Goal: Contribute content: Contribute content

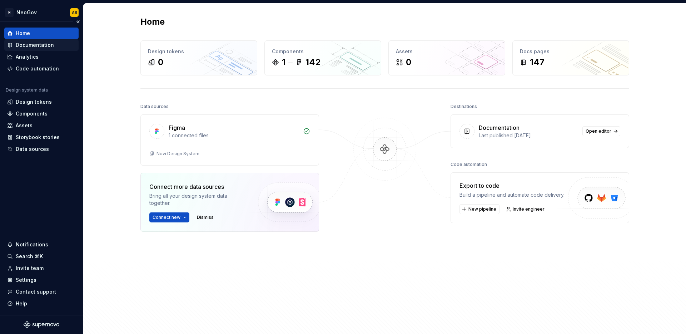
click at [48, 46] on div "Documentation" at bounding box center [35, 44] width 38 height 7
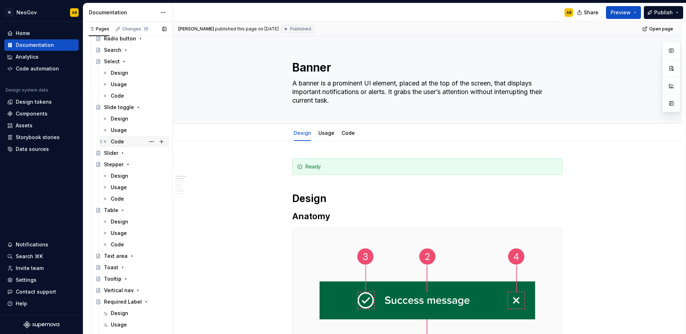
scroll to position [789, 0]
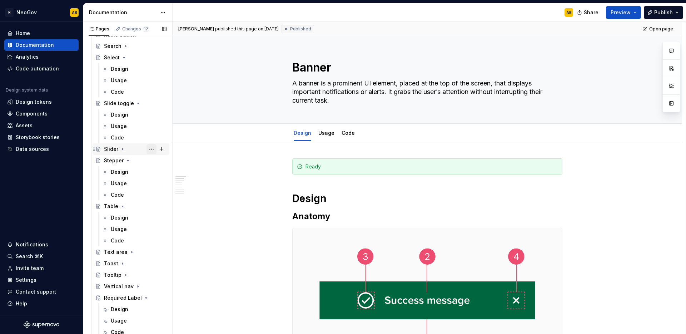
click at [147, 149] on button "Page tree" at bounding box center [152, 149] width 10 height 10
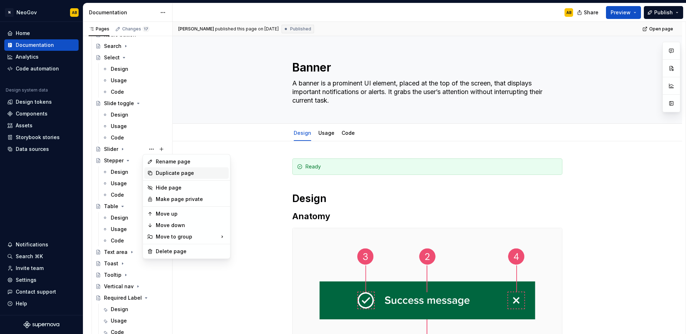
click at [164, 170] on div "Duplicate page" at bounding box center [191, 172] width 70 height 7
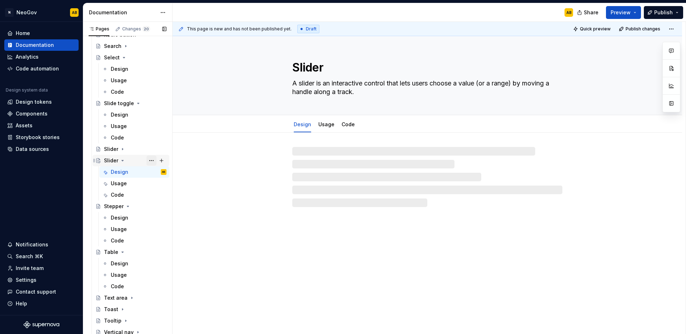
click at [147, 160] on button "Page tree" at bounding box center [152, 160] width 10 height 10
type textarea "*"
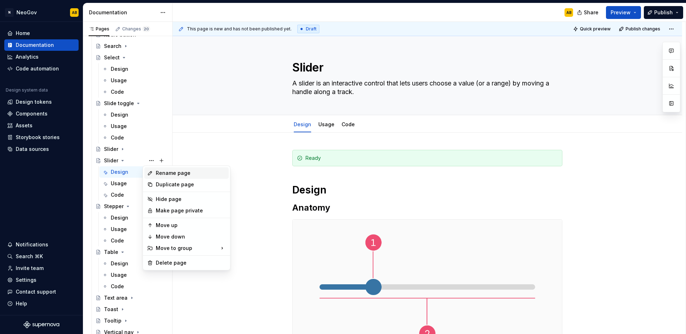
click at [157, 171] on div "Rename page" at bounding box center [191, 172] width 70 height 7
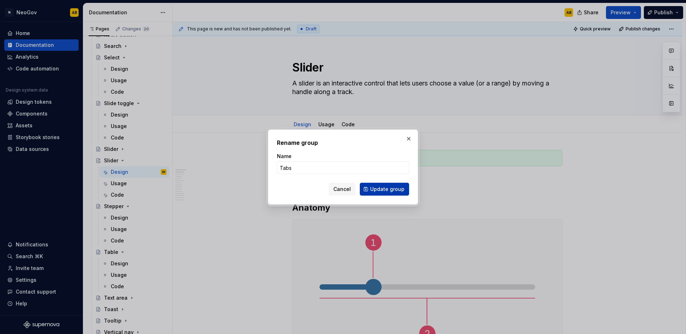
type input "Tabs"
click at [369, 190] on button "Update group" at bounding box center [384, 189] width 49 height 13
type textarea "*"
type textarea "Tabs"
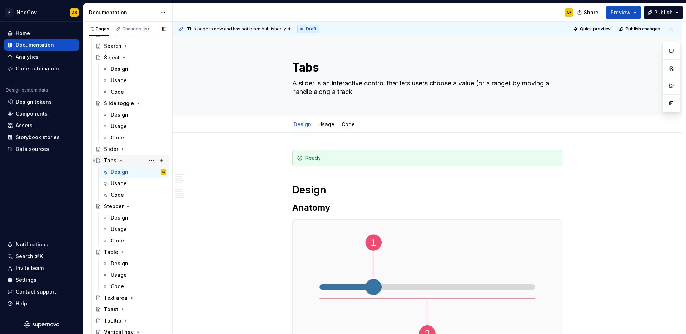
click at [121, 160] on icon "Page tree" at bounding box center [121, 161] width 6 height 6
click at [128, 172] on icon "Page tree" at bounding box center [128, 172] width 6 height 6
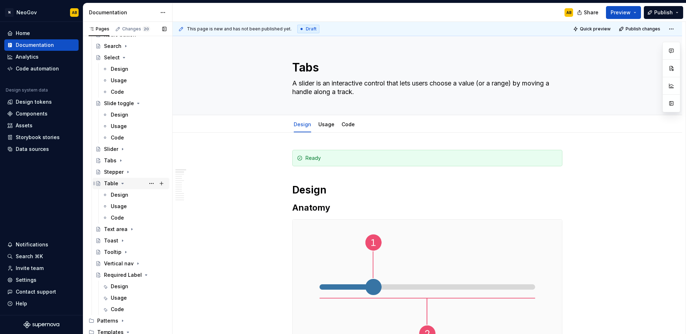
click at [124, 183] on icon "Page tree" at bounding box center [123, 184] width 6 height 6
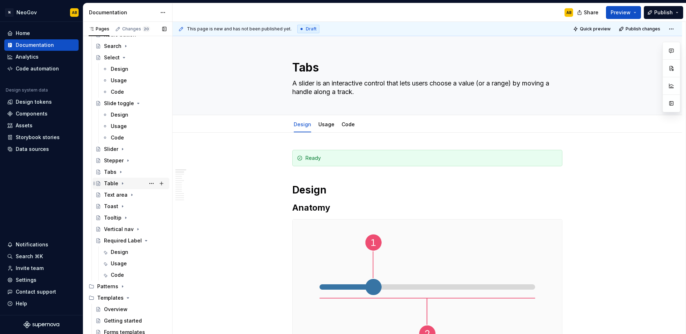
click at [122, 184] on icon "Page tree" at bounding box center [123, 184] width 6 height 6
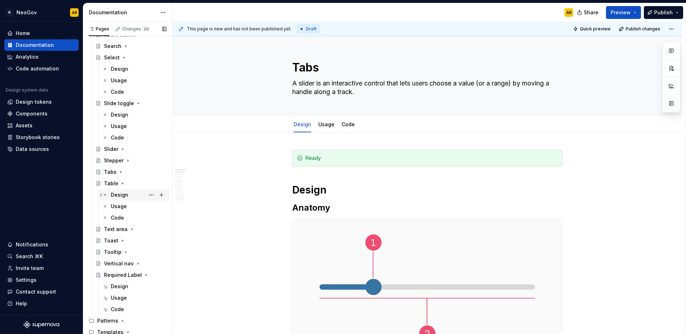
click at [127, 193] on div "Design" at bounding box center [120, 194] width 18 height 7
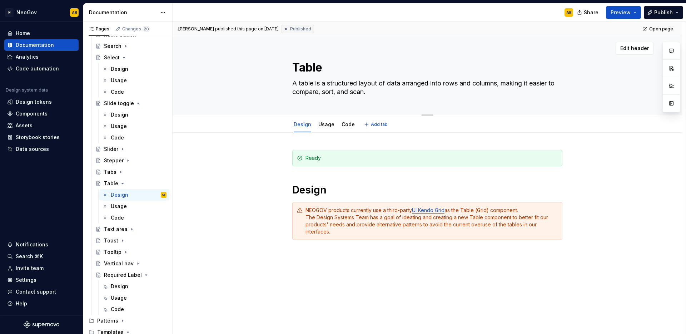
click at [322, 85] on textarea "A table is a structured layout of data arranged into rows and columns, making i…" at bounding box center [426, 88] width 270 height 20
paste textarea "Tabs are a user interface component used to organize and switch between differe…"
type textarea "*"
type textarea "Tabs are a user interface component used to organize and switch between differe…"
type textarea "*"
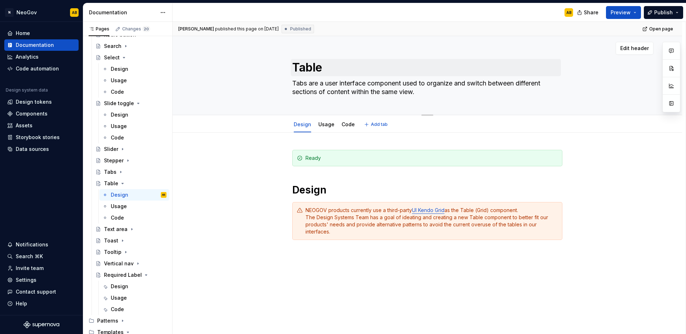
type textarea "Tabs are a user interface component used to organize and switch between differe…"
click at [314, 71] on textarea "Table" at bounding box center [426, 67] width 270 height 17
type textarea "*"
type textarea "T"
type textarea "*"
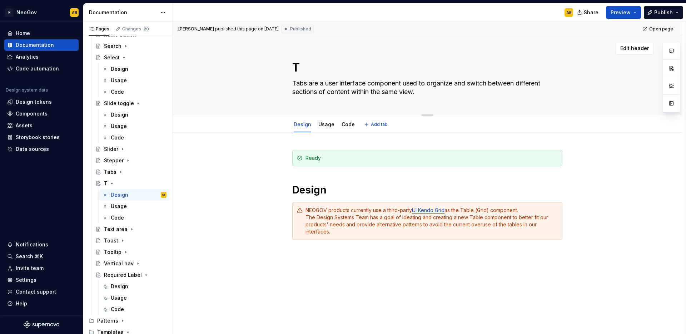
type textarea "Ta"
type textarea "*"
type textarea "Tab"
type textarea "*"
type textarea "Tabs"
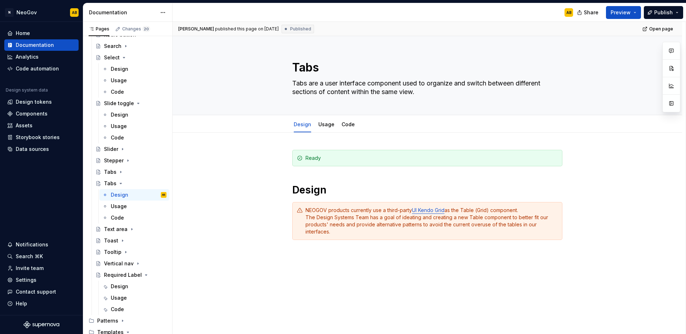
type textarea "*"
type textarea "Tabs"
type textarea "*"
type textarea "Tab"
type textarea "*"
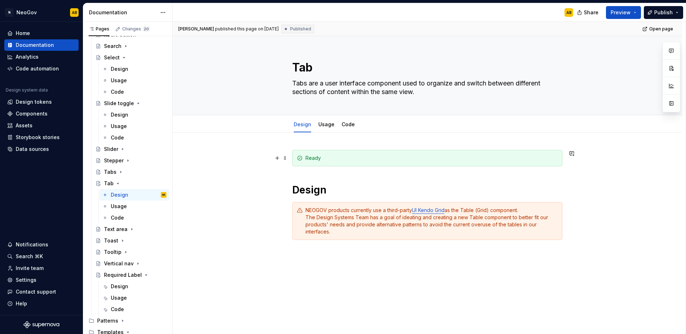
type textarea "Ta"
type textarea "*"
type textarea "T"
type textarea "*"
type textarea "Table"
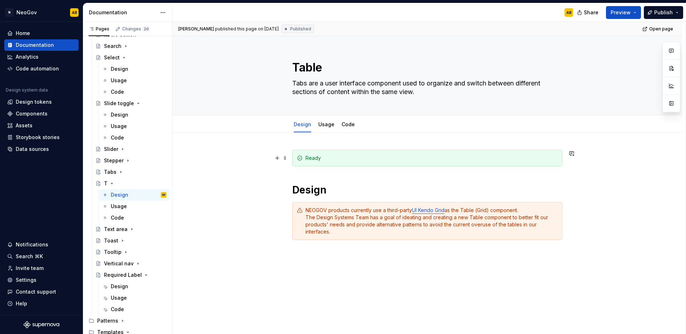
type textarea "*"
type textarea "Table"
type textarea "*"
type textarea "A table is a structured layout of data arranged into rows and columns, making i…"
type textarea "*"
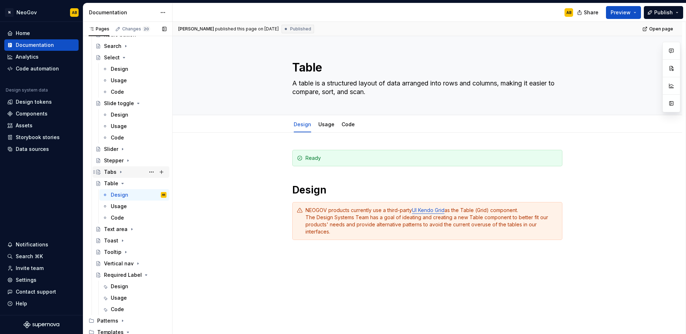
type textarea "A table is a structured layout of data arranged into rows and columns, making i…"
click at [110, 173] on div "Tabs" at bounding box center [110, 171] width 13 height 7
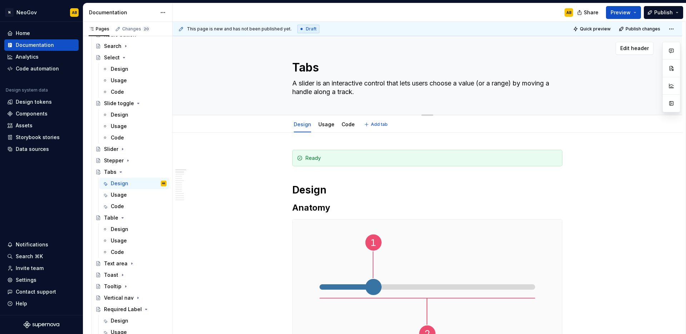
click at [315, 84] on textarea "A slider is an interactive control that lets users choose a value (or a range) …" at bounding box center [426, 88] width 270 height 20
paste textarea "Tabs are a user interface component used to organize and switch between differe…"
type textarea "*"
type textarea "Tabs are a user interface component used to organize and switch between differe…"
type textarea "*"
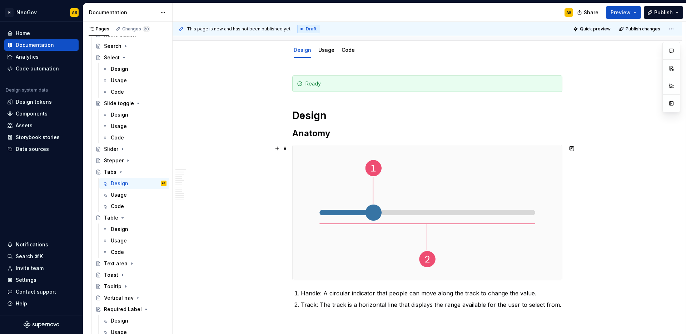
scroll to position [90, 0]
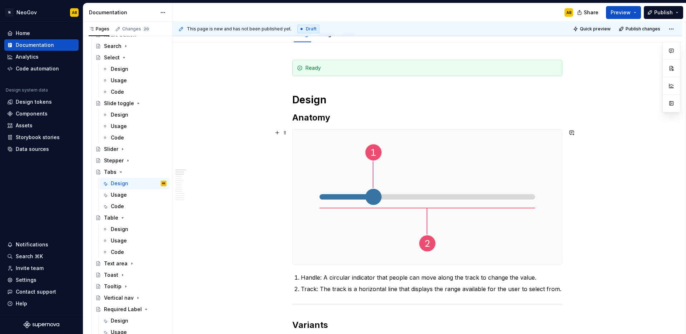
type textarea "Tabs are a user interface component used to organize and switch between differe…"
click at [360, 203] on img at bounding box center [428, 196] width 270 height 135
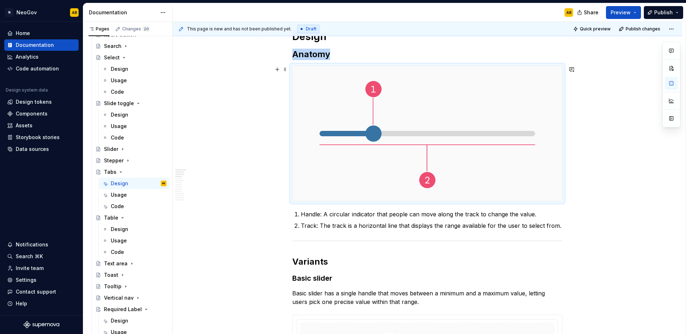
scroll to position [154, 0]
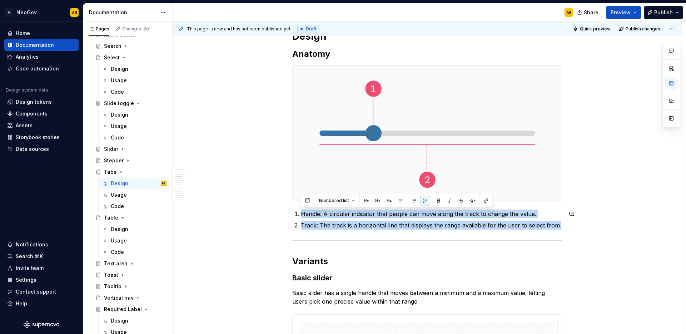
drag, startPoint x: 559, startPoint y: 226, endPoint x: 282, endPoint y: 211, distance: 277.1
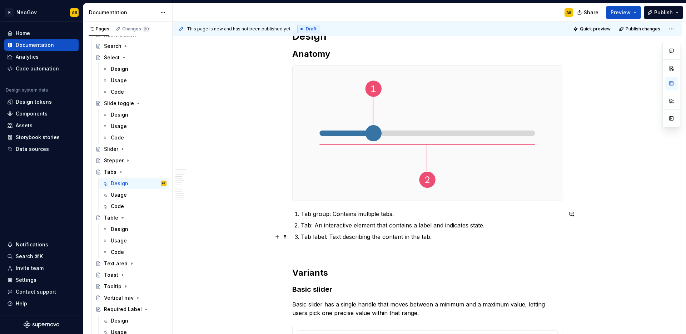
click at [392, 231] on ol "Tab group: Contains multiple tabs. Tab: An interactive element that contains a …" at bounding box center [432, 224] width 262 height 31
click at [438, 235] on p "Tab label: Text describing the content in the tab." at bounding box center [432, 236] width 262 height 9
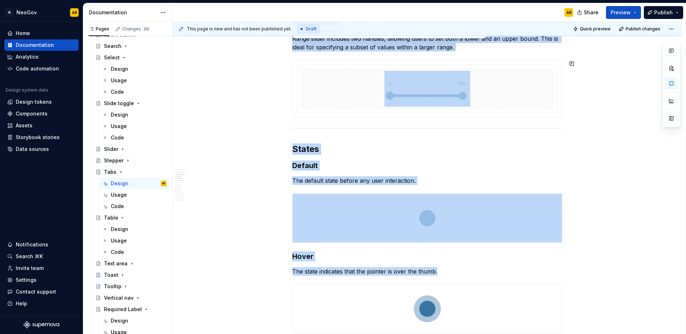
scroll to position [568, 0]
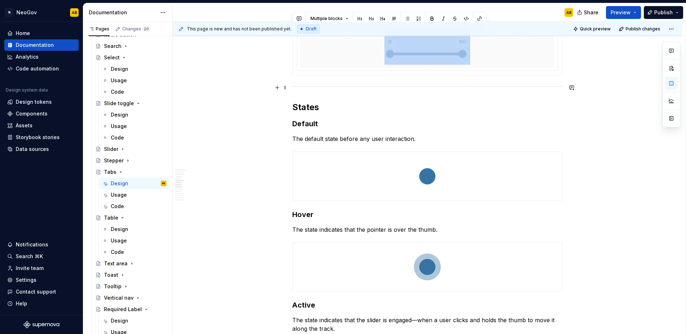
drag, startPoint x: 292, startPoint y: 180, endPoint x: 380, endPoint y: 85, distance: 128.8
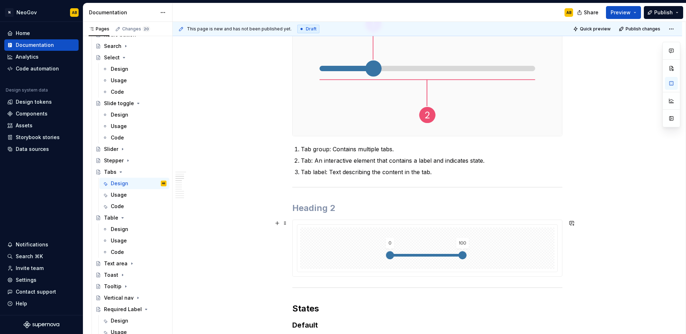
scroll to position [214, 0]
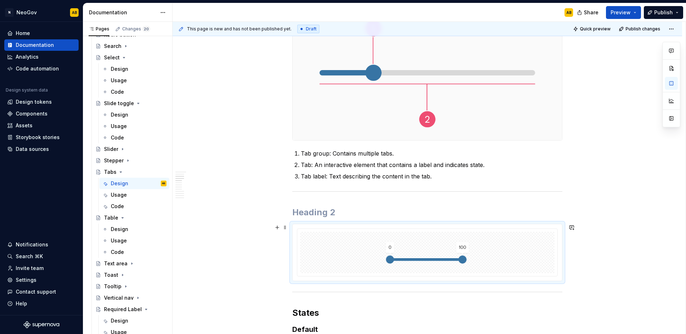
click at [297, 242] on div at bounding box center [427, 252] width 260 height 47
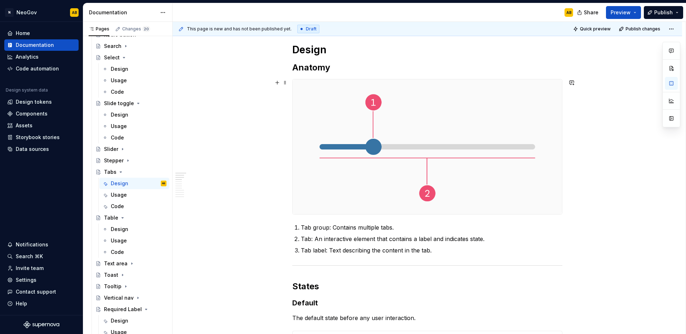
scroll to position [316, 0]
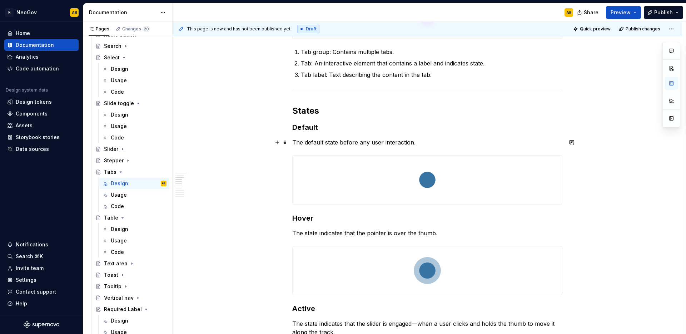
click at [338, 138] on p "The default state before any user interaction." at bounding box center [427, 142] width 270 height 9
click at [337, 143] on p "The default state before any user interaction." at bounding box center [427, 142] width 270 height 9
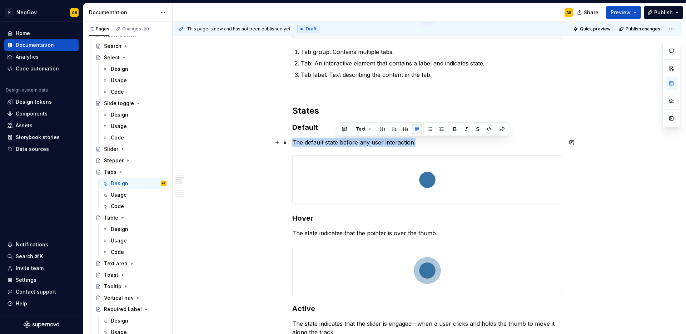
click at [337, 143] on p "The default state before any user interaction." at bounding box center [427, 142] width 270 height 9
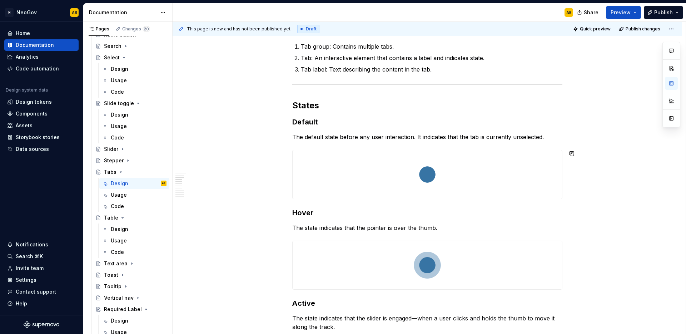
scroll to position [323, 0]
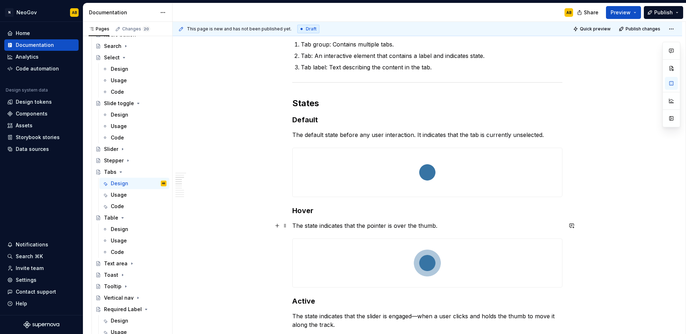
click at [391, 227] on p "The state indicates that the pointer is over the thumb." at bounding box center [427, 225] width 270 height 9
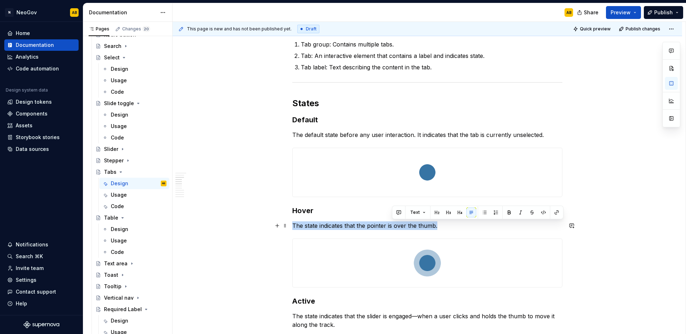
click at [391, 227] on p "The state indicates that the pointer is over the thumb." at bounding box center [427, 225] width 270 height 9
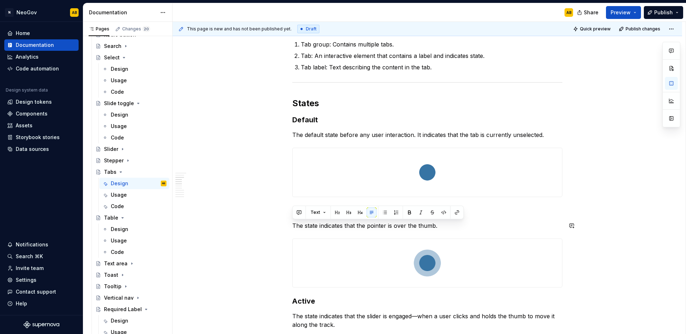
click at [391, 227] on p "The state indicates that the pointer is over the thumb." at bounding box center [427, 225] width 270 height 9
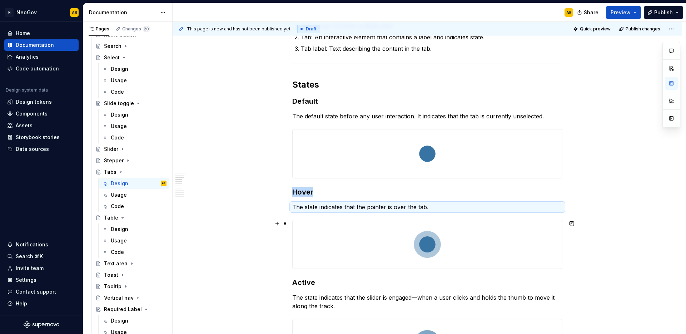
scroll to position [408, 0]
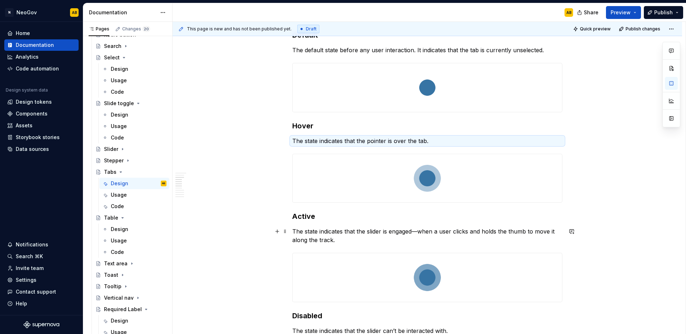
click at [356, 233] on p "The state indicates that the slider is engaged—when a user clicks and holds the…" at bounding box center [427, 235] width 270 height 17
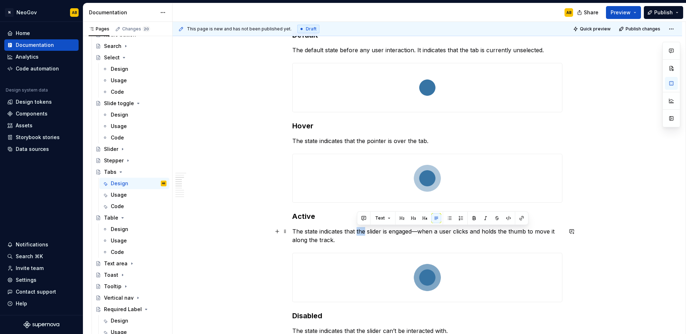
click at [356, 233] on p "The state indicates that the slider is engaged—when a user clicks and holds the…" at bounding box center [427, 235] width 270 height 17
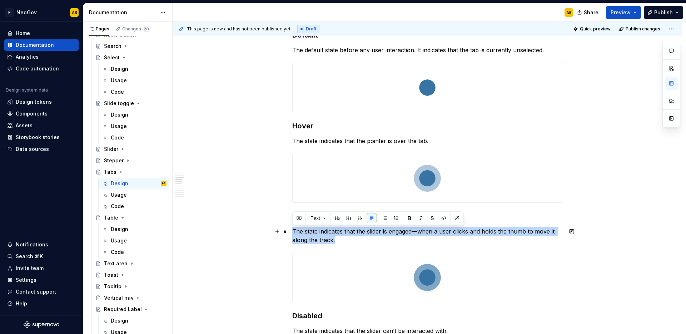
click at [356, 233] on p "The state indicates that the slider is engaged—when a user clicks and holds the…" at bounding box center [427, 235] width 270 height 17
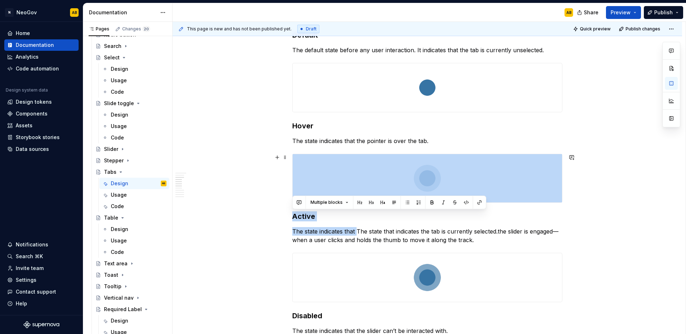
drag, startPoint x: 357, startPoint y: 234, endPoint x: 370, endPoint y: 164, distance: 71.5
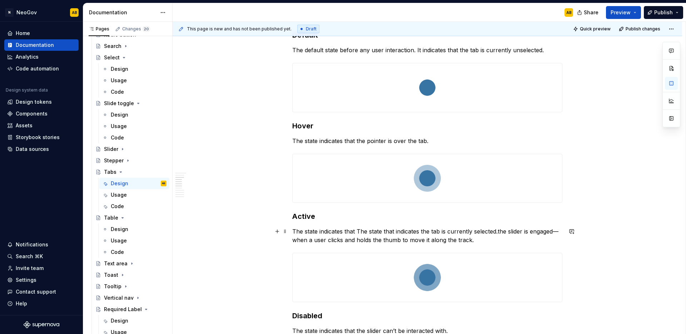
click at [374, 235] on p "The state indicates that The state that indicates the tab is currently selected…" at bounding box center [427, 235] width 270 height 17
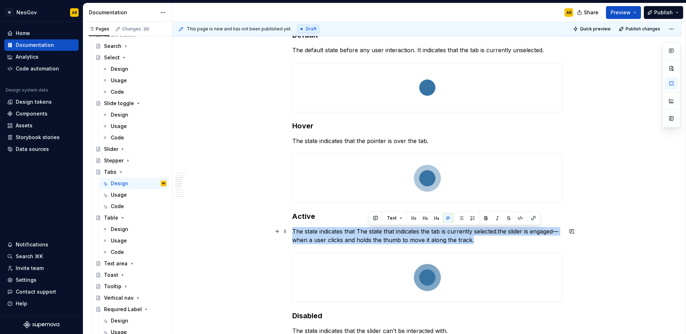
click at [374, 235] on p "The state indicates that The state that indicates the tab is currently selected…" at bounding box center [427, 235] width 270 height 17
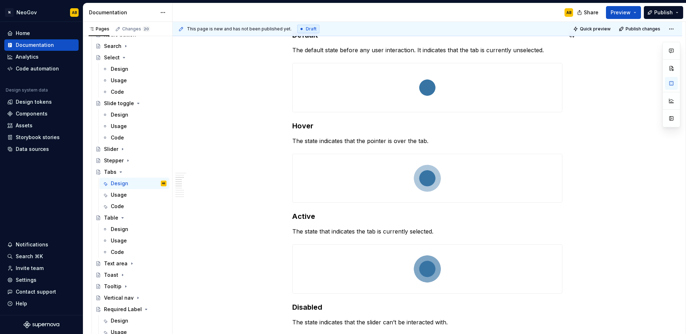
type textarea "*"
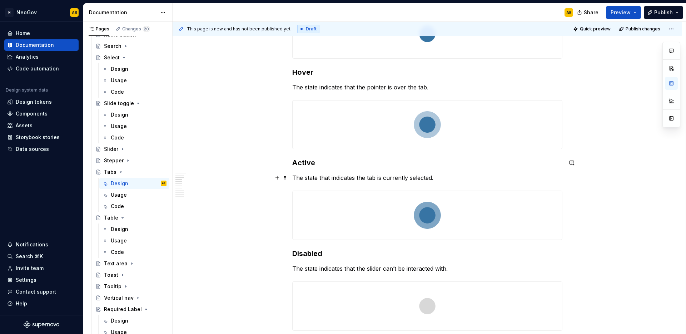
scroll to position [612, 0]
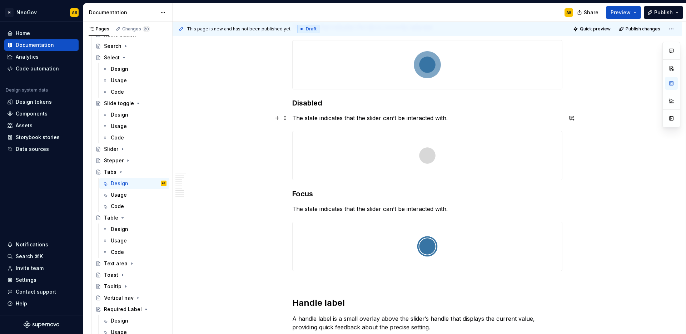
click at [337, 119] on p "The state indicates that the slider can’t be interacted with." at bounding box center [427, 118] width 270 height 9
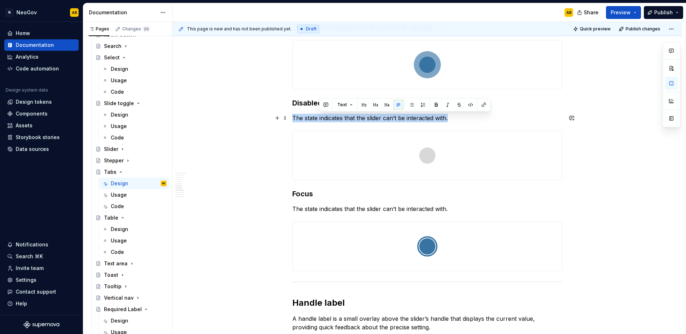
click at [337, 119] on p "The state indicates that the slider can’t be interacted with." at bounding box center [427, 118] width 270 height 9
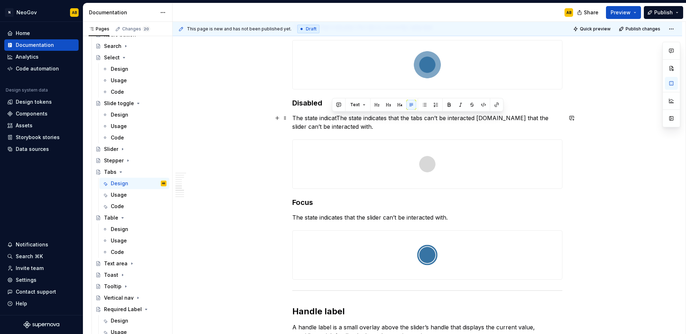
drag, startPoint x: 337, startPoint y: 119, endPoint x: 332, endPoint y: 117, distance: 5.0
click at [332, 117] on p "The state indicatThe state indicates that the tabs can’t be interacted [DOMAIN_…" at bounding box center [427, 122] width 270 height 17
click at [353, 116] on p "The state indicatThe state indicates that the tabs can’t be interacted [DOMAIN_…" at bounding box center [427, 122] width 270 height 17
click at [349, 124] on p "The state indicatThe state indicates that the tabs can’t be interacted [DOMAIN_…" at bounding box center [427, 122] width 270 height 17
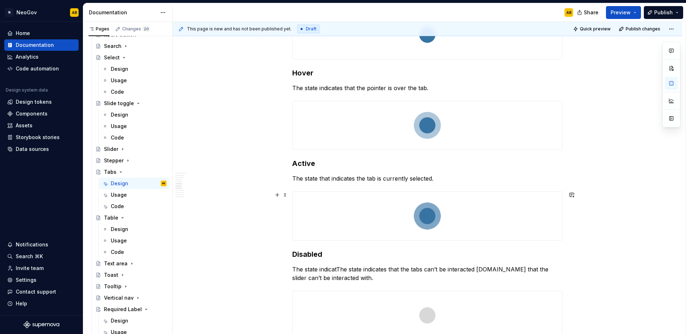
scroll to position [446, 0]
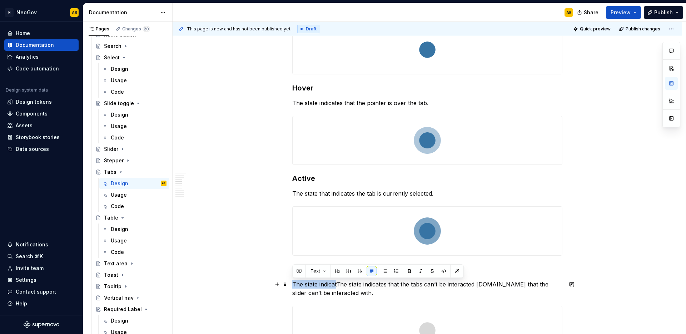
drag, startPoint x: 337, startPoint y: 283, endPoint x: 288, endPoint y: 283, distance: 49.0
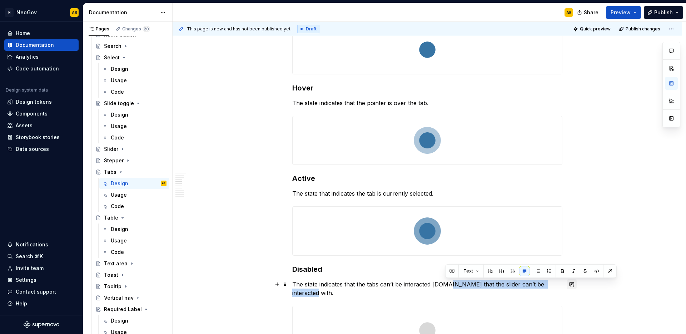
drag, startPoint x: 446, startPoint y: 284, endPoint x: 573, endPoint y: 282, distance: 127.3
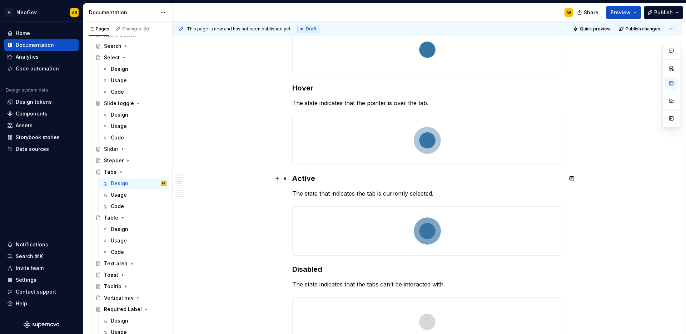
click at [299, 179] on h3 "Active" at bounding box center [427, 178] width 270 height 10
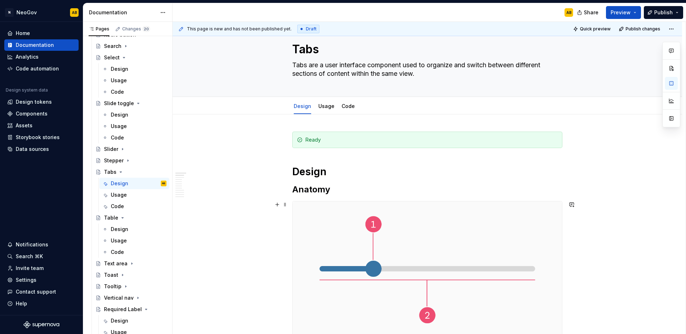
scroll to position [102, 0]
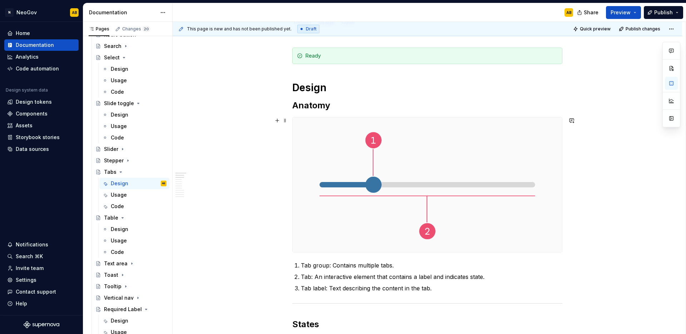
click at [436, 169] on img at bounding box center [428, 184] width 270 height 135
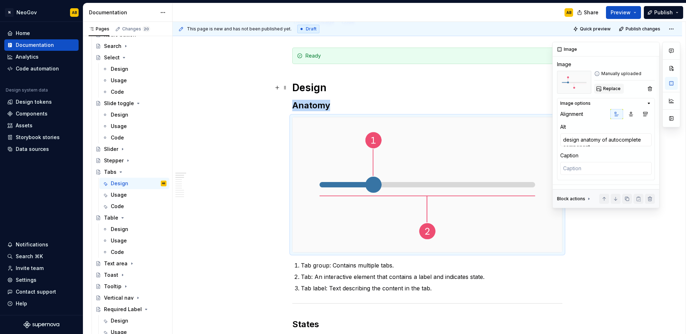
click at [614, 88] on span "Replace" at bounding box center [612, 89] width 18 height 6
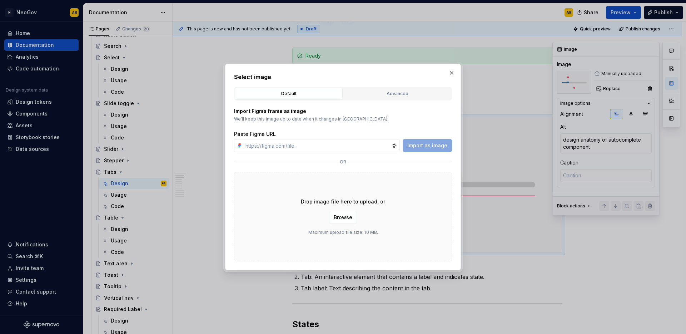
click at [396, 237] on div "Drop image file here to upload, or Browse Maximum upload file size: 10 MB." at bounding box center [343, 216] width 218 height 89
click at [331, 216] on button "Browse" at bounding box center [343, 217] width 28 height 13
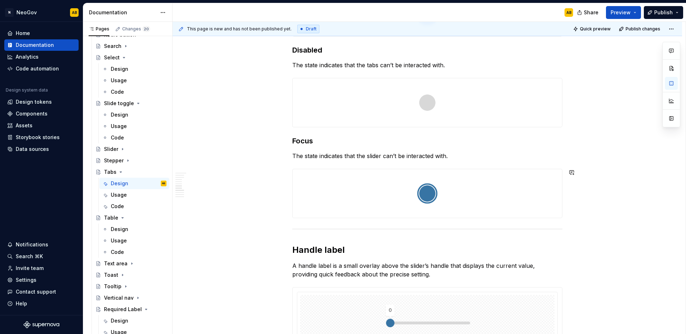
scroll to position [650, 0]
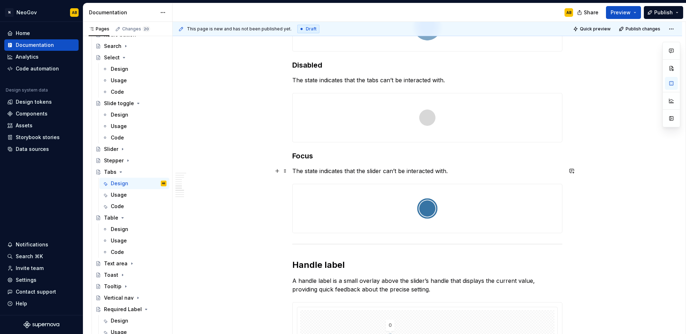
click at [307, 171] on p "The state indicates that the slider can’t be interacted with." at bounding box center [427, 171] width 270 height 9
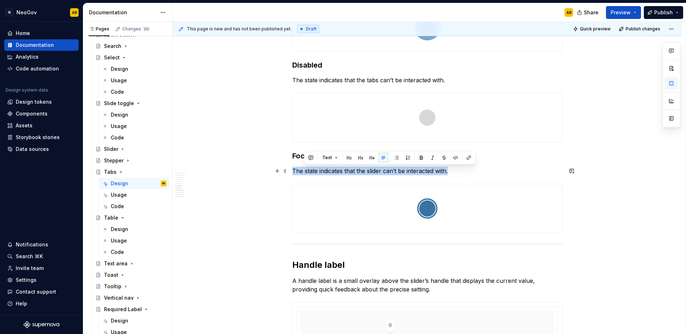
click at [307, 171] on p "The state indicates that the slider can’t be interacted with." at bounding box center [427, 171] width 270 height 9
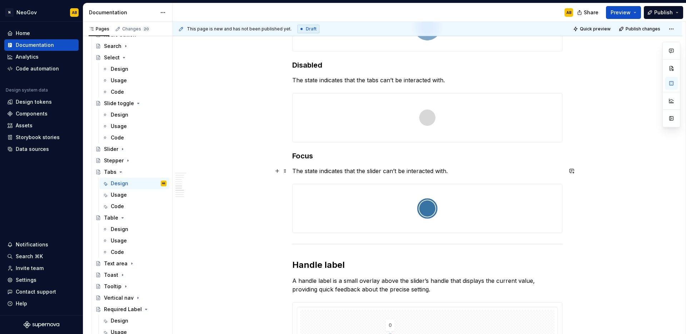
click at [307, 171] on p "The state indicates that the slider can’t be interacted with." at bounding box center [427, 171] width 270 height 9
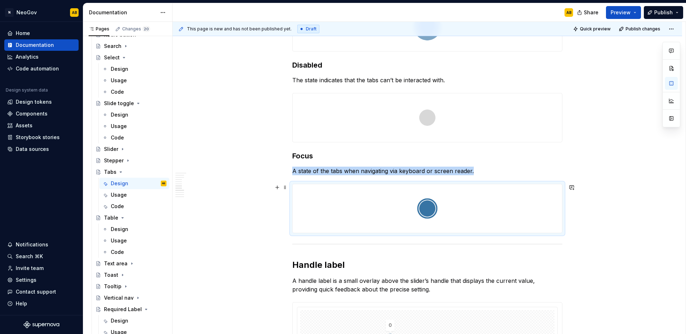
click at [257, 223] on div "**********" at bounding box center [428, 219] width 510 height 1473
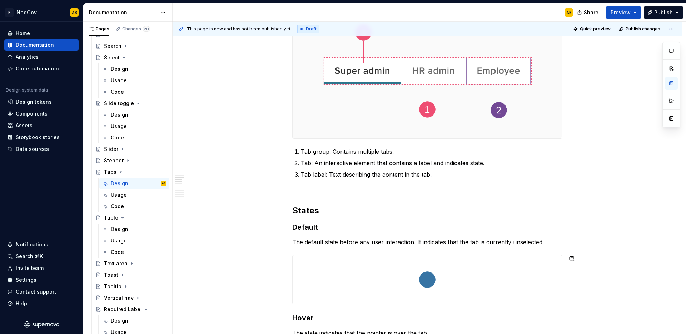
scroll to position [219, 0]
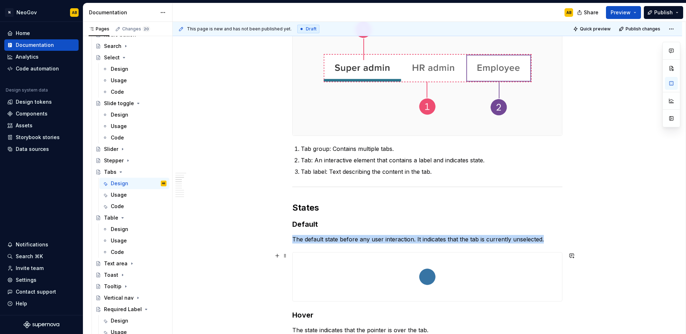
click at [384, 293] on img at bounding box center [428, 276] width 270 height 49
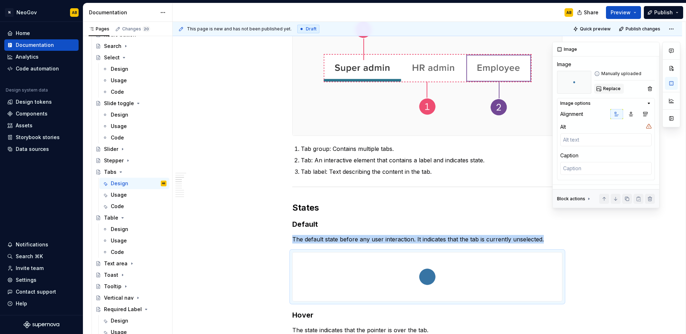
click at [614, 91] on span "Replace" at bounding box center [612, 89] width 18 height 6
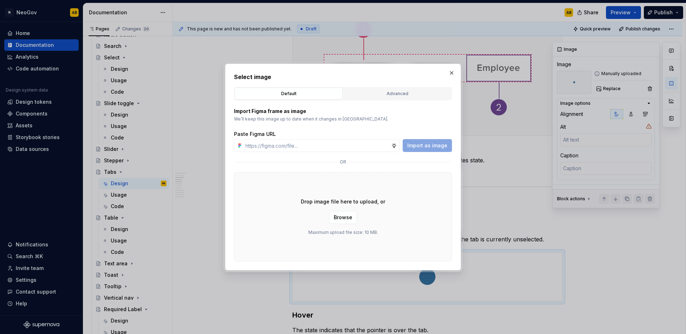
click at [396, 219] on div "Drop image file here to upload, or Browse Maximum upload file size: 10 MB." at bounding box center [343, 216] width 218 height 89
click at [333, 219] on button "Browse" at bounding box center [343, 217] width 28 height 13
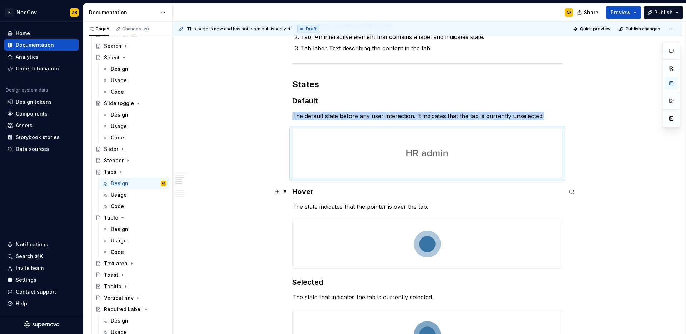
scroll to position [364, 0]
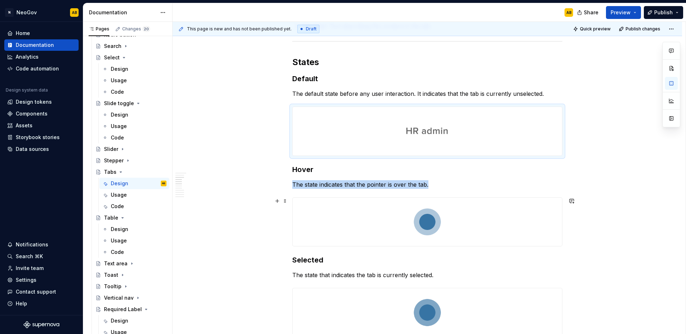
click at [415, 232] on img at bounding box center [428, 222] width 270 height 49
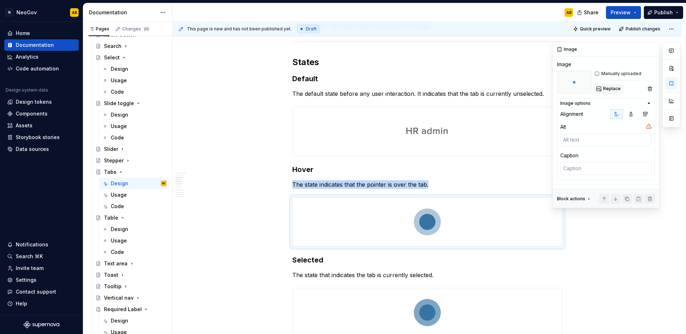
click at [610, 84] on button "Replace" at bounding box center [609, 89] width 30 height 10
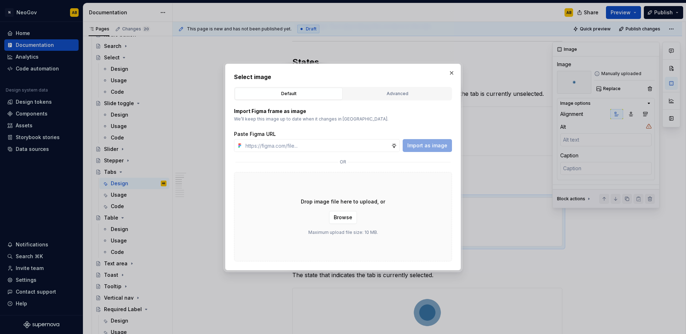
click at [386, 232] on div "Drop image file here to upload, or Browse Maximum upload file size: 10 MB." at bounding box center [343, 216] width 218 height 89
click at [341, 221] on button "Browse" at bounding box center [343, 217] width 28 height 13
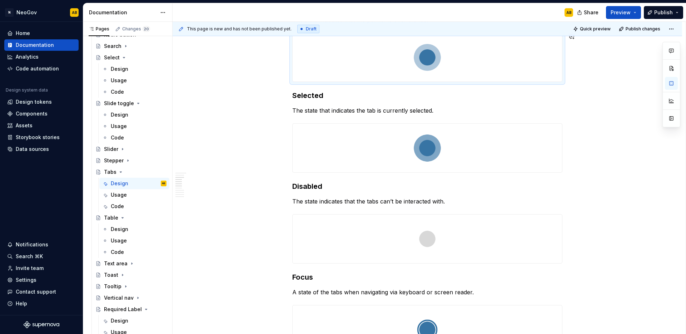
scroll to position [529, 0]
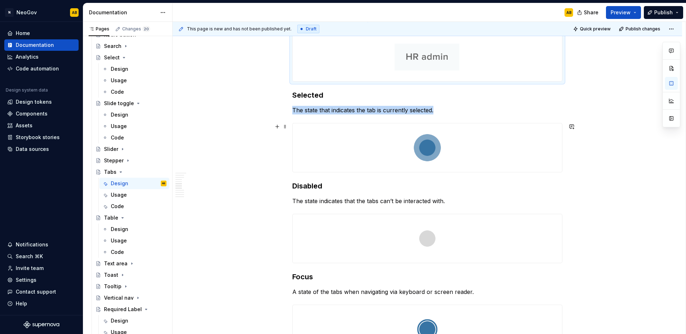
click at [456, 153] on img at bounding box center [428, 147] width 270 height 49
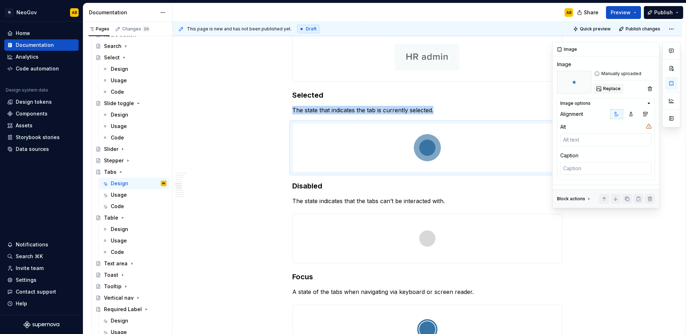
click at [609, 88] on span "Replace" at bounding box center [612, 89] width 18 height 6
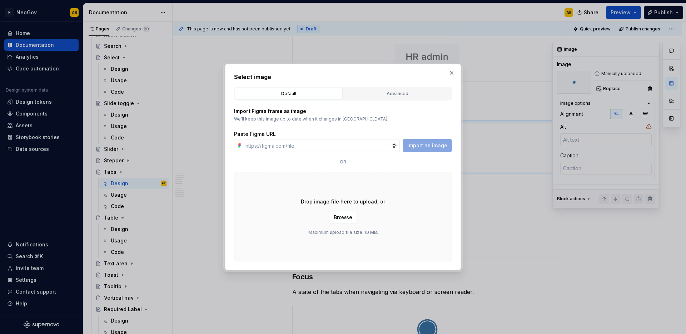
click at [396, 240] on div "Drop image file here to upload, or Browse Maximum upload file size: 10 MB." at bounding box center [343, 216] width 218 height 89
click at [345, 220] on span "Browse" at bounding box center [343, 217] width 19 height 7
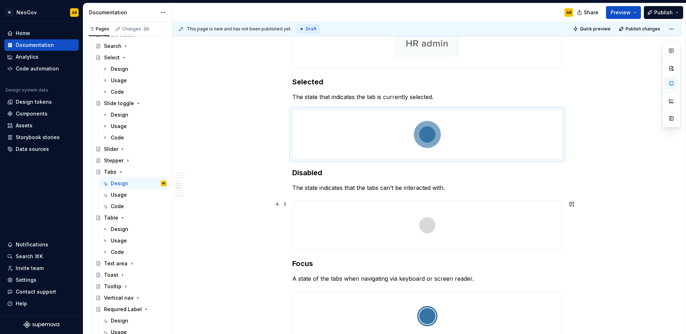
scroll to position [544, 0]
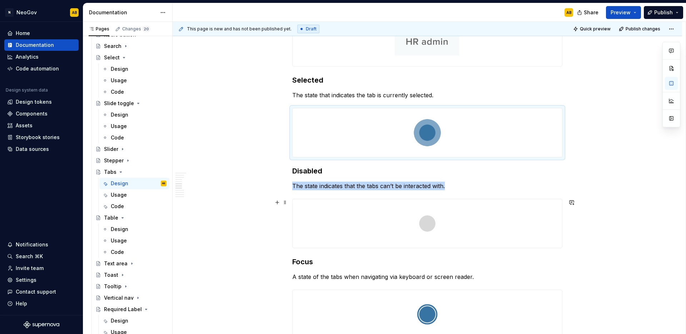
click at [377, 218] on img at bounding box center [428, 223] width 270 height 49
click at [672, 85] on button "button" at bounding box center [671, 83] width 13 height 13
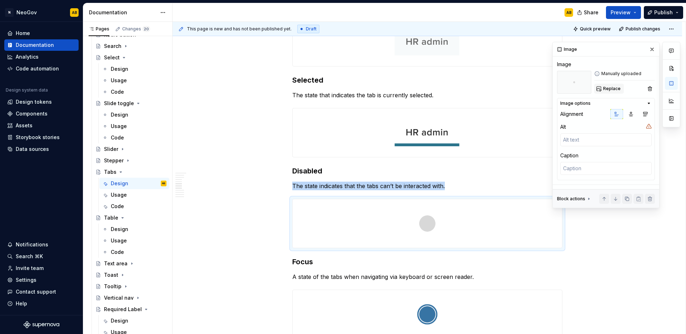
click at [616, 88] on span "Replace" at bounding box center [612, 89] width 18 height 6
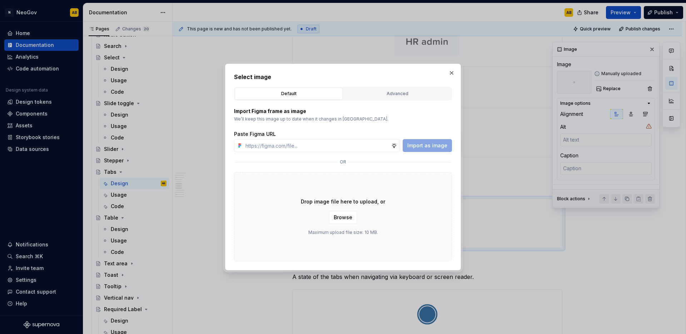
click at [384, 224] on div "Drop image file here to upload, or Browse Maximum upload file size: 10 MB." at bounding box center [343, 216] width 218 height 89
click at [347, 220] on span "Browse" at bounding box center [343, 217] width 19 height 7
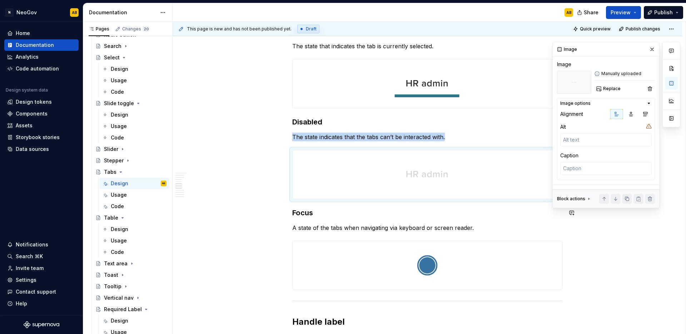
scroll to position [599, 0]
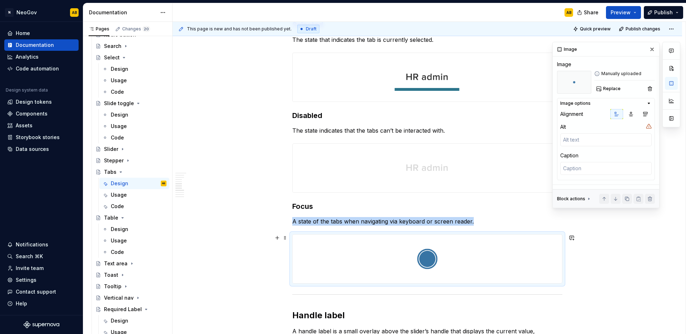
click at [421, 264] on img at bounding box center [428, 258] width 270 height 49
click at [612, 92] on button "Replace" at bounding box center [609, 89] width 30 height 10
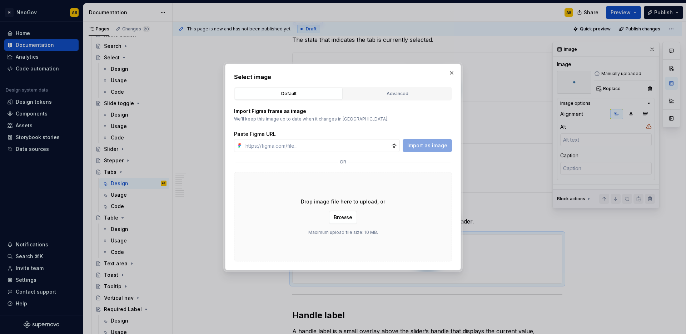
click at [403, 176] on div "Drop image file here to upload, or Browse Maximum upload file size: 10 MB." at bounding box center [343, 216] width 218 height 89
click at [342, 220] on span "Browse" at bounding box center [343, 217] width 19 height 7
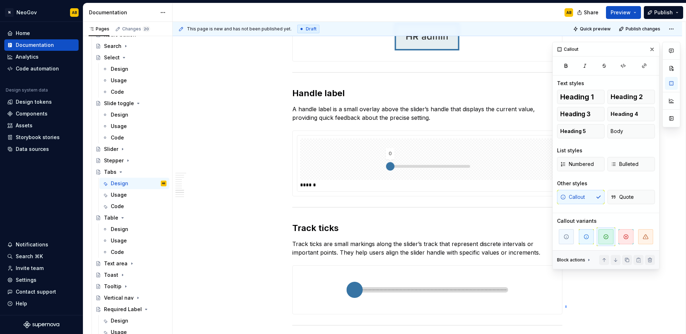
scroll to position [829, 0]
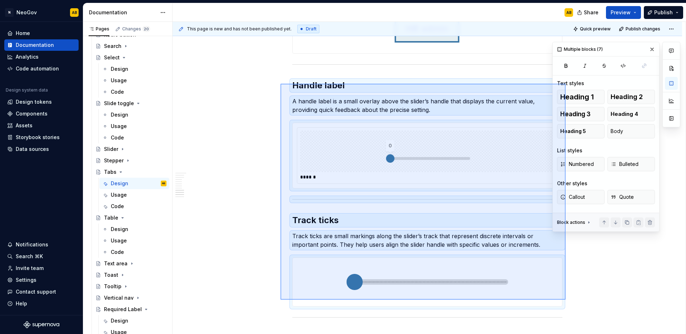
drag, startPoint x: 565, startPoint y: 308, endPoint x: 281, endPoint y: 84, distance: 362.5
click at [281, 84] on div "**********" at bounding box center [429, 178] width 513 height 312
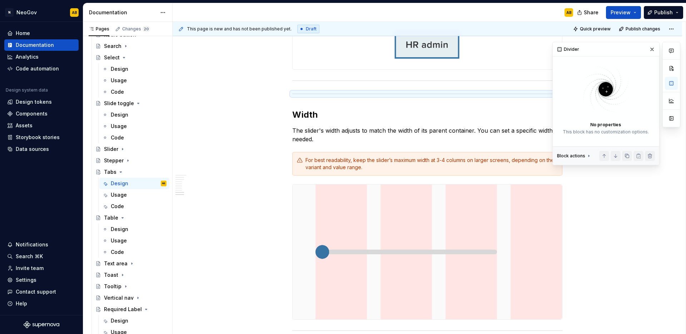
scroll to position [811, 0]
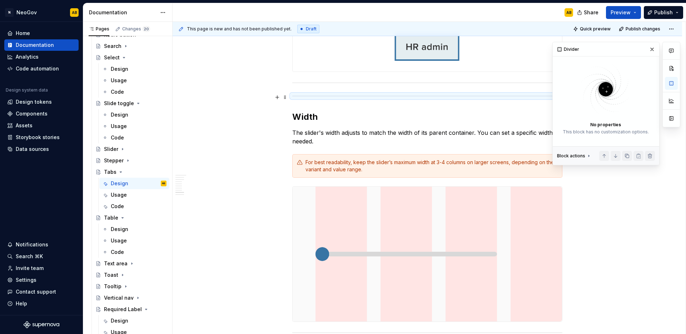
drag, startPoint x: 294, startPoint y: 97, endPoint x: 297, endPoint y: 98, distance: 3.6
click at [294, 97] on div at bounding box center [427, 96] width 270 height 5
click at [311, 94] on div at bounding box center [427, 96] width 270 height 5
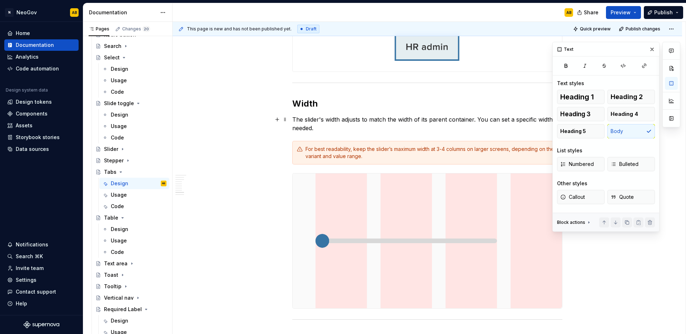
click at [325, 117] on p "The slider's width adjusts to match the width of its parent container. You can …" at bounding box center [427, 123] width 270 height 17
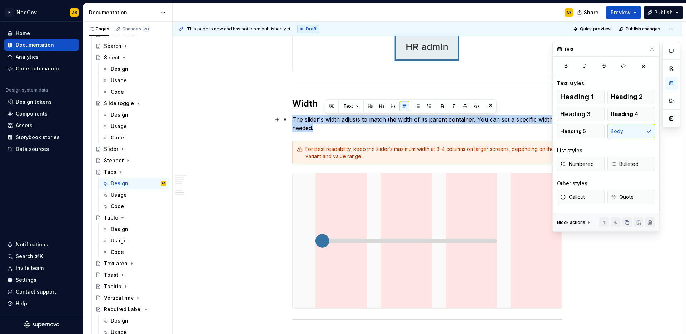
click at [325, 117] on p "The slider's width adjusts to match the width of its parent container. You can …" at bounding box center [427, 123] width 270 height 17
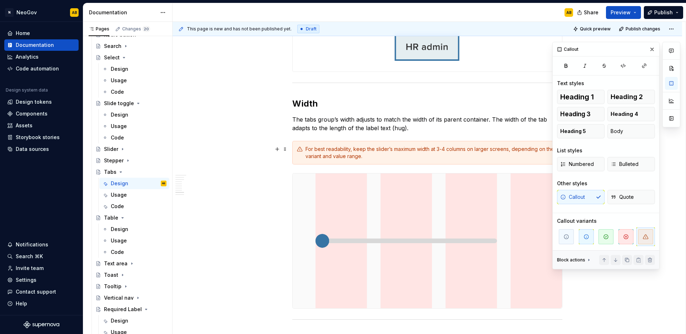
click at [305, 156] on div "For best readability, keep the slider’s maximum width at 3-4 columns on larger …" at bounding box center [427, 153] width 270 height 24
click at [285, 150] on span at bounding box center [285, 149] width 6 height 10
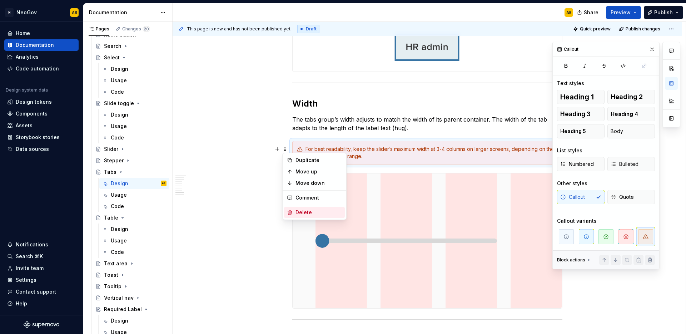
click at [301, 210] on div "Delete" at bounding box center [319, 212] width 46 height 7
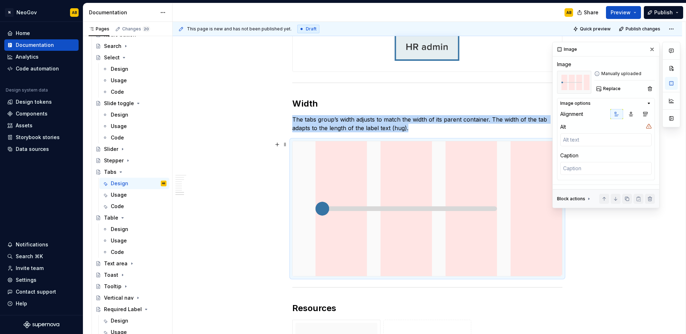
click at [392, 188] on img at bounding box center [428, 208] width 270 height 135
click at [614, 86] on span "Replace" at bounding box center [612, 89] width 18 height 6
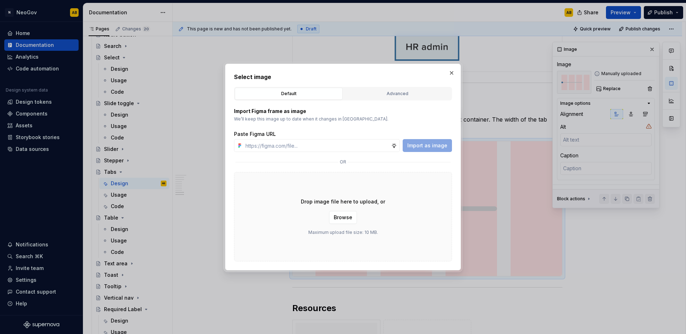
click at [276, 191] on div "Drop image file here to upload, or Browse Maximum upload file size: 10 MB." at bounding box center [343, 216] width 218 height 89
click at [340, 221] on button "Browse" at bounding box center [343, 217] width 28 height 13
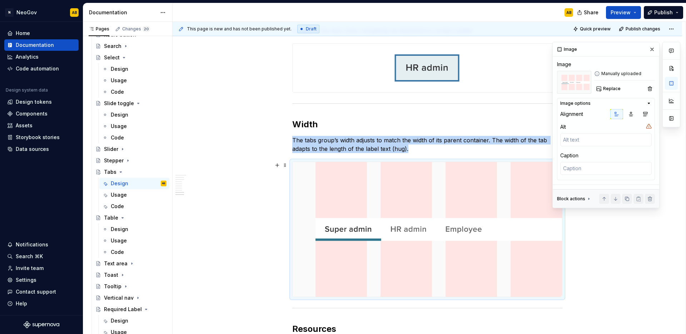
scroll to position [789, 0]
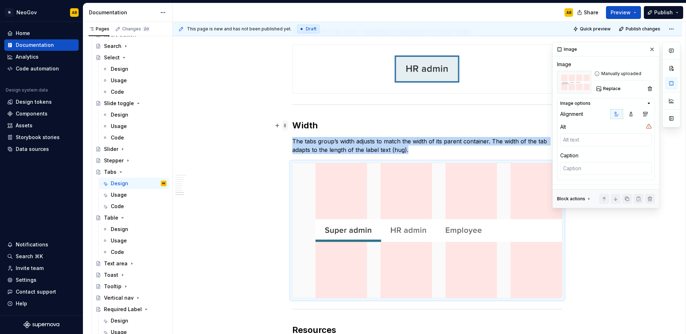
click at [287, 126] on span at bounding box center [285, 125] width 6 height 10
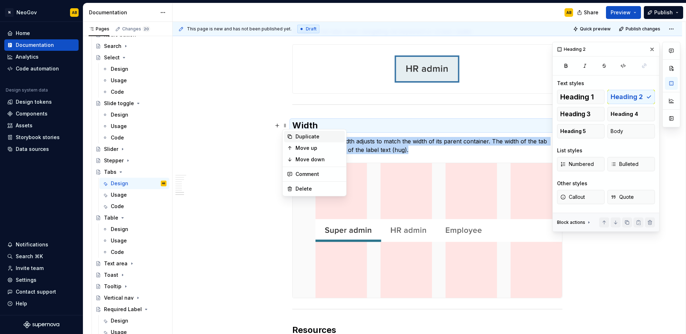
click at [293, 133] on div "Duplicate" at bounding box center [314, 136] width 61 height 11
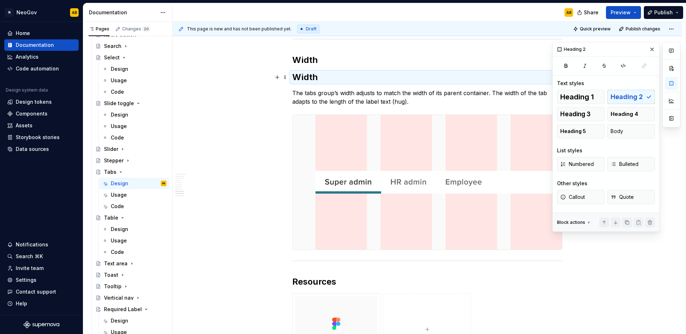
scroll to position [861, 0]
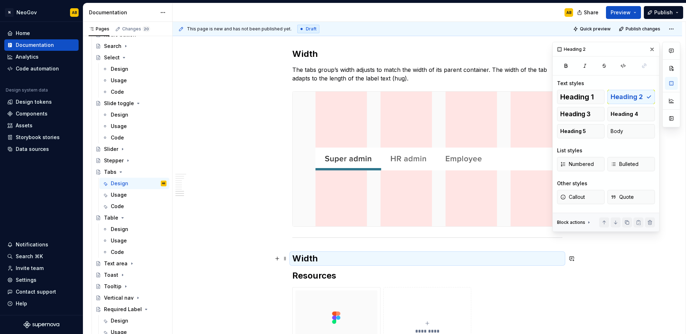
click at [312, 262] on h2 "Width" at bounding box center [427, 258] width 270 height 11
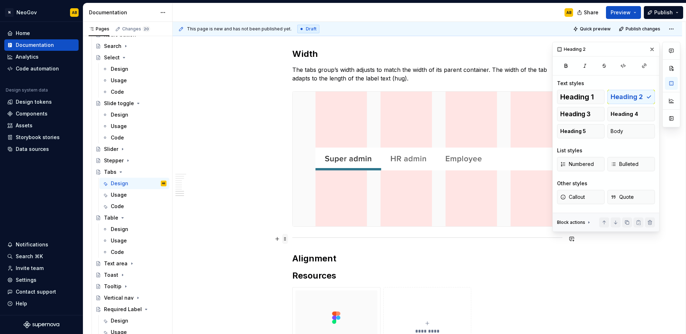
click at [287, 238] on span at bounding box center [285, 239] width 6 height 10
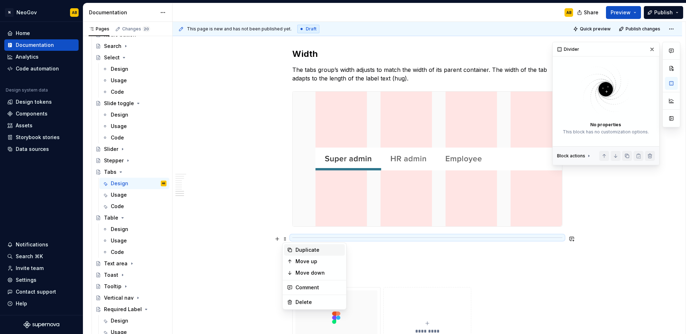
click at [297, 247] on div "Duplicate" at bounding box center [319, 249] width 46 height 7
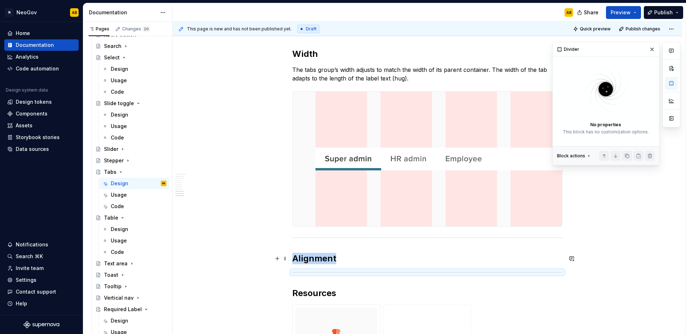
click at [343, 257] on h2 "Alignment" at bounding box center [427, 258] width 270 height 11
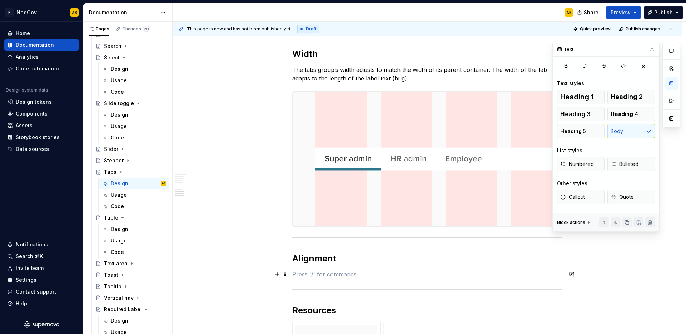
click at [319, 273] on p at bounding box center [427, 274] width 270 height 9
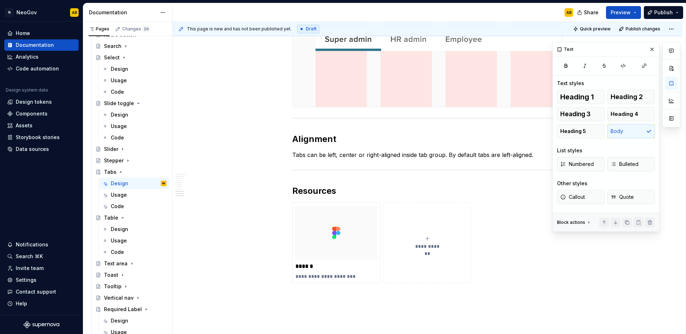
scroll to position [993, 0]
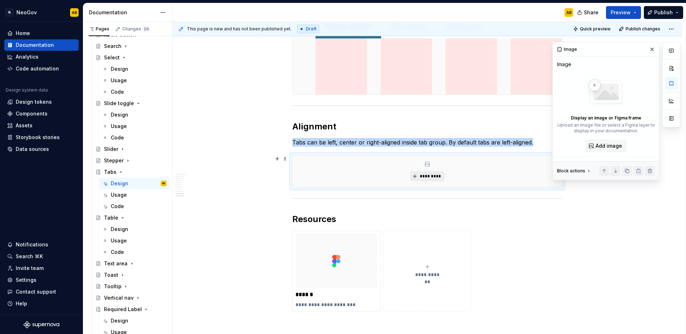
click at [425, 174] on span "*********" at bounding box center [430, 176] width 22 height 6
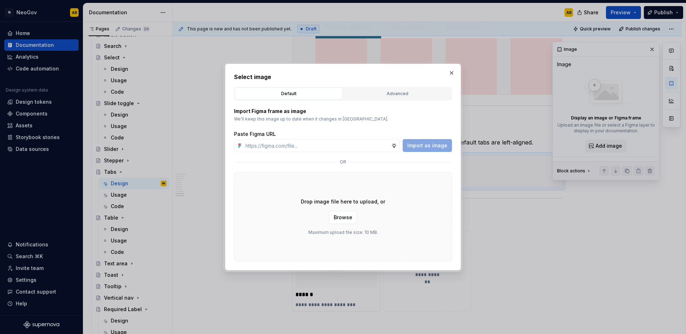
click at [382, 226] on div "Drop image file here to upload, or Browse Maximum upload file size: 10 MB." at bounding box center [343, 216] width 218 height 89
click at [348, 220] on span "Browse" at bounding box center [343, 217] width 19 height 7
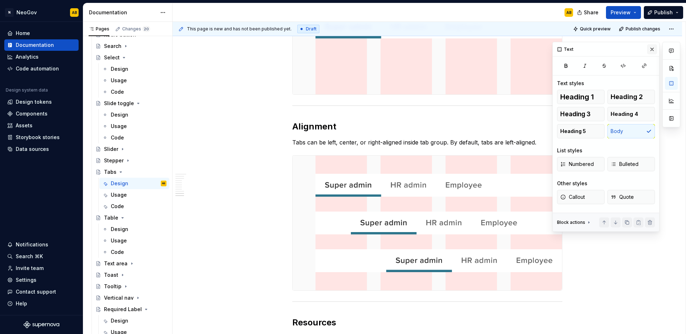
click at [653, 44] on button "button" at bounding box center [652, 49] width 10 height 10
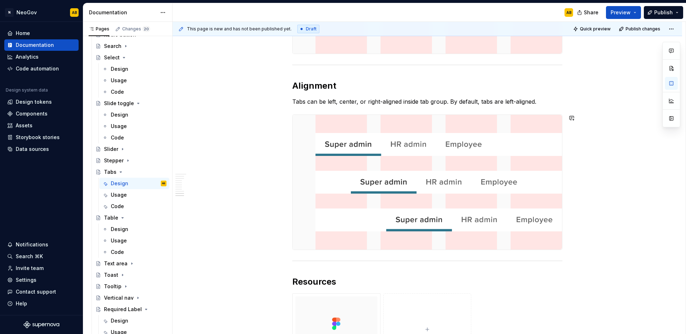
scroll to position [1064, 0]
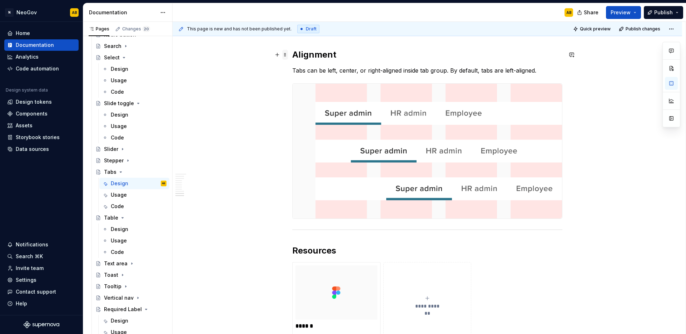
click at [287, 54] on span at bounding box center [285, 55] width 6 height 10
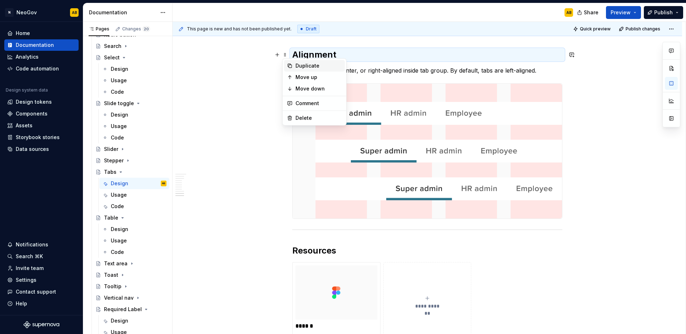
click at [293, 63] on div "Duplicate" at bounding box center [314, 65] width 61 height 11
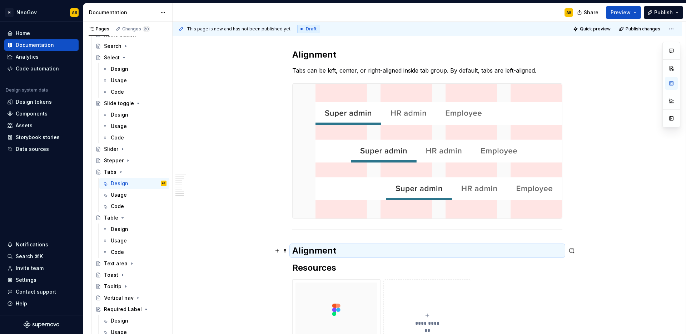
click at [312, 253] on h2 "Alignment" at bounding box center [427, 250] width 270 height 11
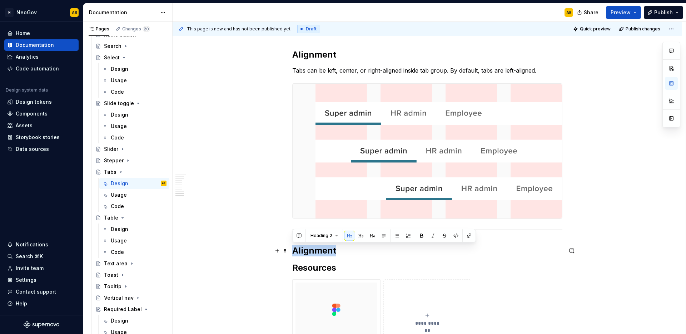
click at [312, 253] on h2 "Alignment" at bounding box center [427, 250] width 270 height 11
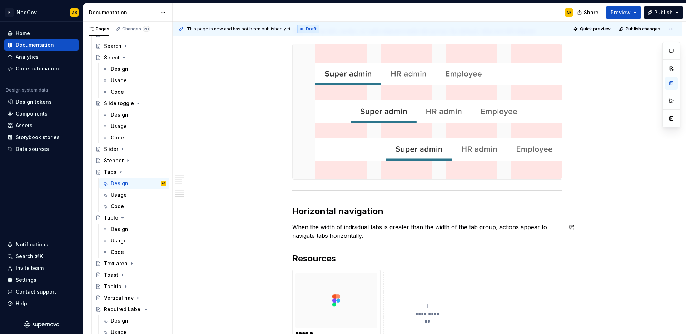
scroll to position [1133, 0]
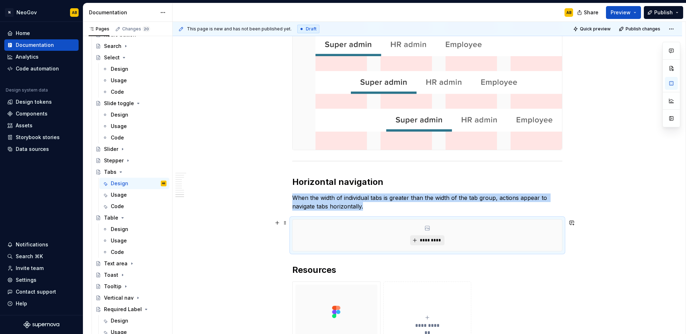
click at [436, 242] on span "*********" at bounding box center [430, 240] width 22 height 6
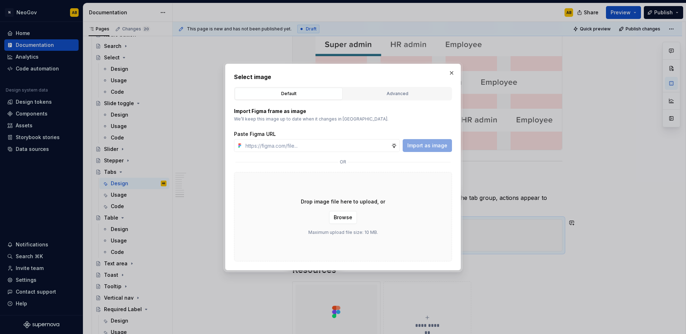
click at [429, 194] on div "Drop image file here to upload, or Browse Maximum upload file size: 10 MB." at bounding box center [343, 216] width 218 height 89
click at [343, 219] on span "Browse" at bounding box center [343, 217] width 19 height 7
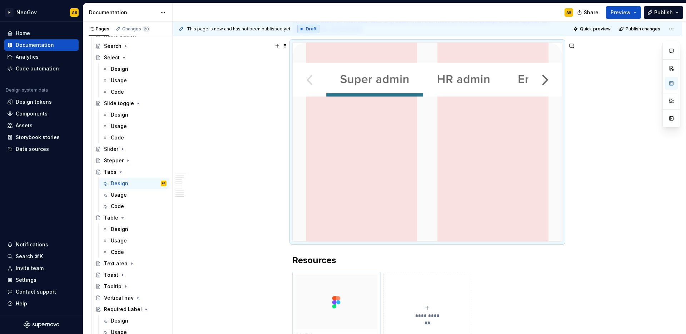
scroll to position [1385, 0]
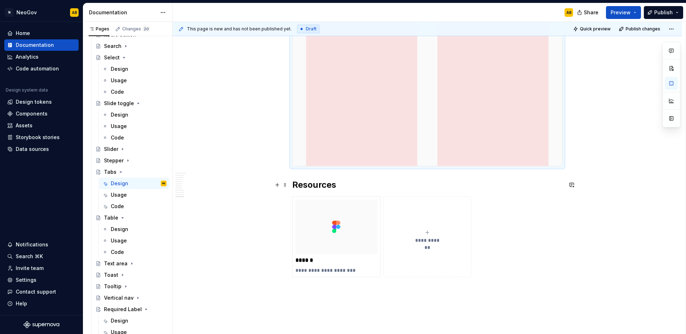
click at [293, 183] on h2 "Resources" at bounding box center [427, 184] width 270 height 11
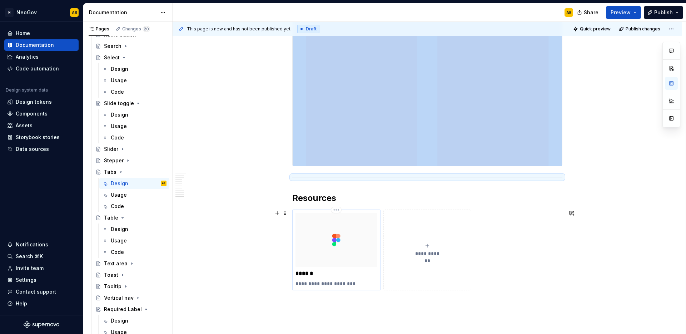
click at [318, 249] on img at bounding box center [337, 240] width 82 height 54
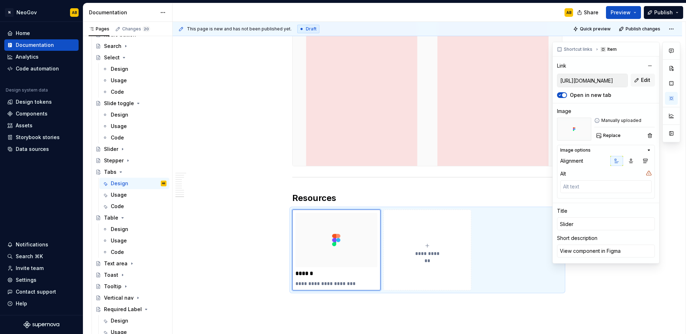
click at [604, 78] on input "[URL][DOMAIN_NAME]" at bounding box center [593, 80] width 70 height 13
click at [604, 80] on input "[URL][DOMAIN_NAME]" at bounding box center [593, 80] width 70 height 13
click at [645, 79] on span "Edit" at bounding box center [645, 79] width 9 height 7
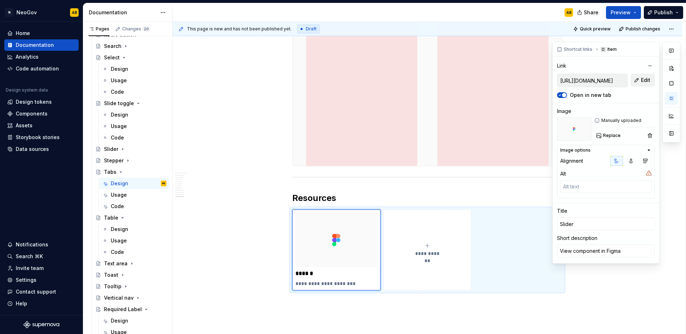
type textarea "*"
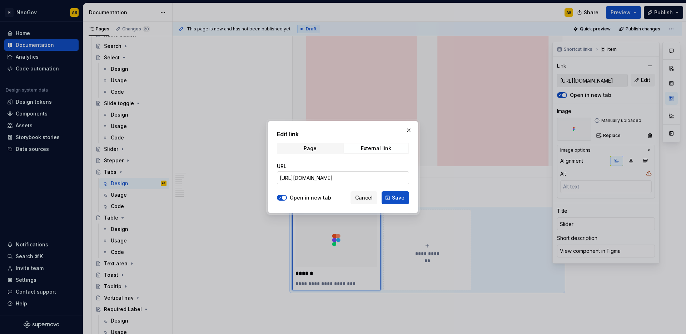
click at [369, 177] on input "[URL][DOMAIN_NAME]" at bounding box center [343, 177] width 132 height 13
paste input "7371-5395&t=E7AL4v4iOBWjnHBf"
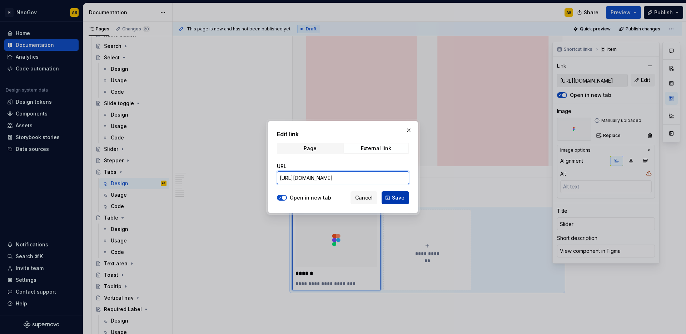
type input "[URL][DOMAIN_NAME]"
click at [395, 201] on span "Save" at bounding box center [398, 197] width 13 height 7
type textarea "*"
type input "[URL][DOMAIN_NAME]"
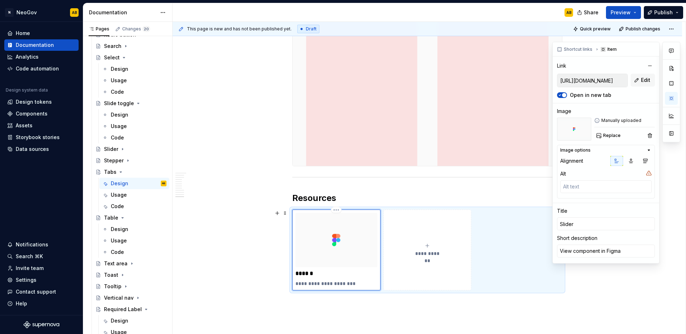
click at [314, 274] on p "******" at bounding box center [337, 273] width 82 height 7
type textarea "*"
type input "Slide"
type textarea "*"
type input "Slid"
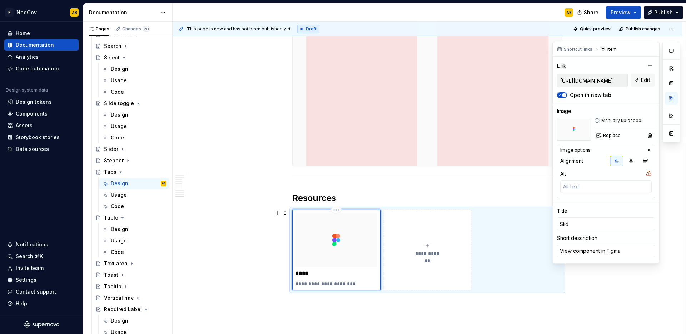
type textarea "*"
type input "Sli"
type textarea "*"
type input "Sl"
type textarea "*"
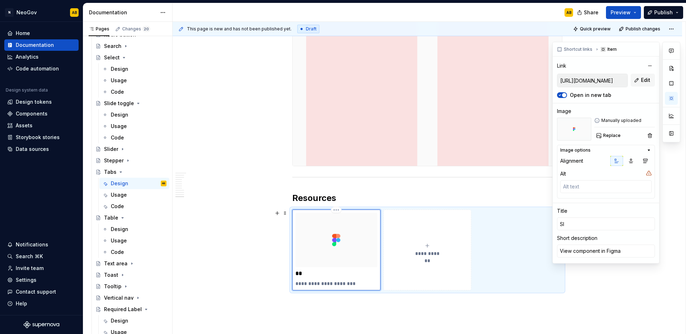
type input "S"
type textarea "*"
type input "T"
type textarea "*"
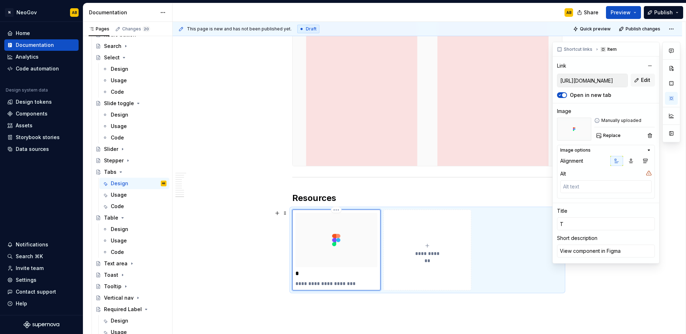
type input "Ta"
type textarea "*"
type input "Tab"
type textarea "*"
type input "Tabs"
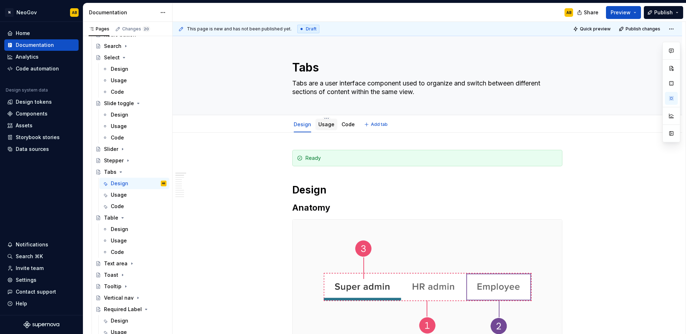
click at [322, 127] on link "Usage" at bounding box center [326, 124] width 16 height 6
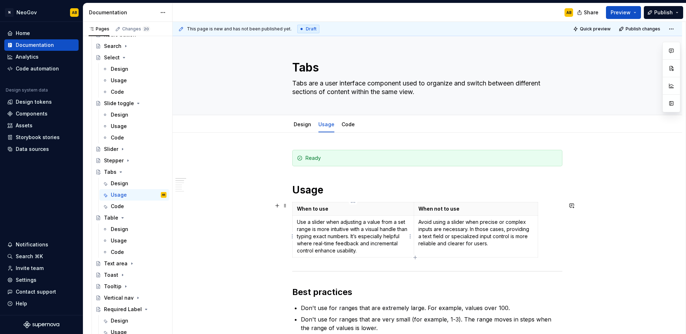
click at [340, 228] on p "Use a slider when adjusting a value from a set range is more intuitive with a v…" at bounding box center [353, 236] width 113 height 36
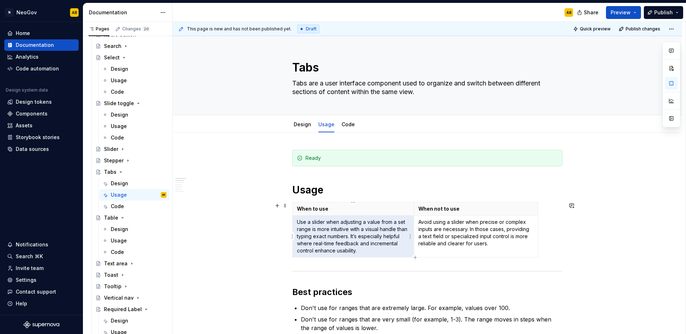
click at [340, 227] on p "Use a slider when adjusting a value from a set range is more intuitive with a v…" at bounding box center [353, 236] width 113 height 36
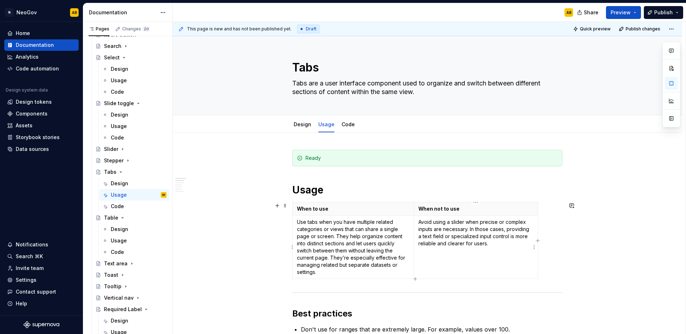
click at [446, 236] on p "Avoid using a slider when precise or complex inputs are necessary. In those cas…" at bounding box center [476, 232] width 115 height 29
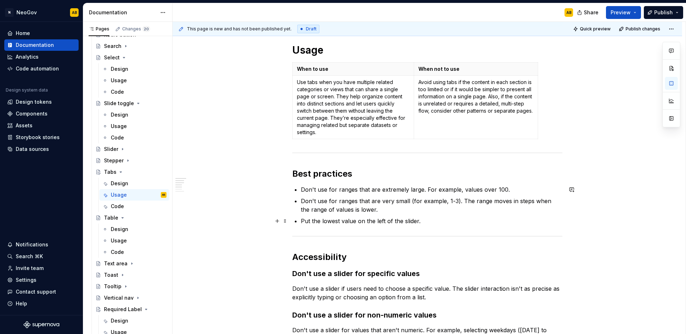
scroll to position [151, 0]
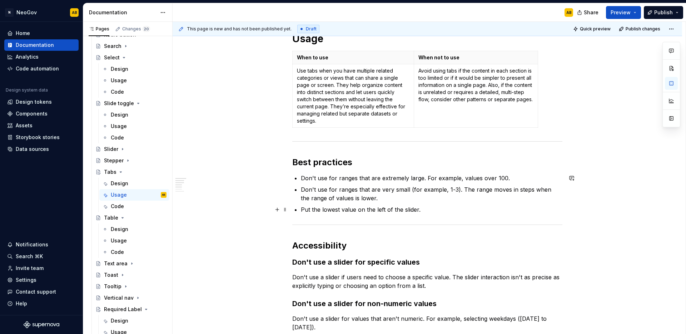
click at [346, 209] on p "Put the lowest value on the left of the slider." at bounding box center [432, 209] width 262 height 9
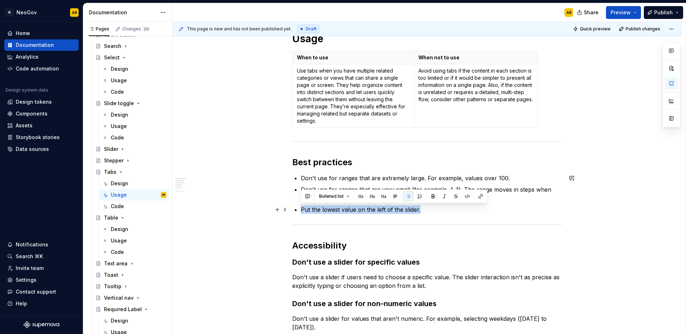
click at [346, 209] on p "Put the lowest value on the left of the slider." at bounding box center [432, 209] width 262 height 9
click at [417, 211] on p "Put the lowest value on the left of the slider." at bounding box center [432, 209] width 262 height 9
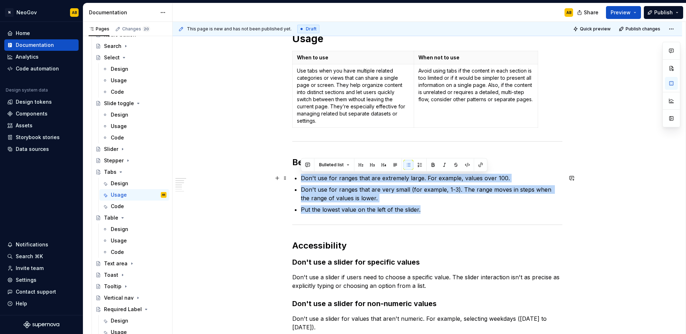
drag, startPoint x: 394, startPoint y: 206, endPoint x: 288, endPoint y: 178, distance: 109.6
click at [290, 178] on div "Ready Usage When to use When not to use Use tabs when you have multiple related…" at bounding box center [428, 262] width 510 height 563
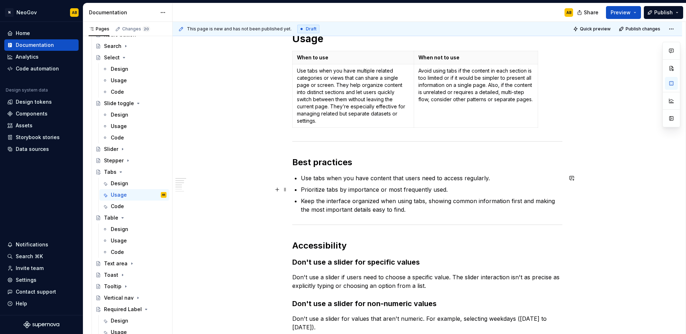
click at [360, 191] on p "Prioritize tabs by importance or most frequently used." at bounding box center [432, 189] width 262 height 9
click at [417, 212] on p "Keep the interface organized when using tabs, showing common information first …" at bounding box center [432, 205] width 262 height 17
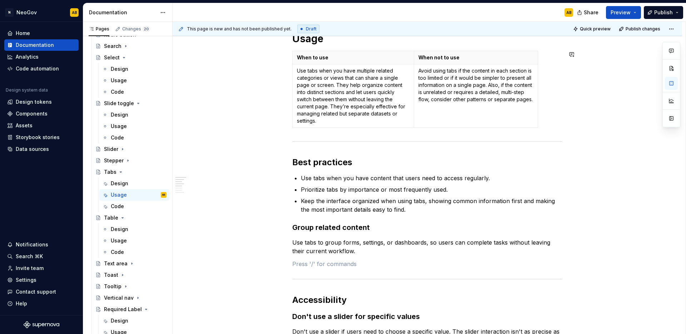
type textarea "*"
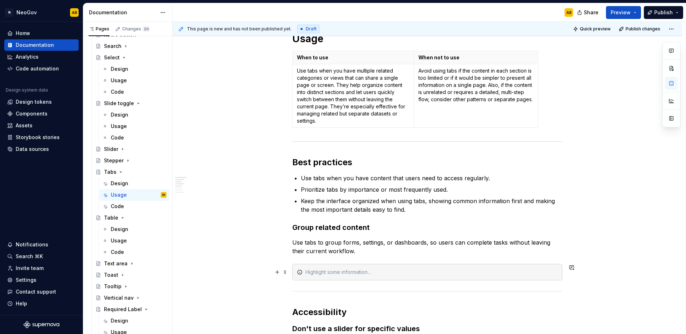
click at [327, 272] on div at bounding box center [432, 271] width 252 height 7
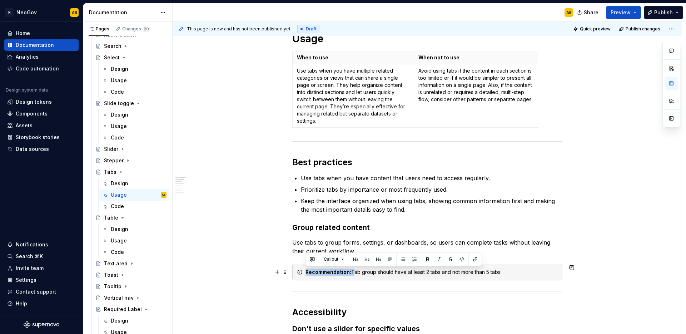
drag, startPoint x: 351, startPoint y: 272, endPoint x: 301, endPoint y: 272, distance: 50.8
click at [301, 272] on div "Recommendation: Tab group should have at least 2 tabs and not more than 5 tabs." at bounding box center [427, 272] width 270 height 16
click at [494, 269] on div "Tab group should have at least 2 tabs and not more than 5 tabs." at bounding box center [432, 271] width 252 height 7
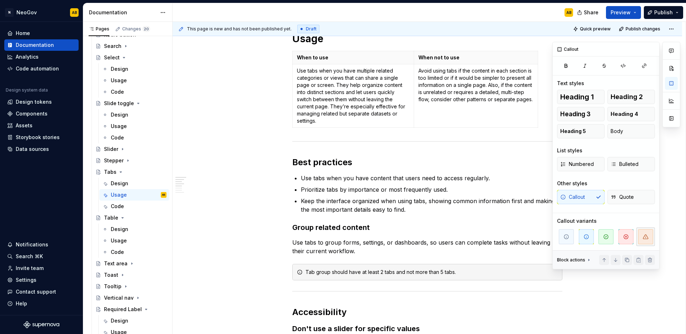
click at [640, 238] on span "button" at bounding box center [645, 236] width 15 height 15
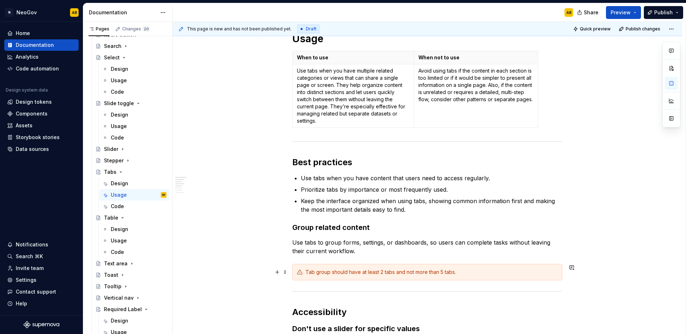
click at [563, 278] on div "Ready Usage When to use When not to use Use tabs when you have multiple related…" at bounding box center [428, 296] width 510 height 630
click at [558, 283] on div "Ready Usage When to use When not to use Use tabs when you have multiple related…" at bounding box center [427, 251] width 270 height 504
click at [566, 272] on div "Ready Usage When to use When not to use Use tabs when you have multiple related…" at bounding box center [428, 296] width 510 height 630
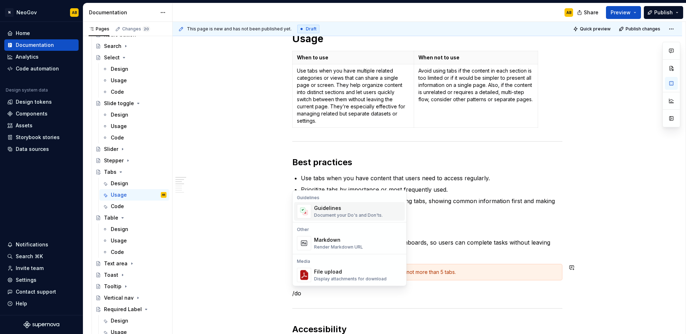
click at [332, 212] on div "Guidelines Document your Do's and Don'ts." at bounding box center [348, 211] width 69 height 14
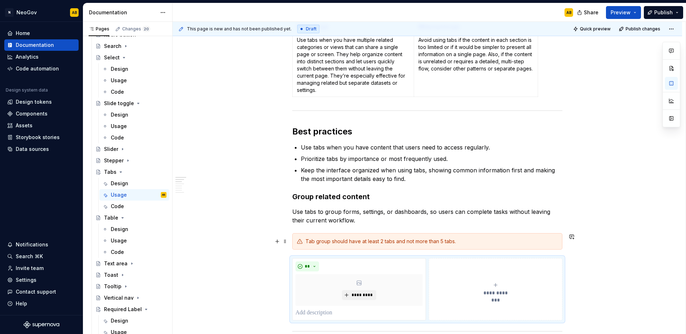
scroll to position [184, 0]
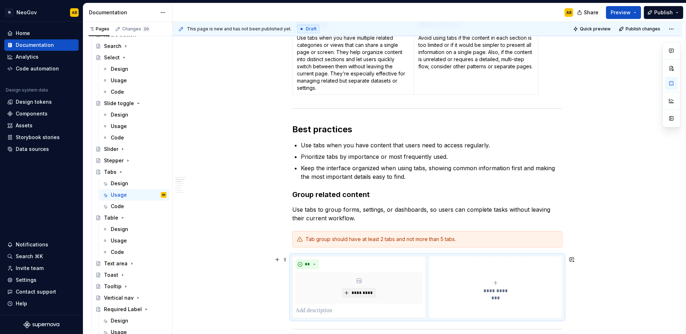
click at [451, 262] on button "**********" at bounding box center [496, 287] width 134 height 62
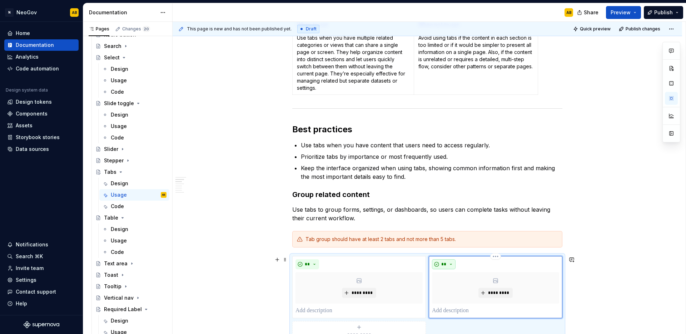
click at [449, 263] on button "**" at bounding box center [444, 264] width 24 height 10
click at [453, 290] on span "Don't" at bounding box center [464, 289] width 61 height 11
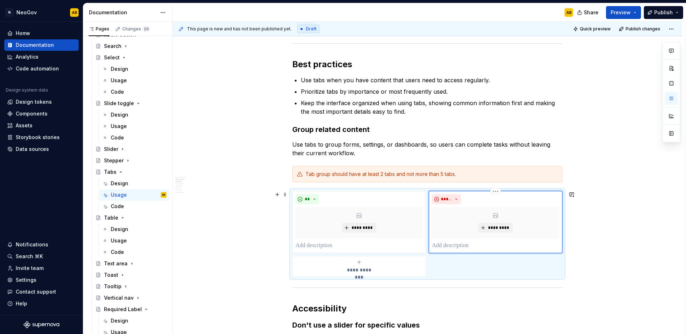
scroll to position [249, 0]
click at [338, 266] on div "**********" at bounding box center [359, 266] width 127 height 14
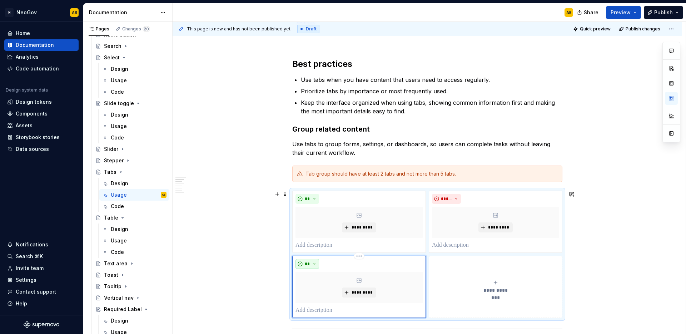
click at [309, 264] on span "**" at bounding box center [308, 264] width 6 height 6
click at [316, 286] on span "Don't" at bounding box center [327, 288] width 61 height 11
click at [329, 243] on p at bounding box center [359, 245] width 127 height 9
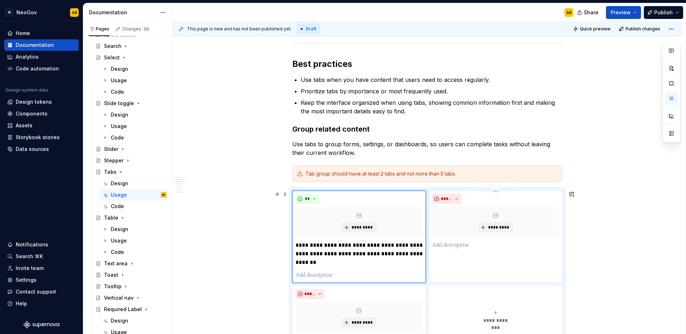
click at [450, 247] on p at bounding box center [495, 245] width 127 height 9
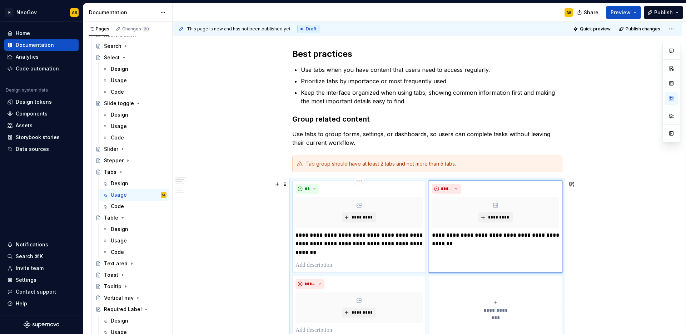
scroll to position [313, 0]
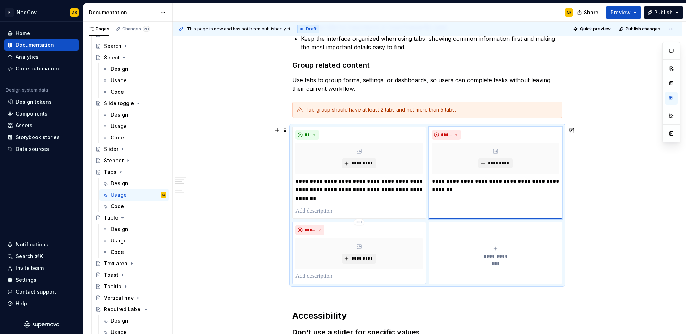
click at [319, 272] on p at bounding box center [359, 276] width 127 height 9
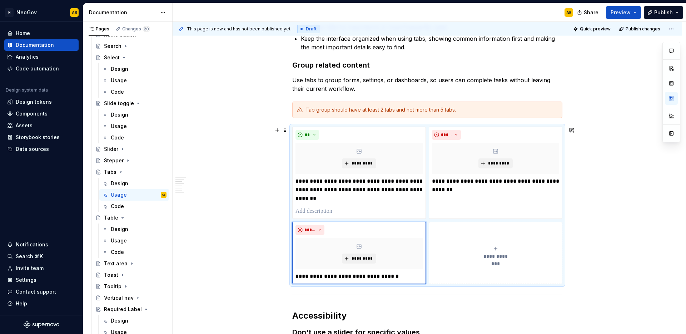
click at [218, 258] on div "Ready Usage When to use When not to use Use tabs when you have multiple related…" at bounding box center [428, 217] width 510 height 796
click at [366, 163] on span "*********" at bounding box center [362, 163] width 22 height 6
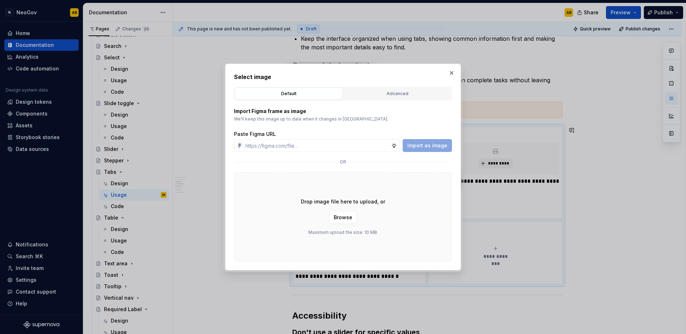
click at [258, 207] on div "Drop image file here to upload, or Browse Maximum upload file size: 10 MB." at bounding box center [343, 216] width 218 height 89
click at [352, 210] on div "Drop image file here to upload, or Browse Maximum upload file size: 10 MB." at bounding box center [343, 216] width 218 height 89
click at [343, 222] on button "Browse" at bounding box center [343, 217] width 28 height 13
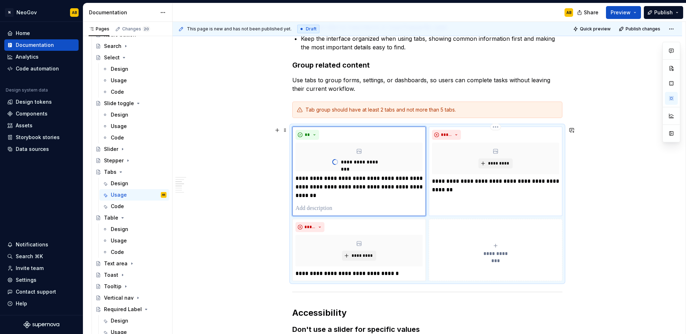
click at [503, 153] on body "N NeoGov AB Home Documentation Analytics Code automation Design system data Des…" at bounding box center [343, 167] width 686 height 334
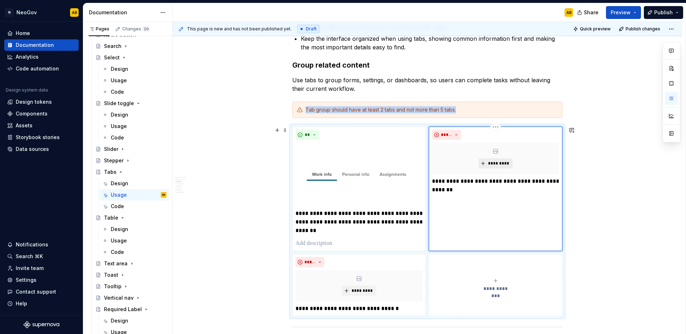
click at [500, 162] on span "*********" at bounding box center [499, 163] width 22 height 6
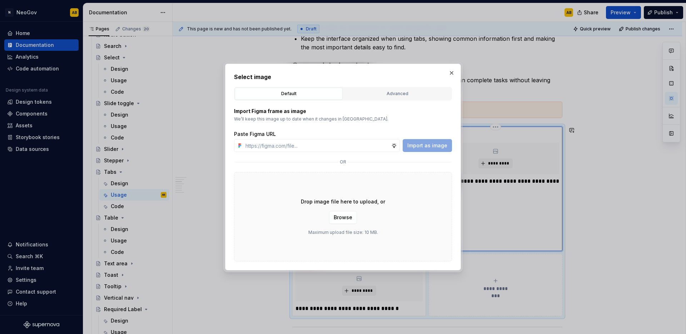
click at [458, 132] on div "Select image Default Advanced Import Figma frame as image We’ll keep this image…" at bounding box center [343, 167] width 236 height 207
click at [342, 221] on span "Browse" at bounding box center [343, 217] width 19 height 7
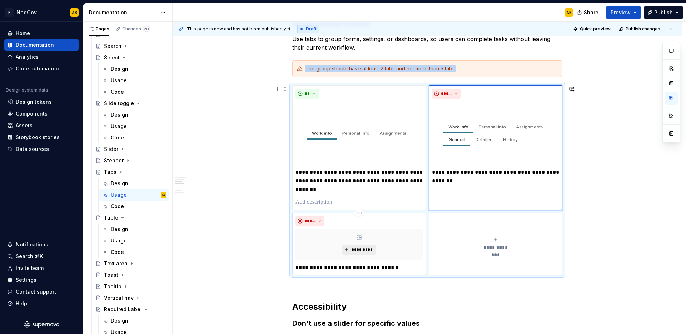
scroll to position [357, 0]
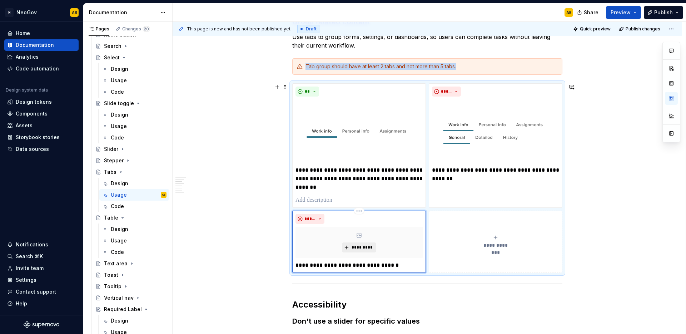
click at [362, 250] on button "*********" at bounding box center [359, 247] width 34 height 10
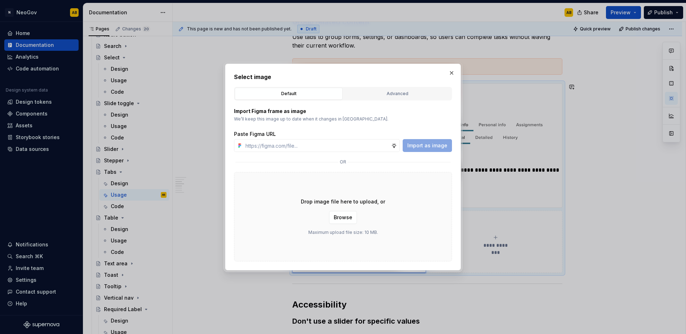
click at [454, 152] on div "Select image Default Advanced Import Figma frame as image We’ll keep this image…" at bounding box center [343, 167] width 236 height 207
click at [338, 219] on span "Browse" at bounding box center [343, 217] width 19 height 7
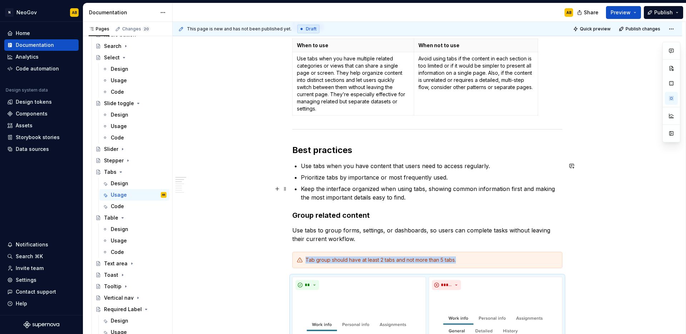
scroll to position [164, 0]
click at [414, 200] on p "Keep the interface organized when using tabs, showing common information first …" at bounding box center [432, 192] width 262 height 17
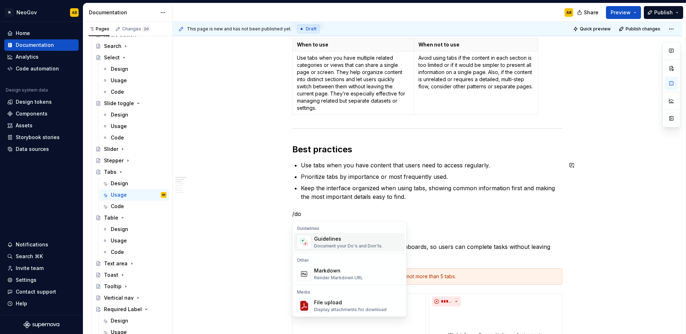
click at [341, 244] on div "Document your Do's and Don'ts." at bounding box center [348, 246] width 69 height 6
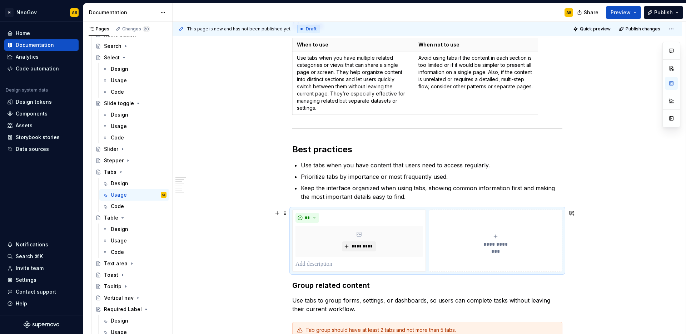
click at [450, 225] on button "**********" at bounding box center [496, 240] width 134 height 62
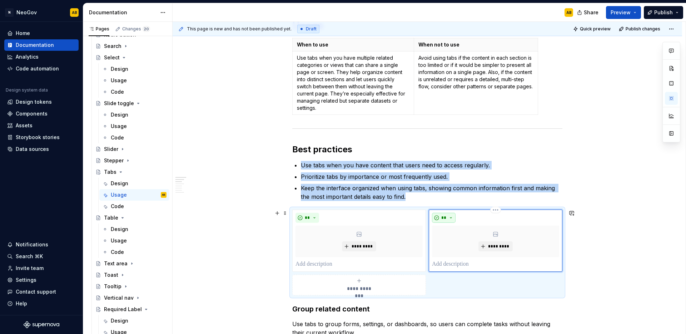
click at [448, 217] on button "**" at bounding box center [444, 218] width 24 height 10
click at [449, 244] on div "Suggestions" at bounding box center [448, 243] width 6 height 6
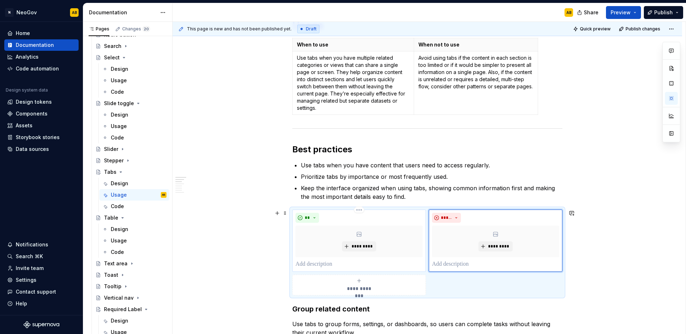
click at [315, 267] on p at bounding box center [359, 264] width 127 height 9
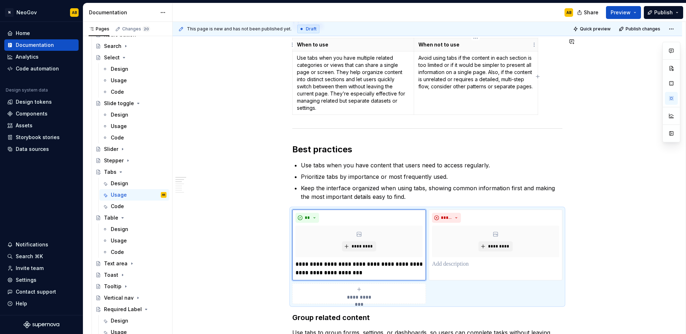
type textarea "*"
click at [437, 262] on p at bounding box center [495, 264] width 127 height 9
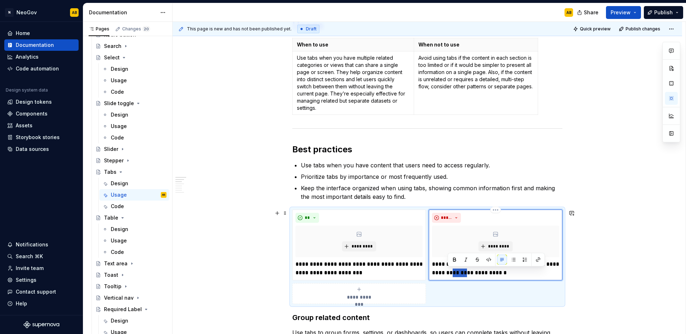
drag, startPoint x: 463, startPoint y: 273, endPoint x: 448, endPoint y: 274, distance: 14.7
click at [448, 274] on p "**********" at bounding box center [495, 268] width 127 height 17
drag, startPoint x: 447, startPoint y: 273, endPoint x: 431, endPoint y: 273, distance: 15.7
click at [431, 273] on div "**********" at bounding box center [496, 244] width 134 height 71
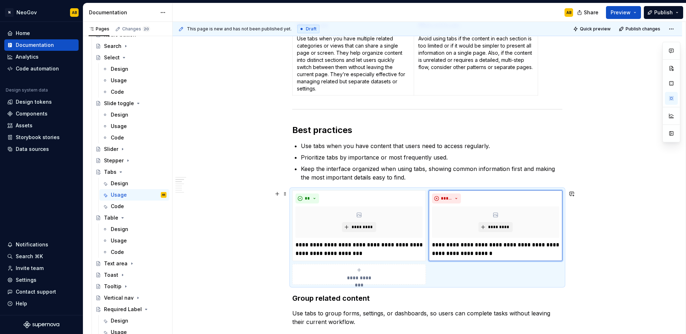
scroll to position [193, 0]
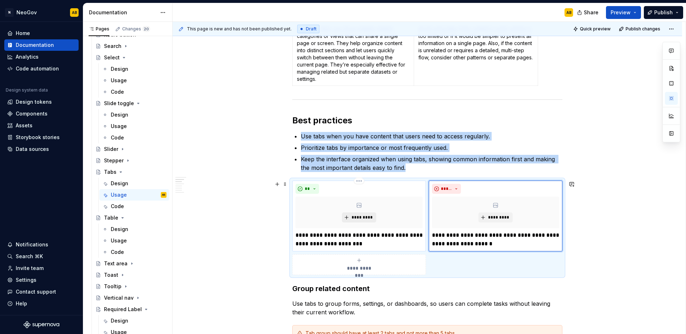
click at [360, 217] on span "*********" at bounding box center [362, 217] width 22 height 6
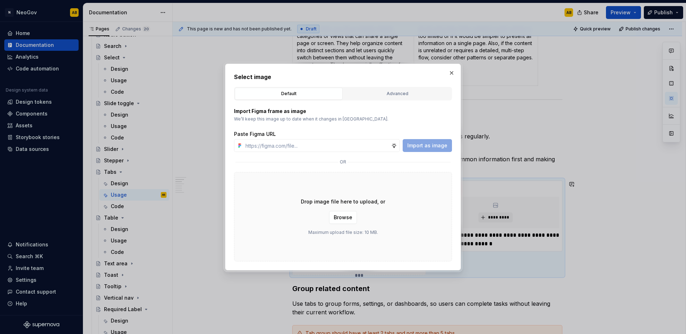
click at [385, 248] on div "Drop image file here to upload, or Browse Maximum upload file size: 10 MB." at bounding box center [343, 216] width 218 height 89
click at [347, 217] on span "Browse" at bounding box center [343, 217] width 19 height 7
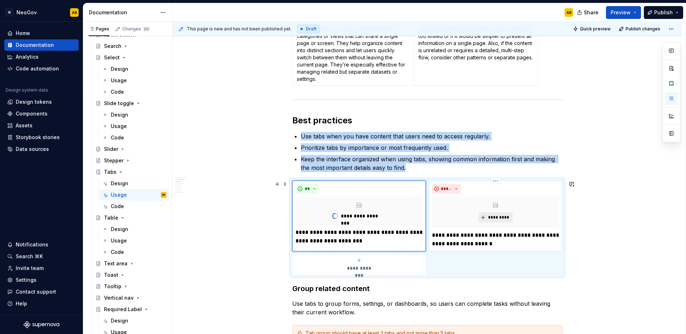
click at [496, 218] on span "*********" at bounding box center [499, 217] width 22 height 6
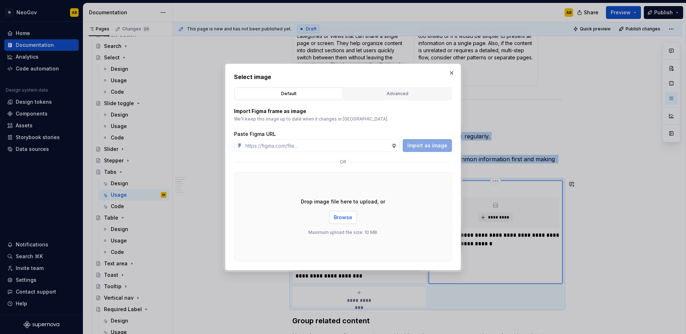
click at [341, 219] on span "Browse" at bounding box center [343, 217] width 19 height 7
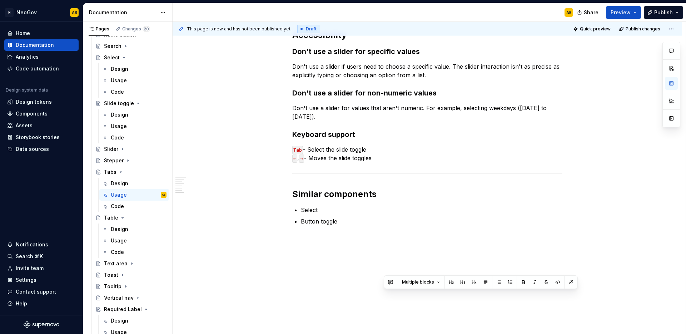
scroll to position [577, 0]
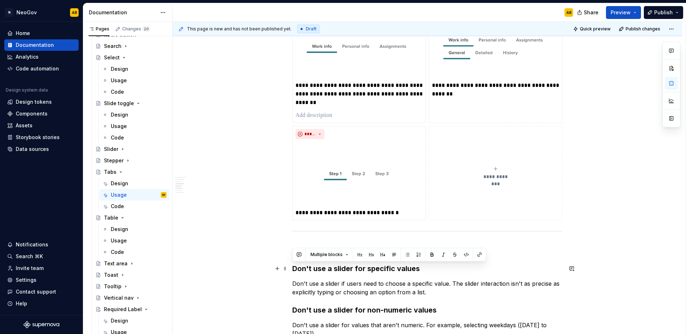
drag, startPoint x: 387, startPoint y: 165, endPoint x: 290, endPoint y: 267, distance: 141.1
click at [290, 267] on div "**********" at bounding box center [428, 53] width 510 height 995
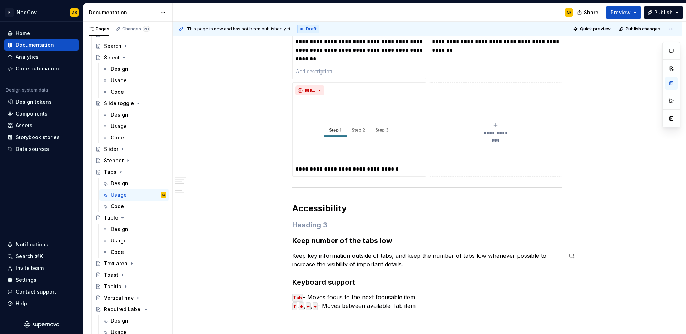
scroll to position [631, 0]
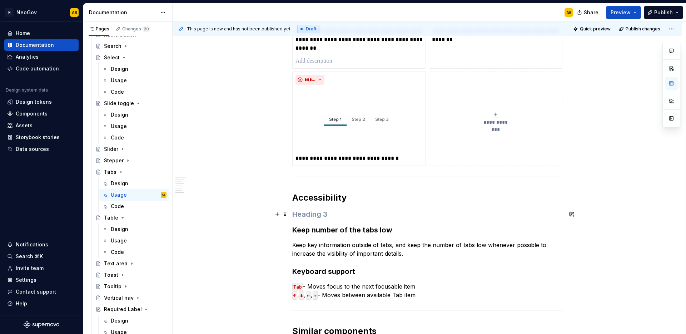
click at [298, 211] on h3 at bounding box center [427, 214] width 270 height 10
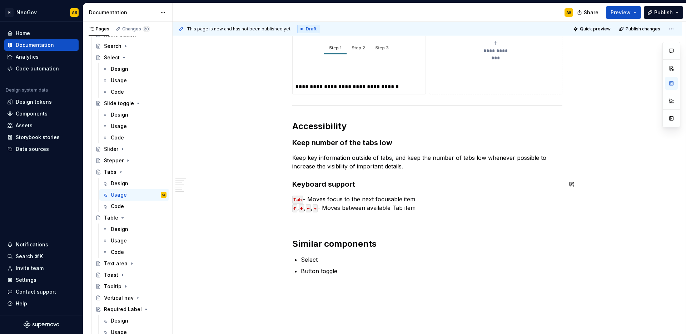
scroll to position [696, 0]
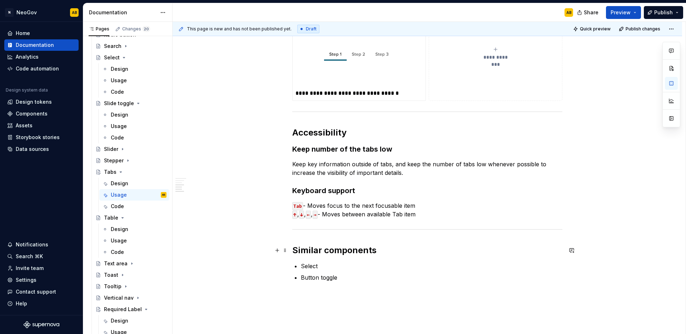
click at [292, 247] on h2 "Similar components" at bounding box center [427, 249] width 270 height 11
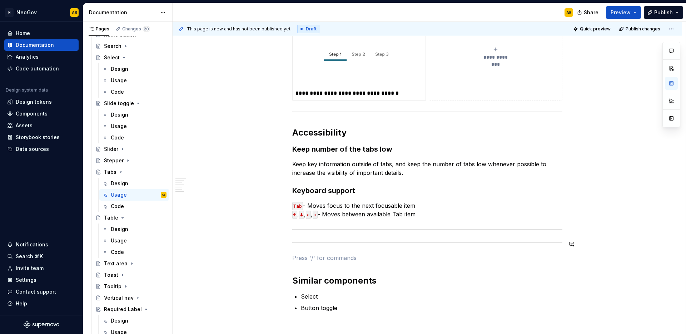
click at [287, 134] on span at bounding box center [285, 133] width 6 height 10
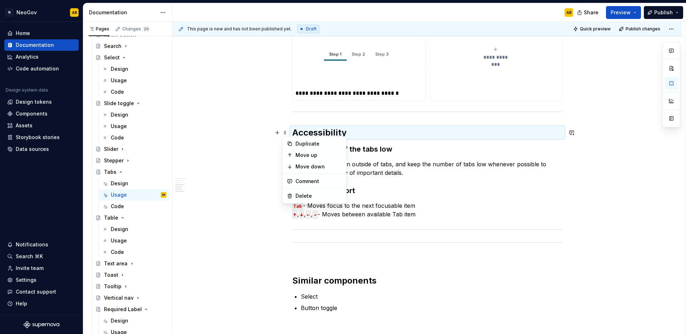
click at [291, 144] on icon at bounding box center [290, 144] width 6 height 6
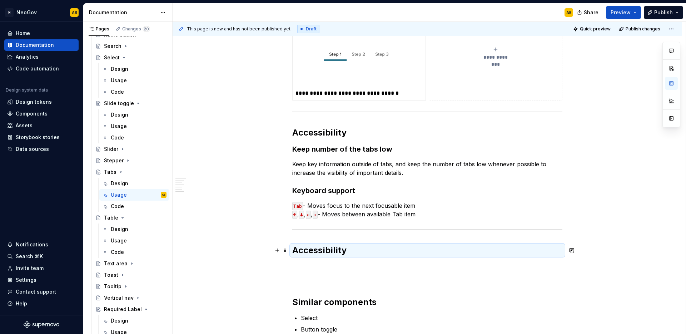
click at [303, 252] on h2 "Accessibility" at bounding box center [427, 249] width 270 height 11
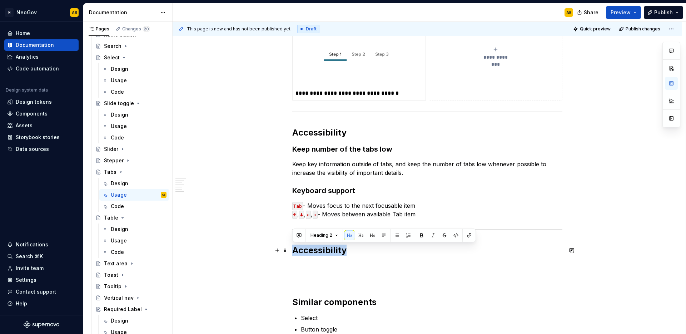
click at [303, 252] on h2 "Accessibility" at bounding box center [427, 249] width 270 height 11
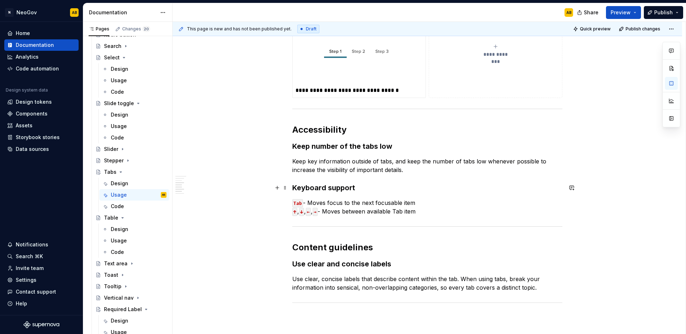
scroll to position [711, 0]
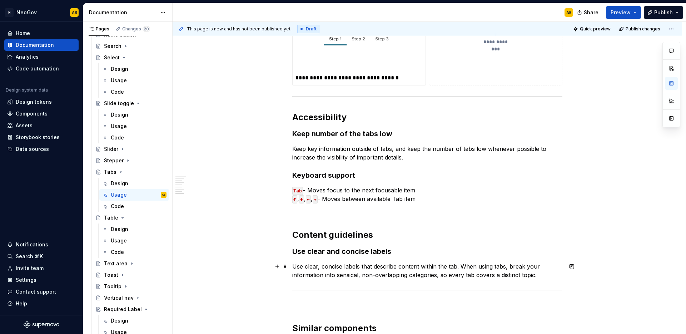
click at [538, 279] on p "Use clear, concise labels that describe content within the tab. When using tabs…" at bounding box center [427, 270] width 270 height 17
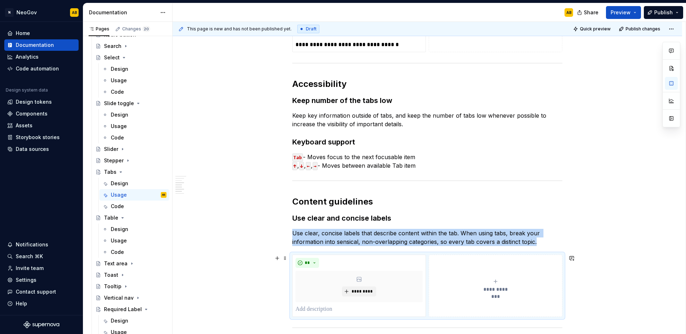
scroll to position [768, 0]
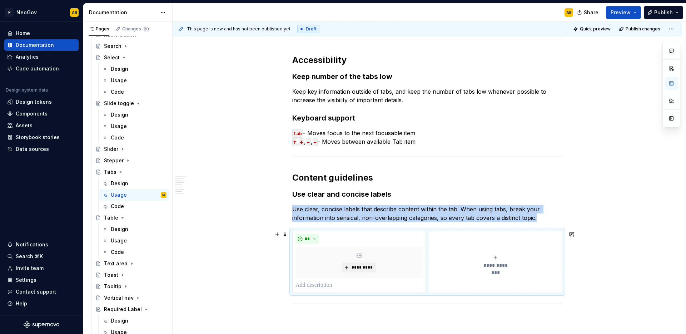
click at [451, 239] on button "**********" at bounding box center [496, 262] width 134 height 62
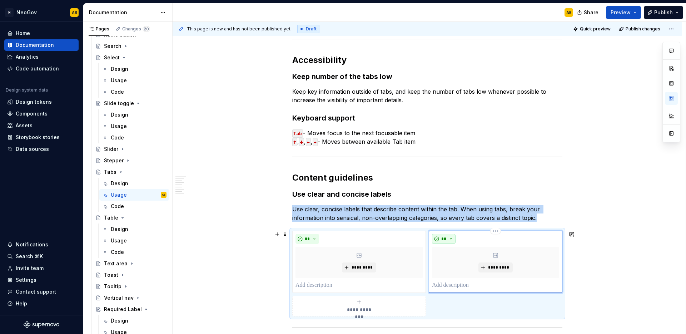
click at [441, 241] on span "**" at bounding box center [444, 239] width 6 height 6
click at [445, 262] on span "Don't" at bounding box center [464, 263] width 61 height 11
click at [361, 268] on span "*********" at bounding box center [362, 267] width 22 height 6
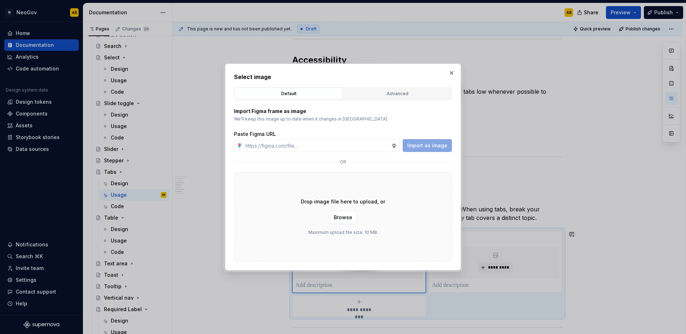
click at [373, 240] on div "Drop image file here to upload, or Browse Maximum upload file size: 10 MB." at bounding box center [343, 216] width 218 height 89
click at [350, 220] on span "Browse" at bounding box center [343, 217] width 19 height 7
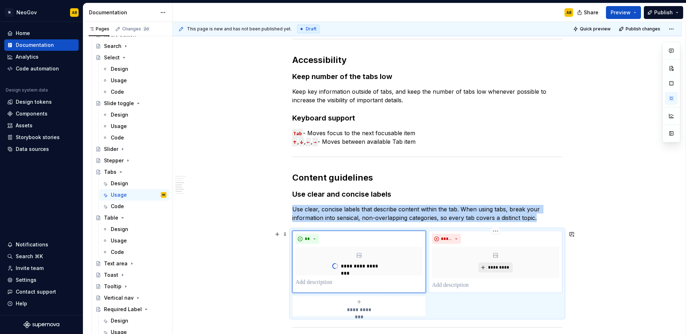
click at [493, 268] on span "*********" at bounding box center [499, 267] width 22 height 6
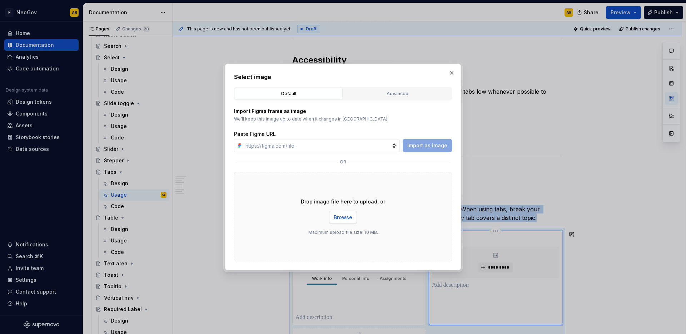
click at [347, 221] on button "Browse" at bounding box center [343, 217] width 28 height 13
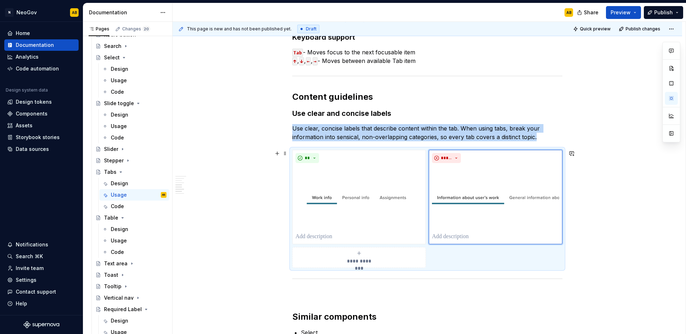
scroll to position [859, 0]
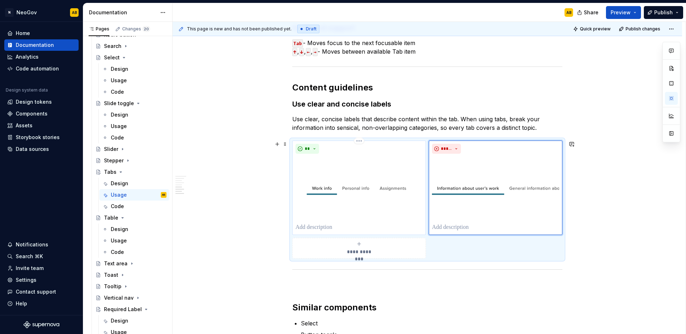
click at [316, 228] on p at bounding box center [359, 227] width 127 height 9
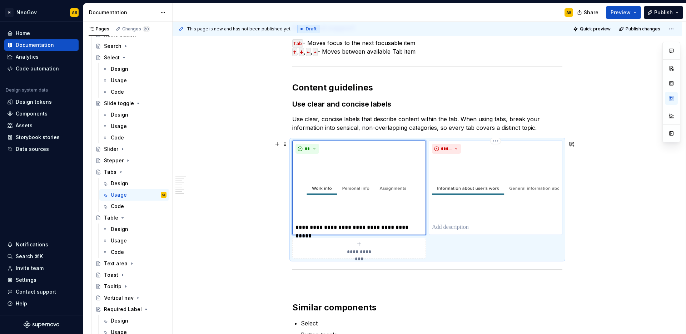
click at [466, 227] on p at bounding box center [495, 227] width 127 height 9
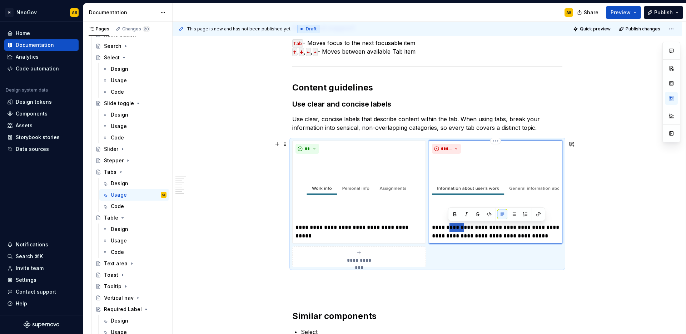
drag, startPoint x: 462, startPoint y: 228, endPoint x: 449, endPoint y: 227, distance: 12.6
click at [449, 228] on p "**********" at bounding box center [495, 231] width 127 height 17
type textarea "*"
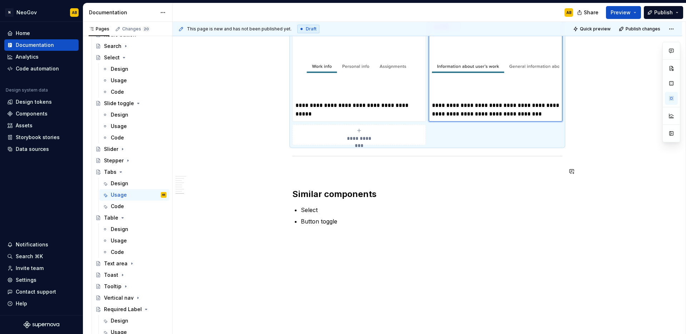
scroll to position [979, 0]
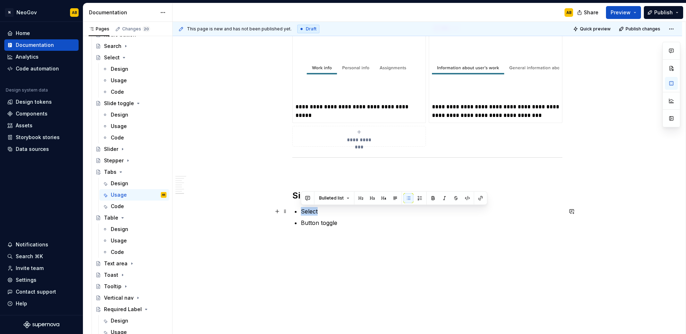
drag, startPoint x: 328, startPoint y: 211, endPoint x: 295, endPoint y: 211, distance: 32.9
click at [301, 211] on li "Select" at bounding box center [432, 211] width 262 height 9
click at [311, 175] on p at bounding box center [427, 172] width 270 height 9
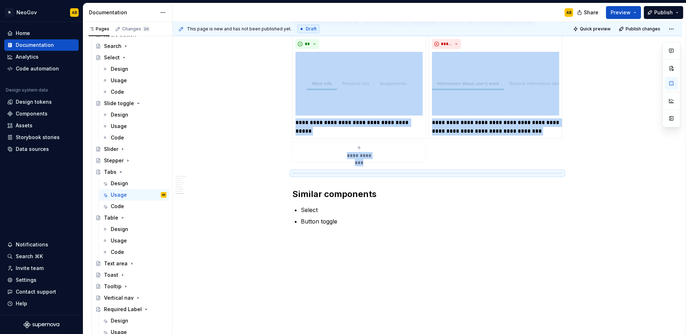
scroll to position [963, 0]
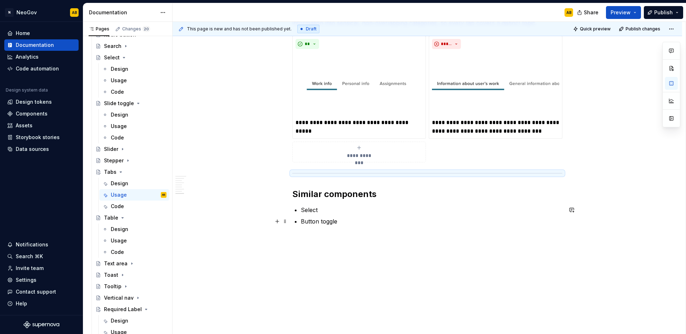
click at [324, 207] on p "Select" at bounding box center [432, 210] width 262 height 9
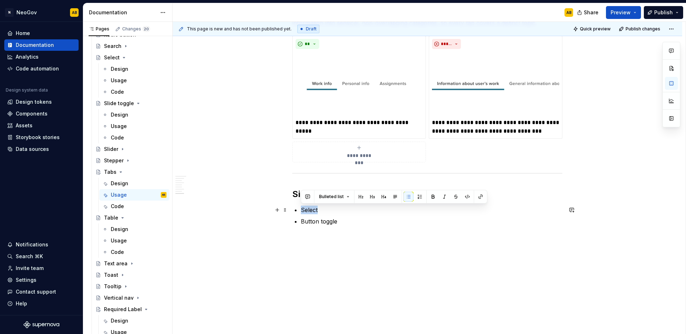
drag, startPoint x: 323, startPoint y: 209, endPoint x: 297, endPoint y: 210, distance: 26.5
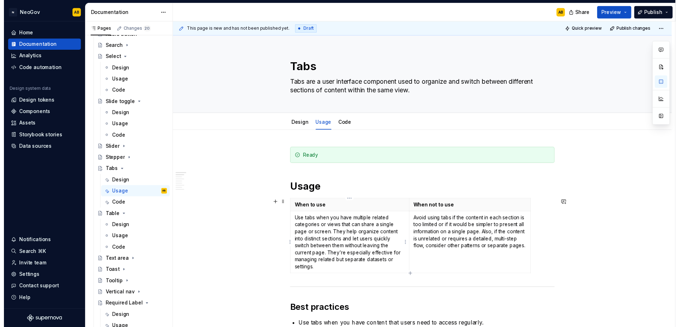
scroll to position [1, 0]
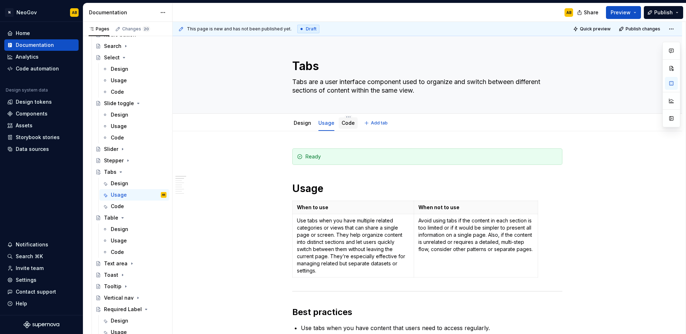
click at [346, 126] on div "Code" at bounding box center [348, 122] width 13 height 7
click at [348, 121] on link "Code" at bounding box center [348, 123] width 13 height 6
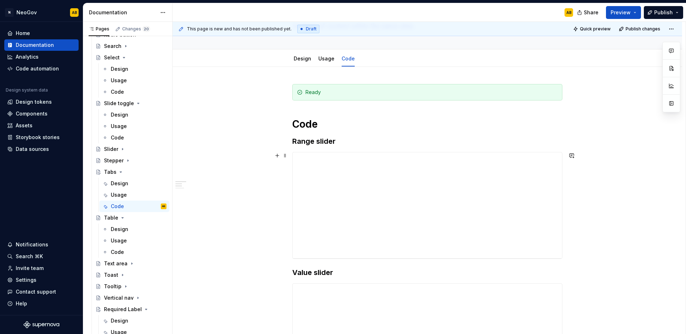
scroll to position [77, 0]
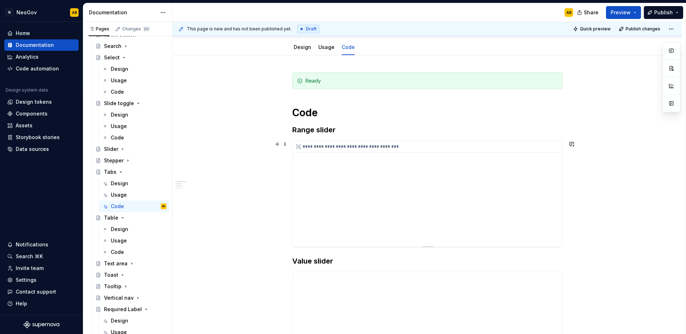
click at [335, 188] on div "**********" at bounding box center [428, 194] width 270 height 106
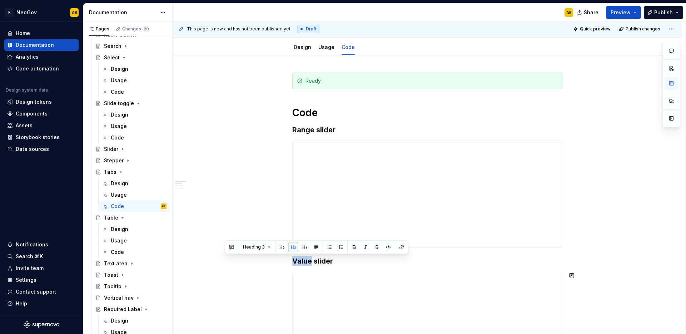
scroll to position [0, 0]
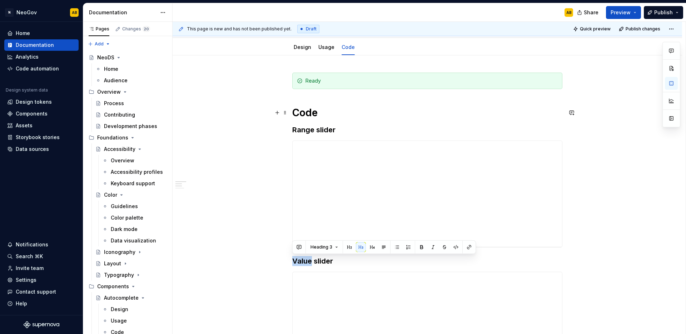
type textarea "*"
click at [317, 132] on h3 "Range slider" at bounding box center [427, 130] width 270 height 10
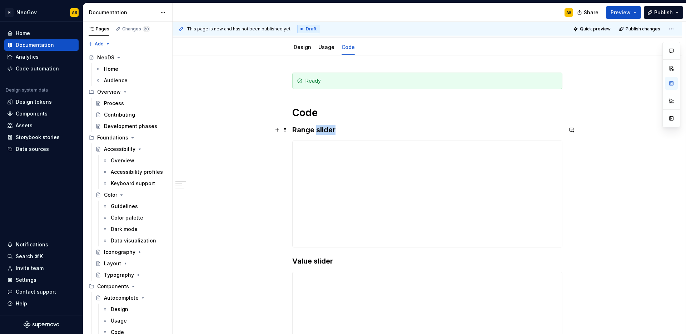
click at [317, 132] on h3 "Range slider" at bounding box center [427, 130] width 270 height 10
click at [335, 177] on div "**********" at bounding box center [428, 194] width 270 height 106
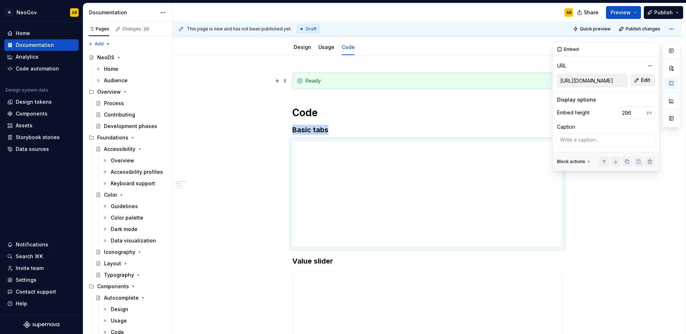
click at [647, 82] on span "Edit" at bounding box center [645, 79] width 9 height 7
type textarea "*"
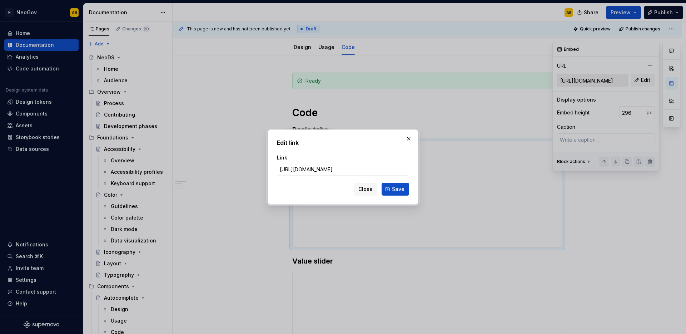
scroll to position [0, 137]
type input "[URL][DOMAIN_NAME]"
click at [397, 192] on span "Save" at bounding box center [398, 189] width 13 height 7
type textarea "*"
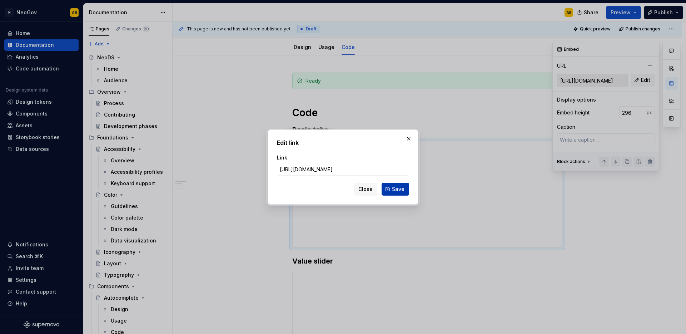
type input "[URL][DOMAIN_NAME]"
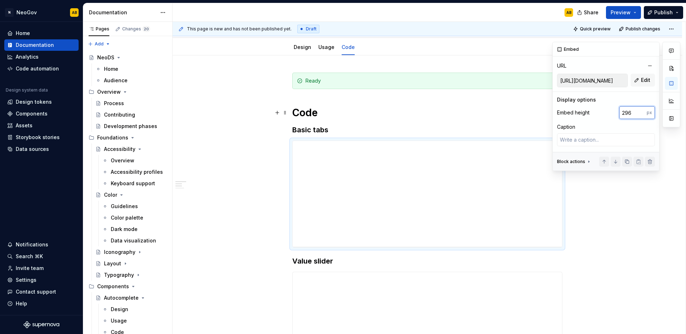
drag, startPoint x: 632, startPoint y: 113, endPoint x: 620, endPoint y: 113, distance: 12.2
click at [620, 113] on input "296" at bounding box center [633, 112] width 28 height 13
type input "210"
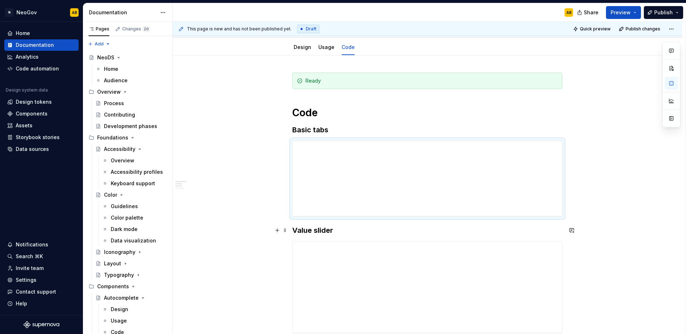
click at [317, 233] on h3 "Value slider" at bounding box center [427, 230] width 270 height 10
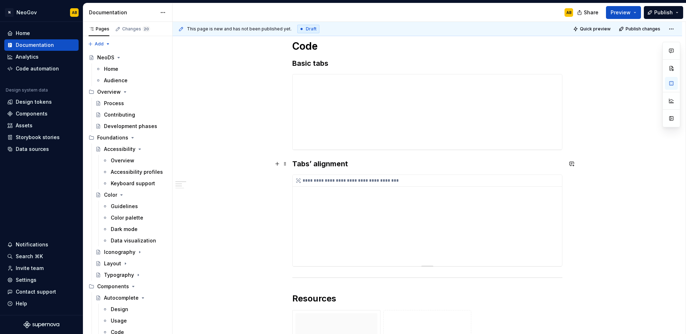
scroll to position [145, 0]
click at [347, 222] on div "**********" at bounding box center [428, 219] width 270 height 91
type textarea "*"
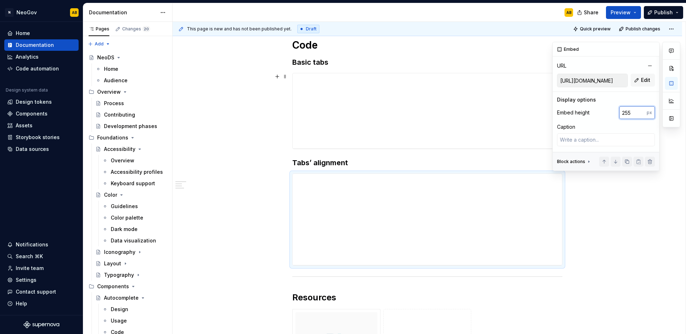
drag, startPoint x: 633, startPoint y: 114, endPoint x: 609, endPoint y: 113, distance: 23.6
click at [609, 113] on div "Embed height 255 px" at bounding box center [606, 112] width 98 height 13
type input "340"
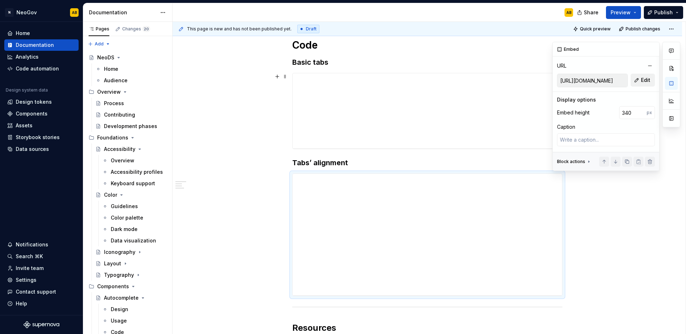
click at [647, 86] on button "Edit" at bounding box center [643, 80] width 24 height 13
type textarea "*"
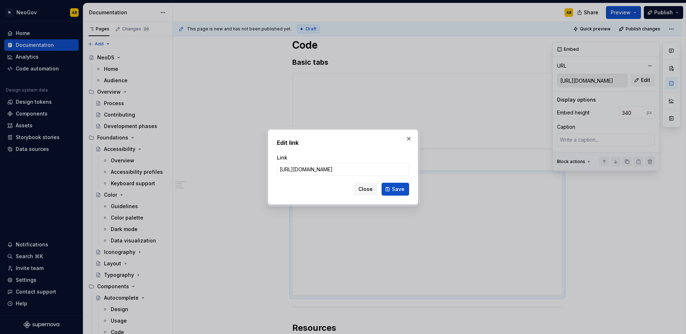
scroll to position [0, 138]
type input "[URL][DOMAIN_NAME]"
click at [402, 188] on span "Save" at bounding box center [398, 189] width 13 height 7
type textarea "*"
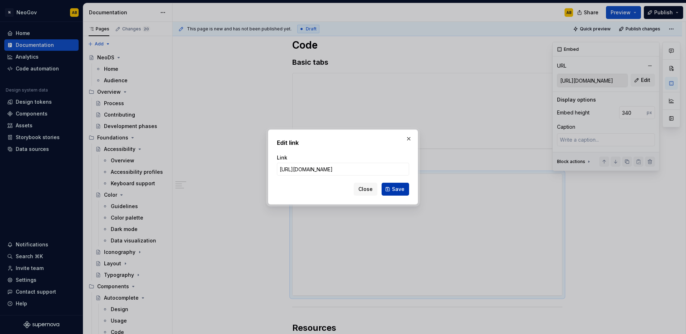
type input "[URL][DOMAIN_NAME]"
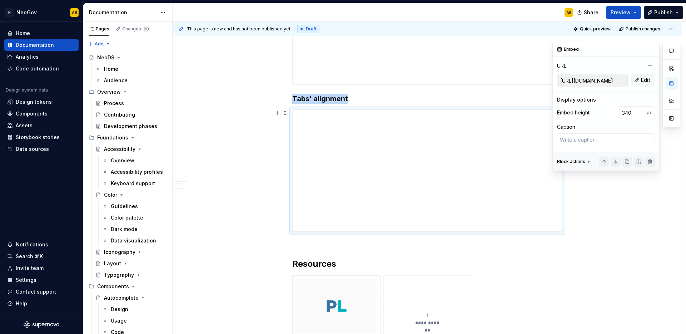
scroll to position [233, 0]
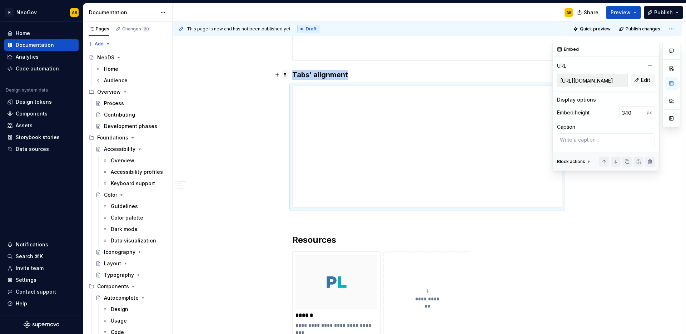
click at [287, 77] on span at bounding box center [285, 75] width 6 height 10
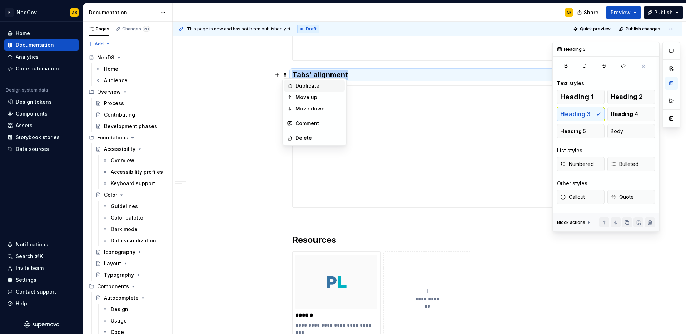
click at [291, 85] on icon at bounding box center [290, 86] width 4 height 4
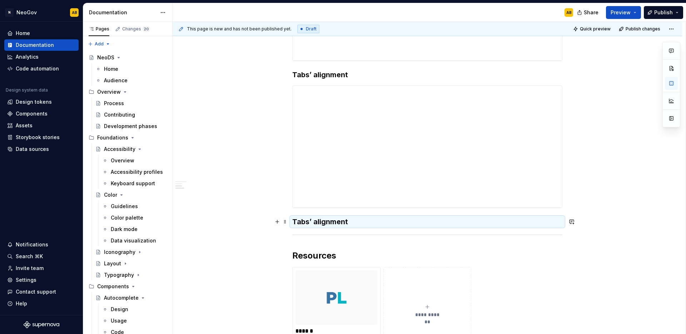
click at [304, 223] on h3 "Tabs’ alignment" at bounding box center [427, 222] width 270 height 10
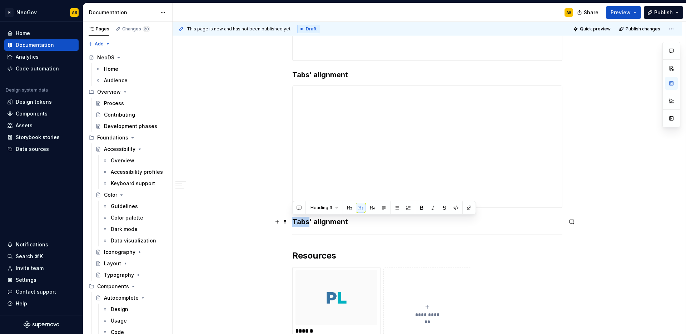
click at [304, 223] on h3 "Tabs’ alignment" at bounding box center [427, 222] width 270 height 10
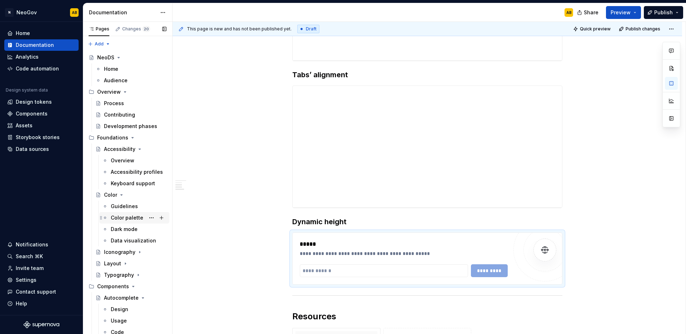
type textarea "*"
click at [338, 271] on input "text" at bounding box center [384, 270] width 168 height 13
paste input "**********"
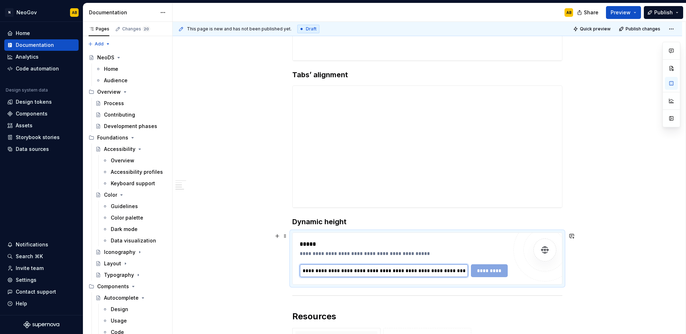
scroll to position [0, 102]
type input "**********"
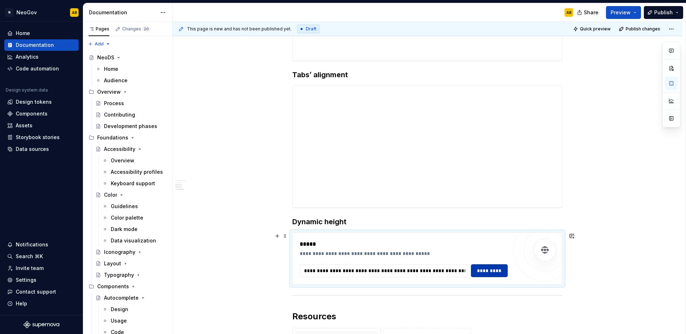
scroll to position [0, 0]
click at [490, 273] on span "*********" at bounding box center [490, 270] width 28 height 7
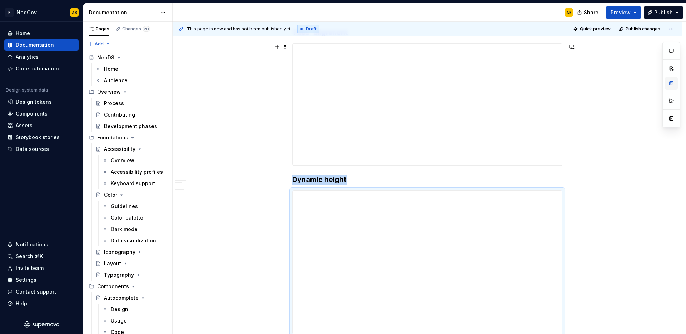
type textarea "*"
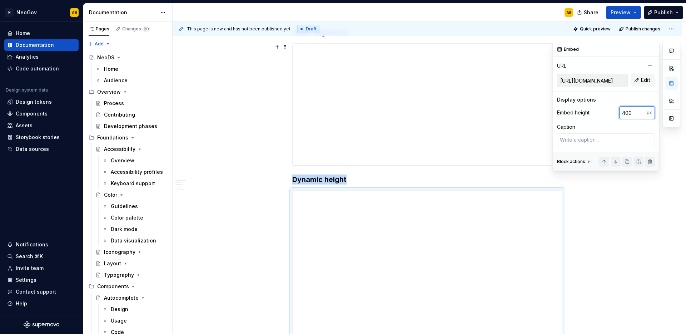
click at [626, 114] on input "400" at bounding box center [633, 112] width 28 height 13
type input "320"
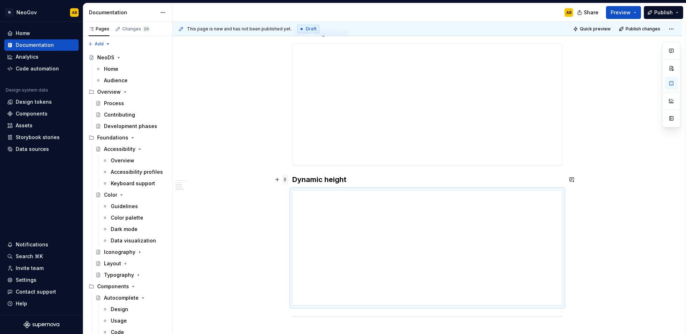
click at [284, 179] on span at bounding box center [285, 179] width 6 height 10
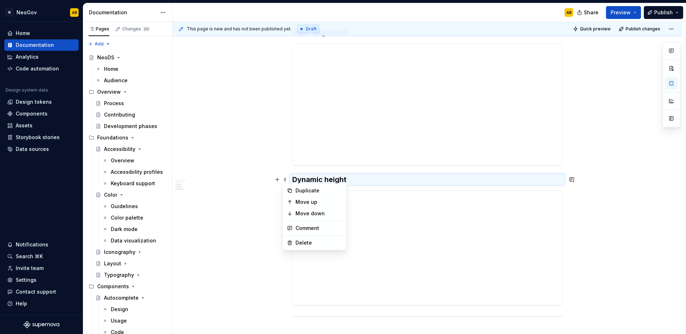
click at [290, 184] on div "Duplicate Move up Move down Comment Delete" at bounding box center [314, 216] width 64 height 67
click at [293, 188] on div "Duplicate" at bounding box center [314, 190] width 61 height 11
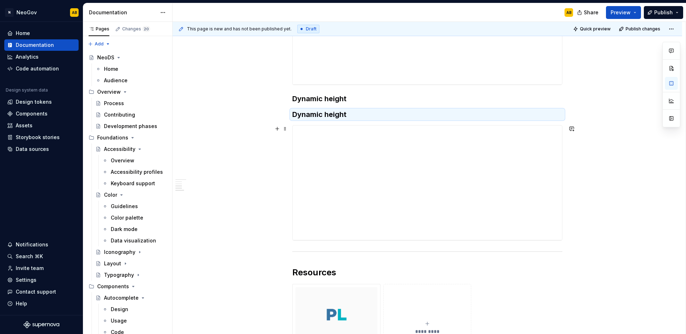
scroll to position [357, 0]
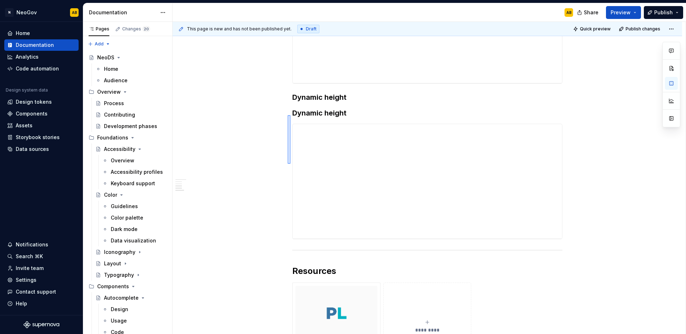
drag, startPoint x: 288, startPoint y: 115, endPoint x: 288, endPoint y: 138, distance: 23.2
click at [290, 163] on div "**********" at bounding box center [429, 178] width 513 height 312
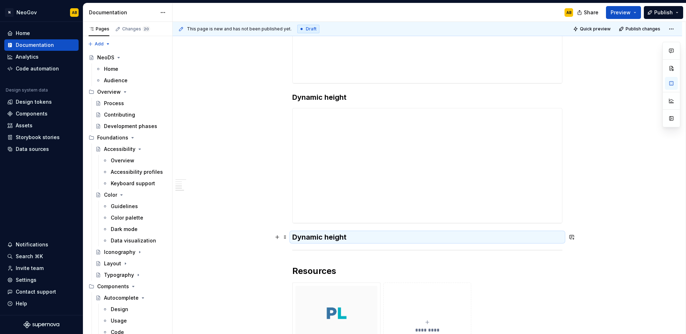
click at [296, 238] on h3 "Dynamic height" at bounding box center [427, 237] width 270 height 10
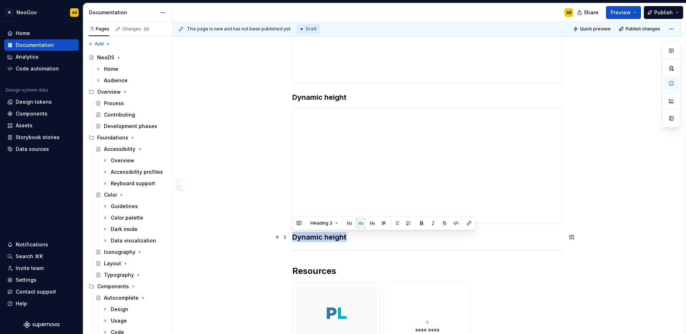
click at [295, 240] on h3 "Dynamic height" at bounding box center [427, 237] width 270 height 10
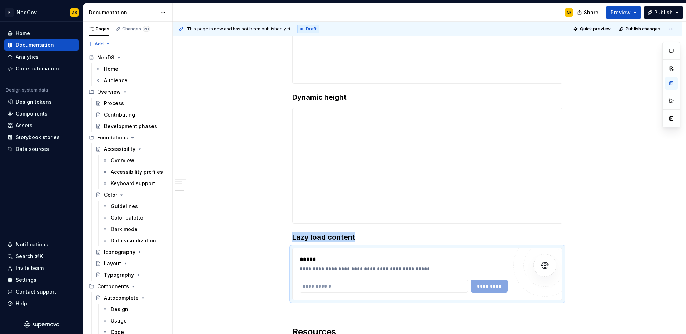
type textarea "*"
click at [341, 285] on input "text" at bounding box center [384, 286] width 168 height 13
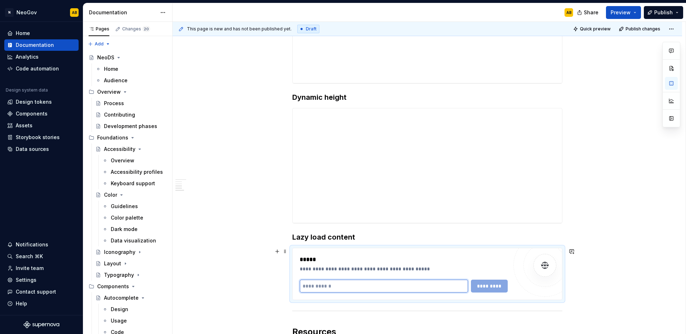
paste input "**********"
type input "**********"
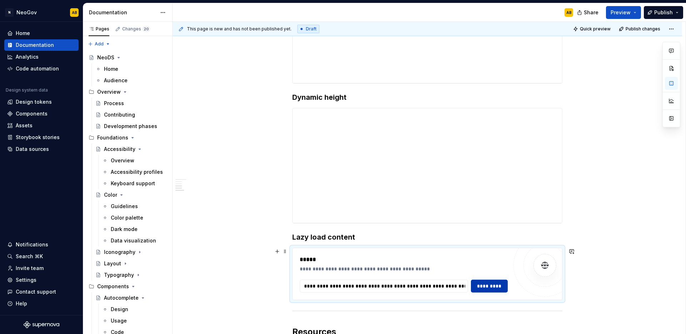
scroll to position [0, 0]
click at [486, 290] on button "*********" at bounding box center [489, 286] width 37 height 13
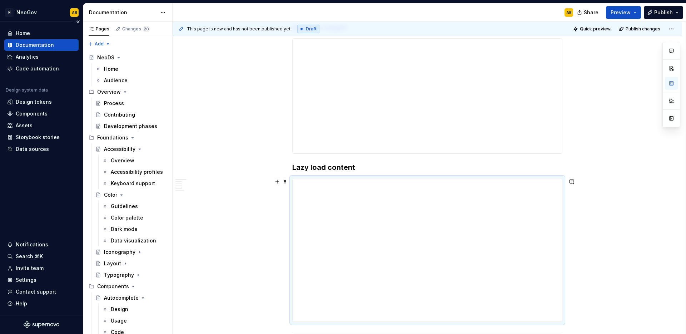
scroll to position [429, 0]
type textarea "*"
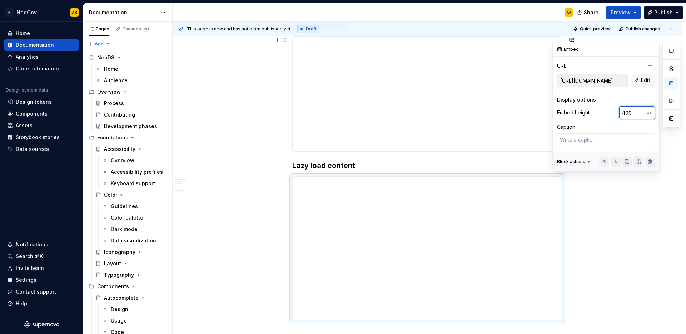
click at [631, 114] on input "400" at bounding box center [633, 112] width 28 height 13
type input "245"
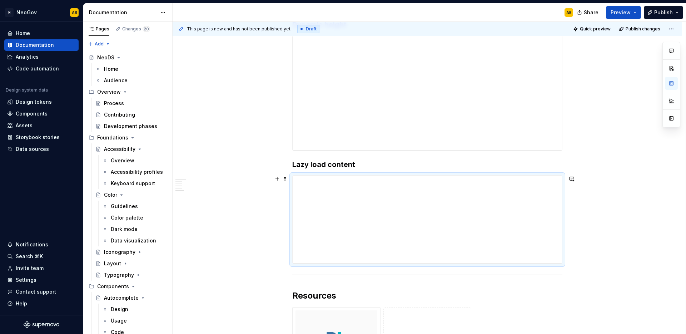
scroll to position [430, 0]
click at [285, 163] on span at bounding box center [285, 164] width 6 height 10
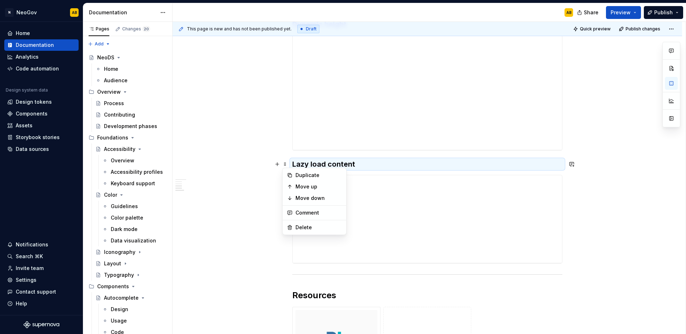
click at [290, 173] on icon at bounding box center [290, 175] width 6 height 6
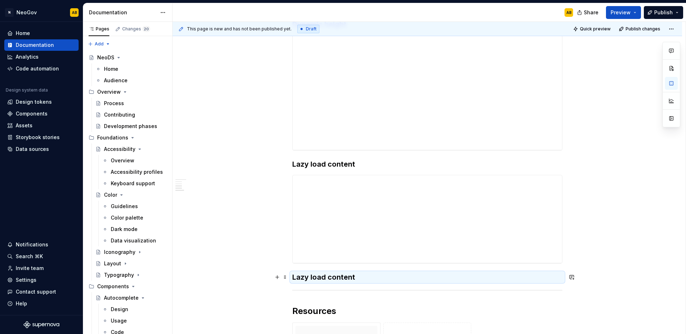
click at [303, 279] on h3 "Lazy load content" at bounding box center [427, 277] width 270 height 10
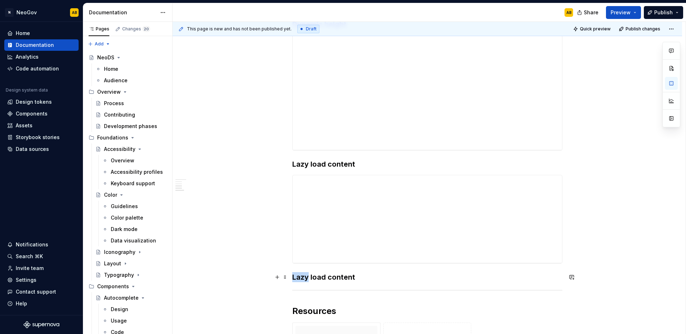
click at [303, 279] on h3 "Lazy load content" at bounding box center [427, 277] width 270 height 10
click at [304, 297] on div "**********" at bounding box center [427, 82] width 270 height 725
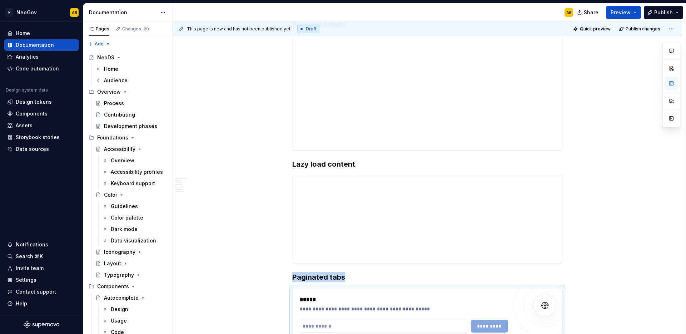
type textarea "*"
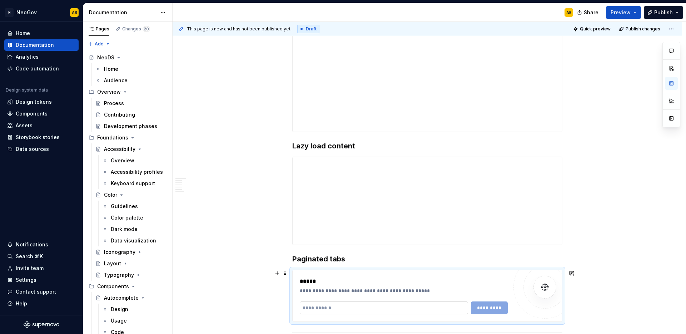
click at [323, 310] on input "text" at bounding box center [384, 307] width 168 height 13
paste input "**********"
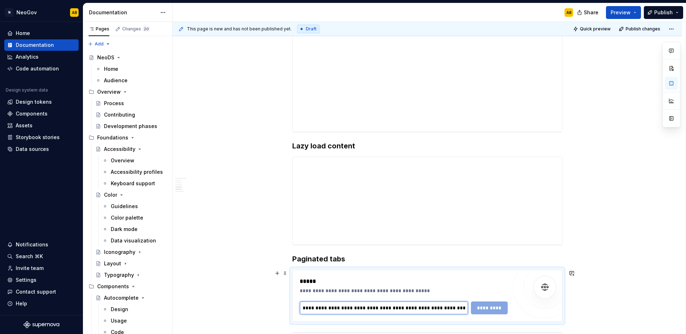
scroll to position [461, 0]
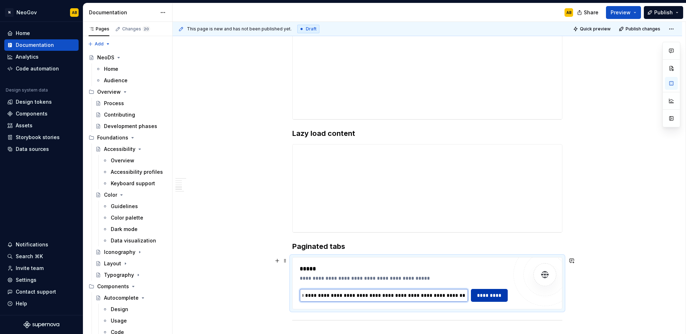
type input "**********"
click at [476, 299] on button "*********" at bounding box center [489, 295] width 37 height 13
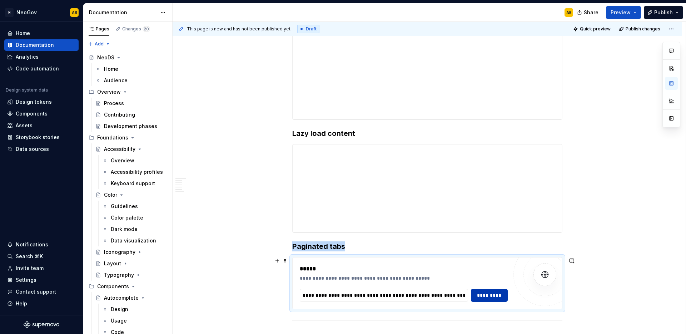
scroll to position [528, 0]
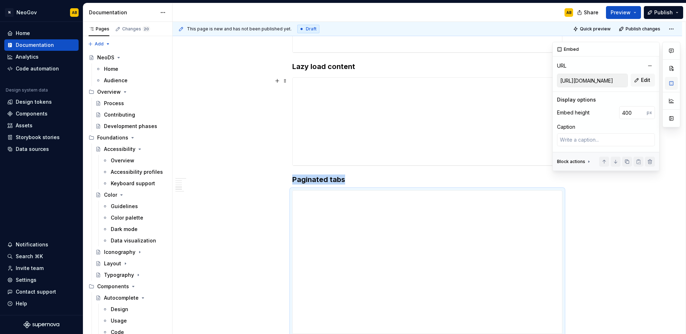
type textarea "*"
click at [633, 112] on input "400" at bounding box center [633, 112] width 28 height 13
type input "215"
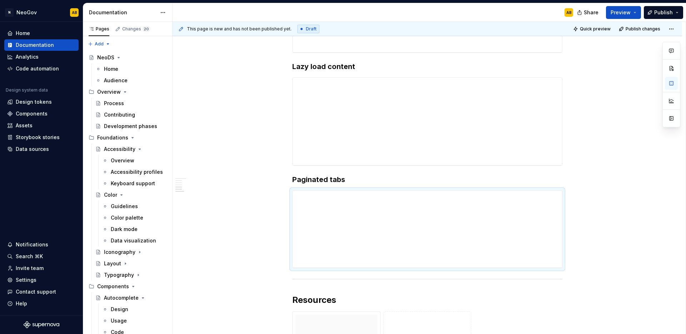
type textarea "*"
click at [285, 179] on span at bounding box center [285, 179] width 6 height 10
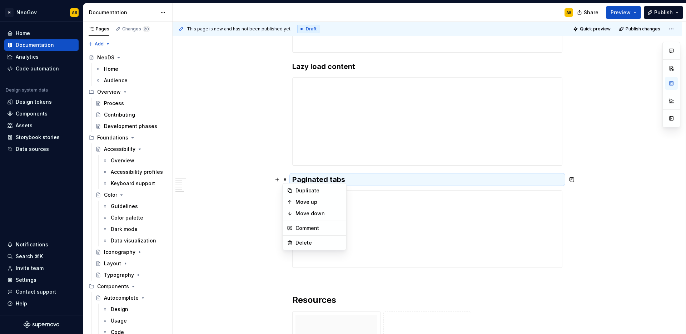
click at [291, 192] on icon at bounding box center [290, 191] width 4 height 4
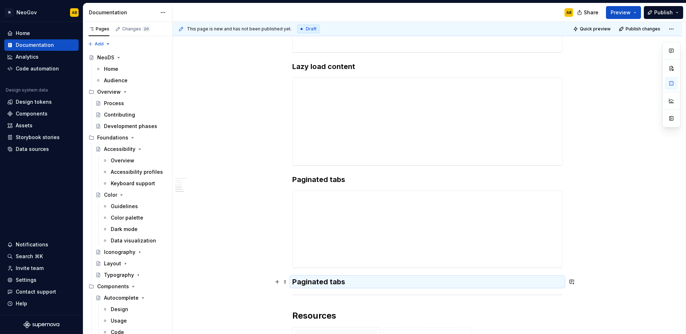
click at [303, 283] on h3 "Paginated tabs" at bounding box center [427, 282] width 270 height 10
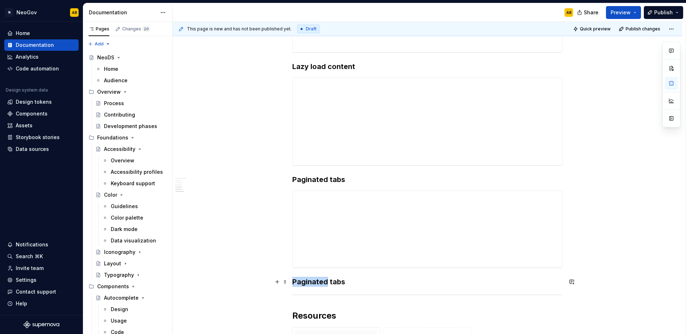
click at [303, 283] on h3 "Paginated tabs" at bounding box center [427, 282] width 270 height 10
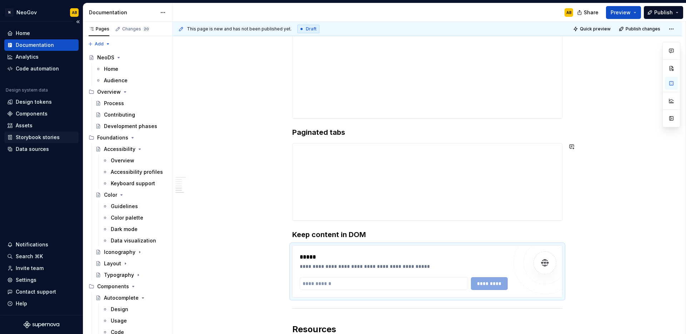
scroll to position [737, 0]
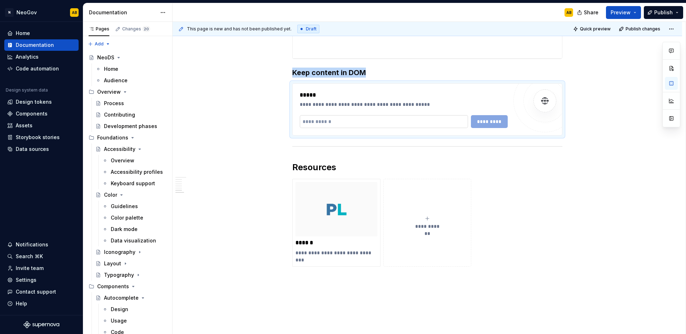
click at [330, 121] on input "text" at bounding box center [384, 121] width 168 height 13
paste input "**********"
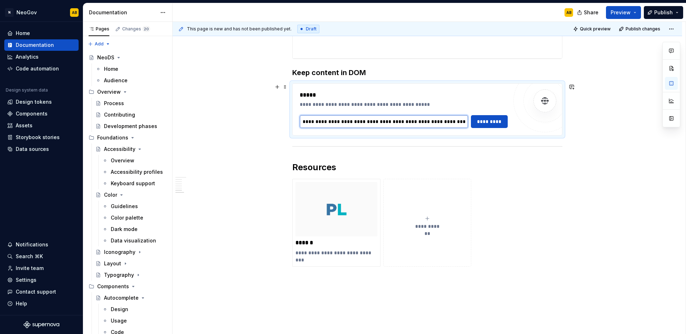
scroll to position [0, 99]
type input "**********"
click at [494, 123] on span "*********" at bounding box center [490, 121] width 28 height 7
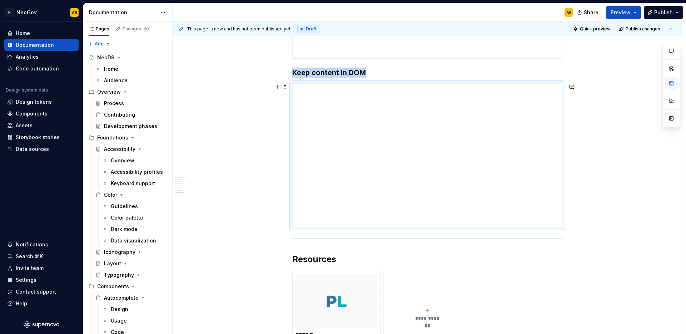
type textarea "*"
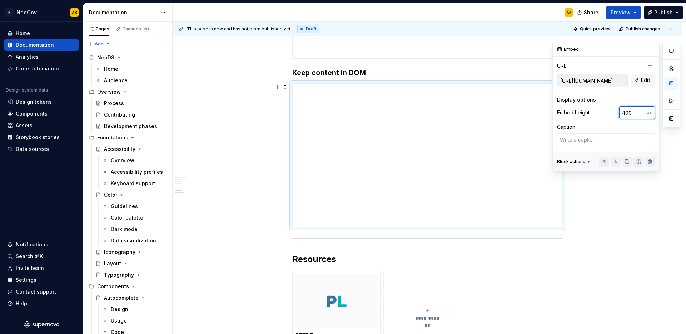
drag, startPoint x: 633, startPoint y: 113, endPoint x: 607, endPoint y: 112, distance: 25.8
click at [607, 112] on div "Embed height 400 px" at bounding box center [606, 112] width 98 height 13
type input "620"
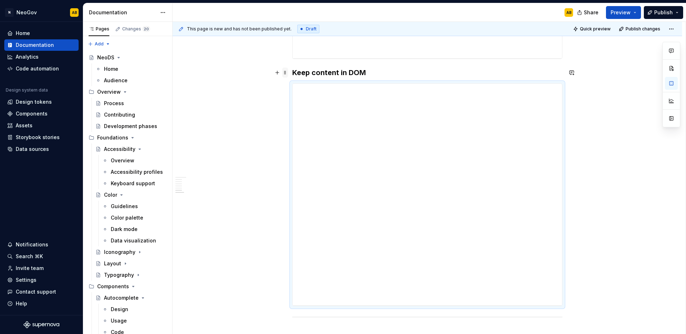
click at [286, 73] on span at bounding box center [285, 73] width 6 height 10
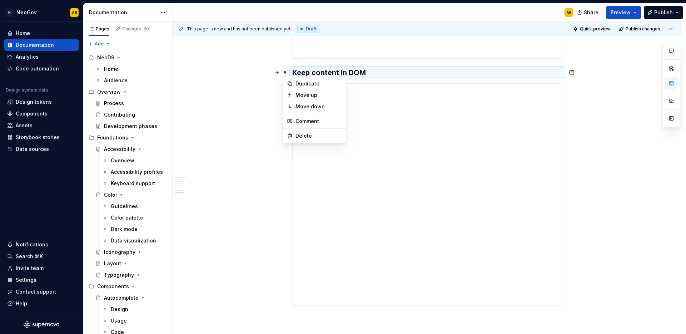
click at [289, 82] on icon at bounding box center [290, 84] width 6 height 6
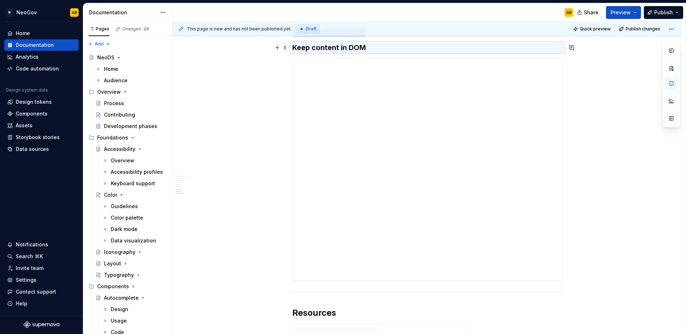
scroll to position [777, 0]
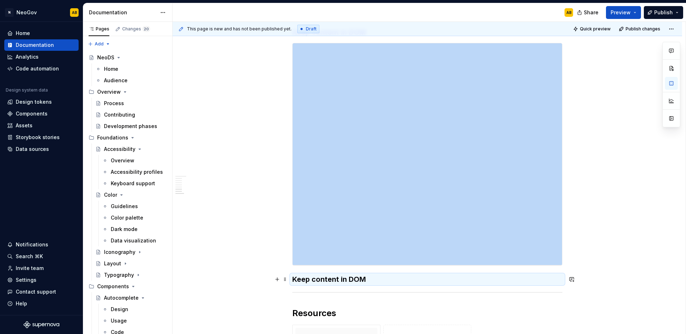
click at [301, 281] on h3 "Keep content in DOM" at bounding box center [427, 279] width 270 height 10
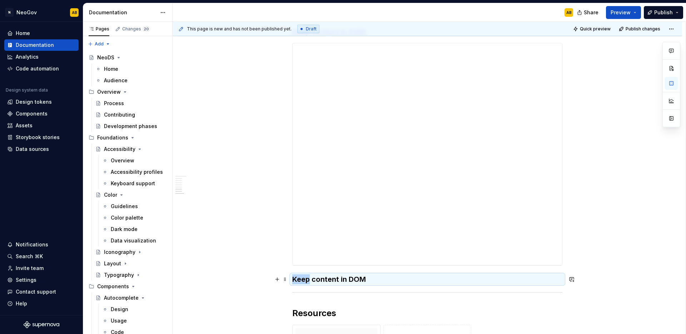
click at [301, 281] on h3 "Keep content in DOM" at bounding box center [427, 279] width 270 height 10
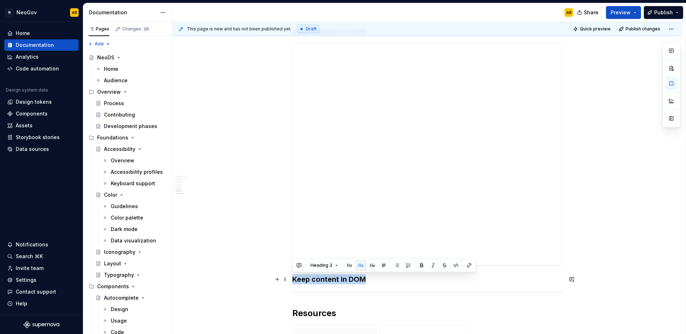
click at [301, 281] on h3 "Keep content in DOM" at bounding box center [427, 279] width 270 height 10
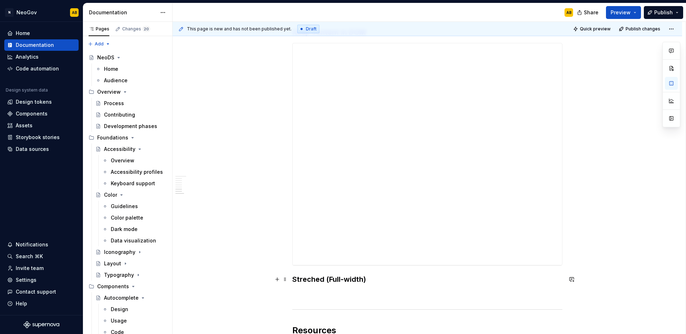
click at [307, 280] on h3 "Streched (Full-width)" at bounding box center [427, 279] width 270 height 10
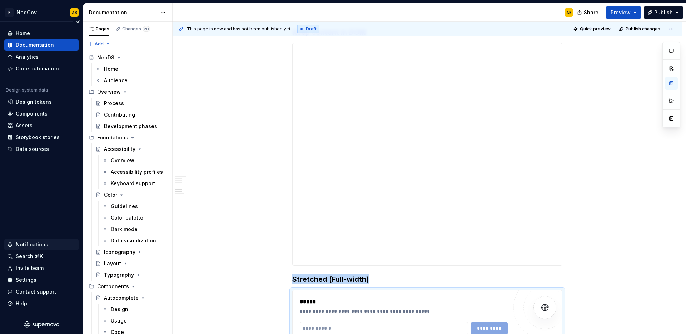
type textarea "*"
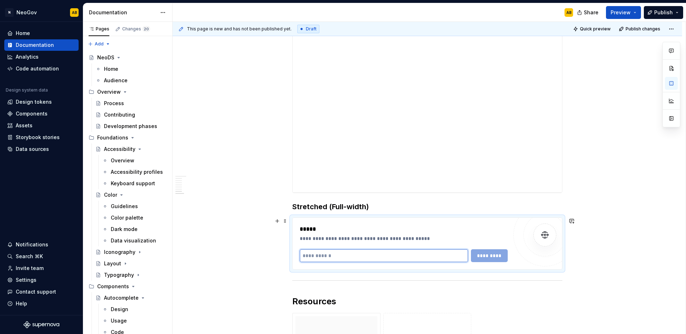
click at [322, 253] on input "text" at bounding box center [384, 255] width 168 height 13
paste input "**********"
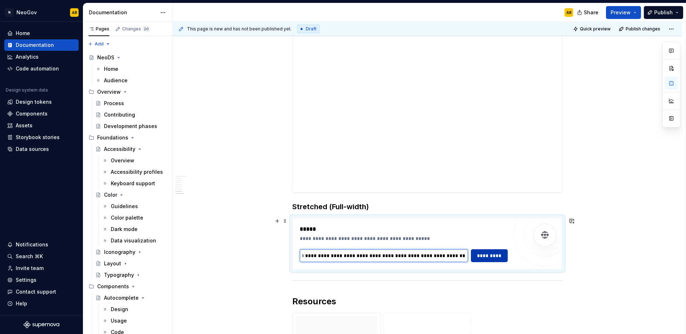
type input "**********"
click at [478, 252] on span "*********" at bounding box center [490, 255] width 28 height 7
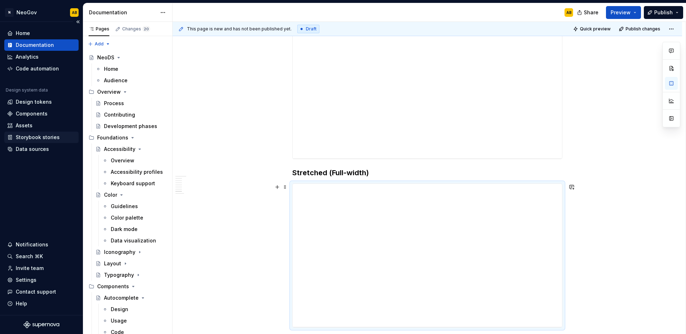
scroll to position [897, 0]
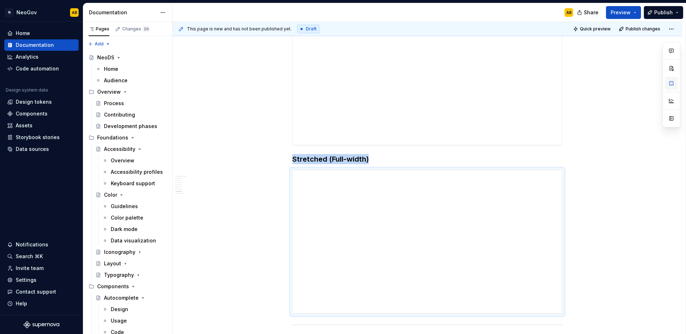
type textarea "*"
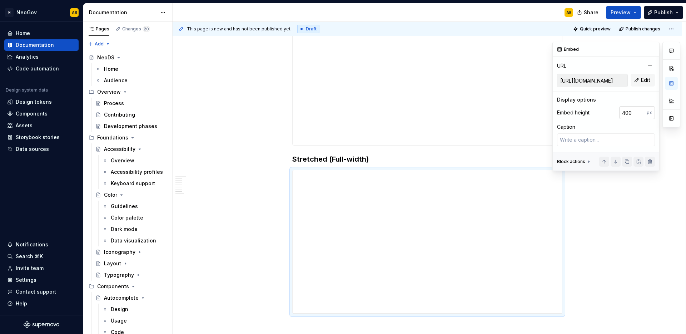
click at [631, 113] on input "400" at bounding box center [633, 112] width 28 height 13
type input "215"
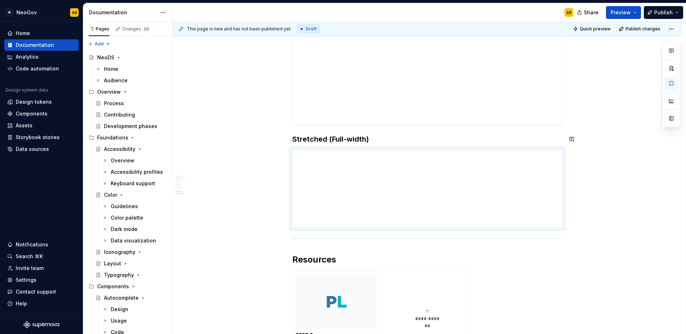
scroll to position [921, 0]
click at [284, 137] on span at bounding box center [285, 135] width 6 height 10
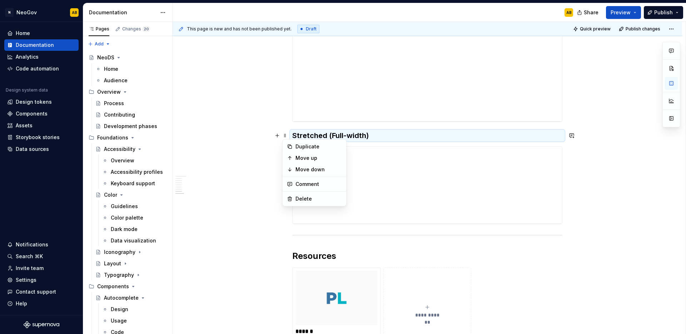
click at [291, 147] on icon at bounding box center [290, 147] width 6 height 6
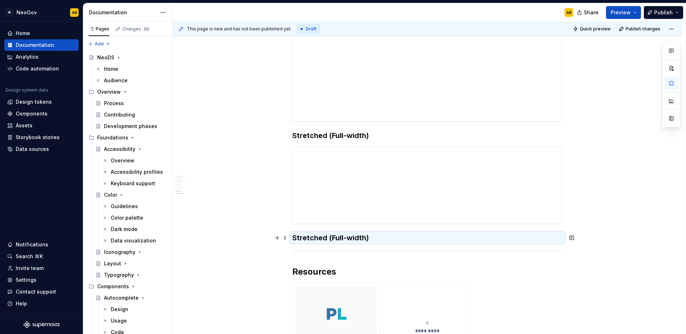
click at [303, 239] on h3 "Stretched (Full-width)" at bounding box center [427, 238] width 270 height 10
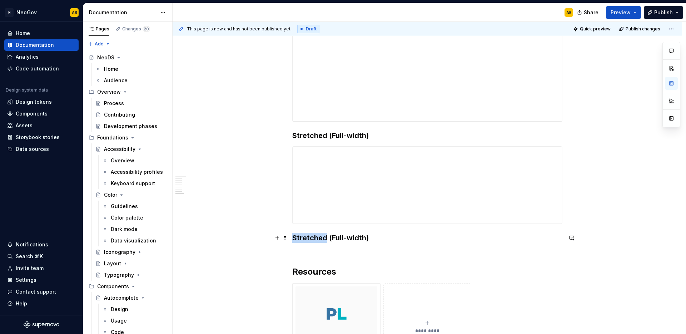
click at [303, 239] on h3 "Stretched (Full-width)" at bounding box center [427, 238] width 270 height 10
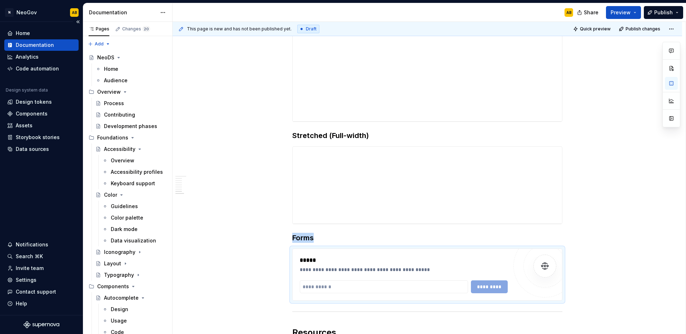
type textarea "*"
click at [327, 285] on input "text" at bounding box center [384, 286] width 168 height 13
paste input "**********"
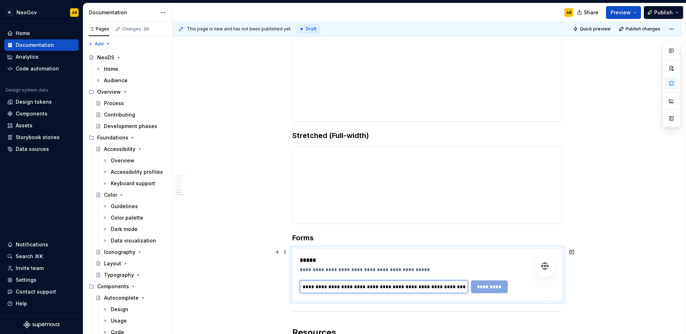
scroll to position [0, 100]
type input "**********"
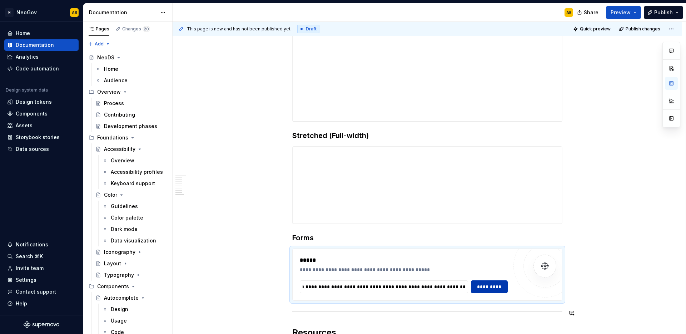
scroll to position [0, 0]
click at [490, 290] on button "*********" at bounding box center [489, 286] width 37 height 13
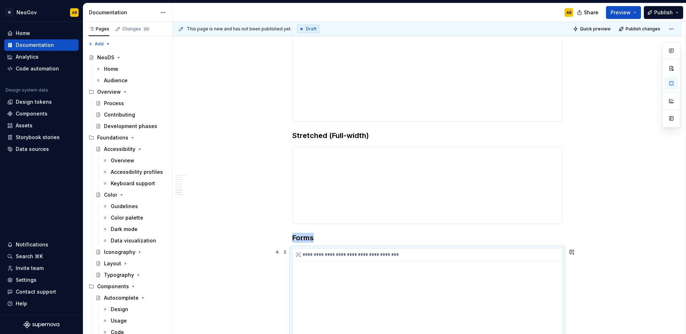
scroll to position [979, 0]
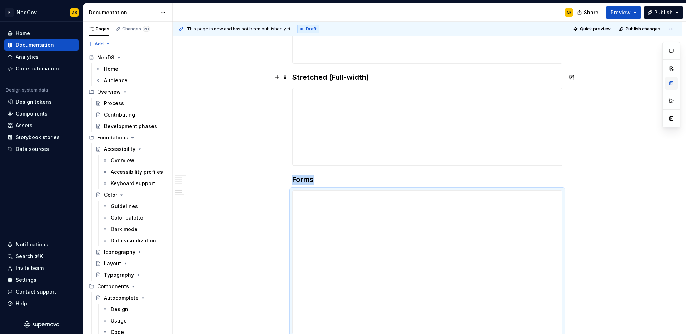
type textarea "*"
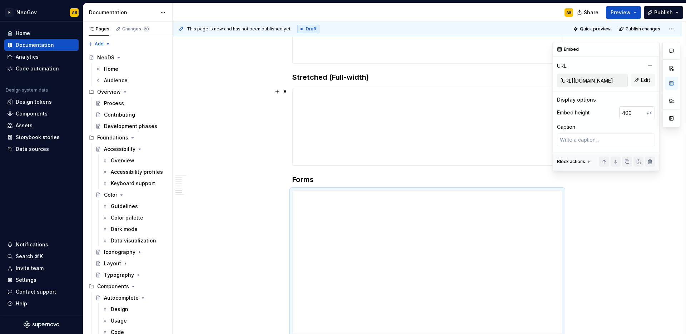
drag, startPoint x: 629, startPoint y: 114, endPoint x: 636, endPoint y: 112, distance: 7.1
click at [629, 114] on input "400" at bounding box center [633, 112] width 28 height 13
click at [629, 112] on input "400" at bounding box center [633, 112] width 28 height 13
drag, startPoint x: 631, startPoint y: 112, endPoint x: 619, endPoint y: 113, distance: 11.4
click at [619, 113] on input "400" at bounding box center [633, 112] width 28 height 13
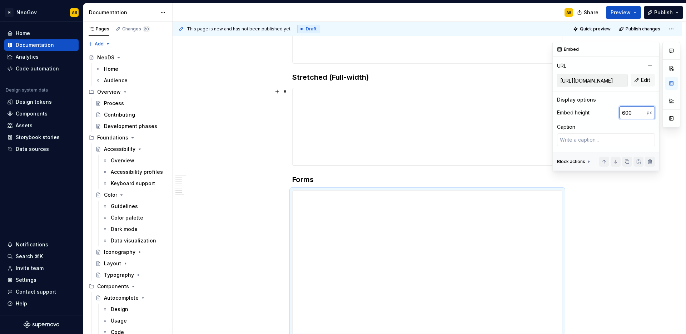
type input "600"
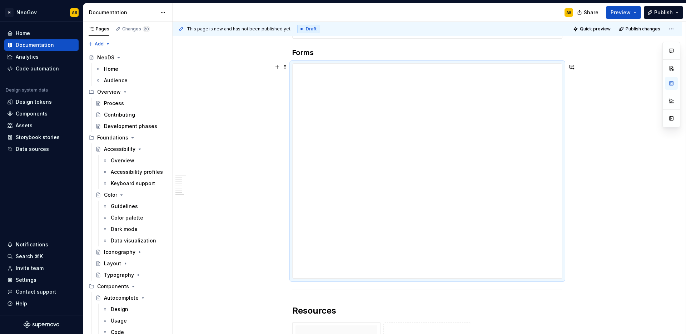
scroll to position [1256, 0]
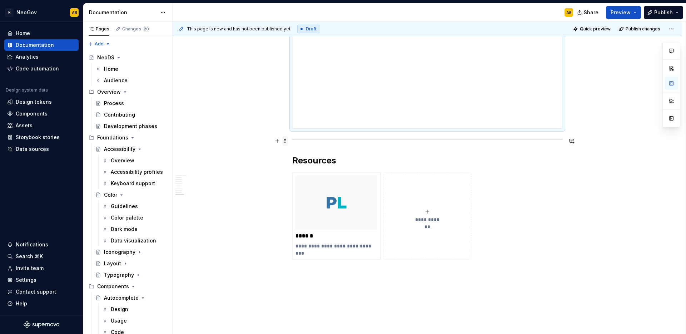
click at [285, 139] on span at bounding box center [285, 141] width 6 height 10
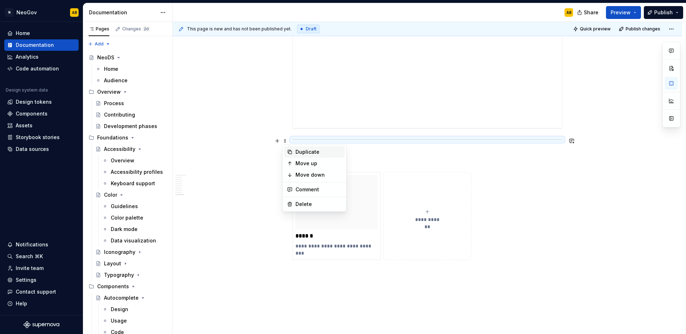
click at [288, 148] on div "Duplicate" at bounding box center [314, 151] width 61 height 11
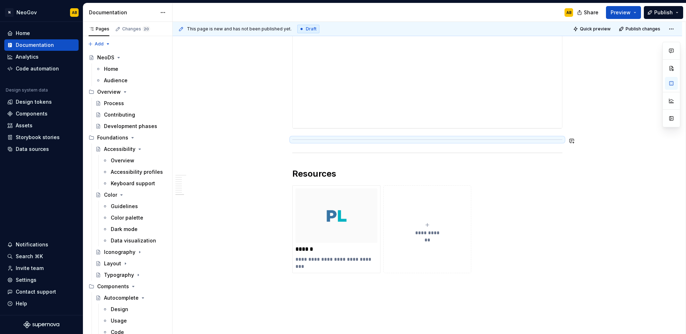
click at [286, 177] on span at bounding box center [285, 175] width 6 height 10
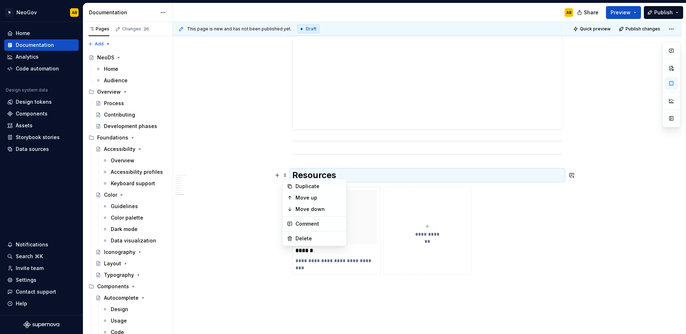
click at [288, 183] on icon at bounding box center [290, 186] width 6 height 6
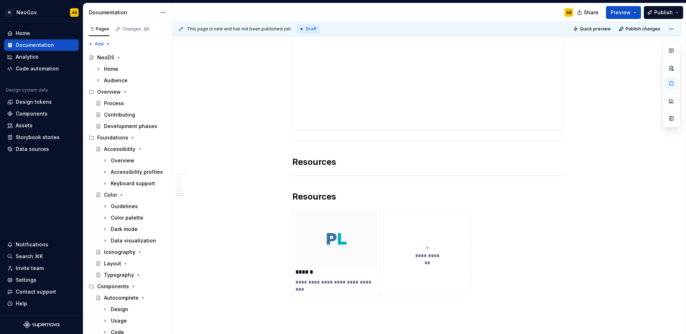
click at [304, 164] on h2 "Resources" at bounding box center [427, 161] width 270 height 11
click at [331, 163] on h2 "Builder" at bounding box center [427, 161] width 270 height 11
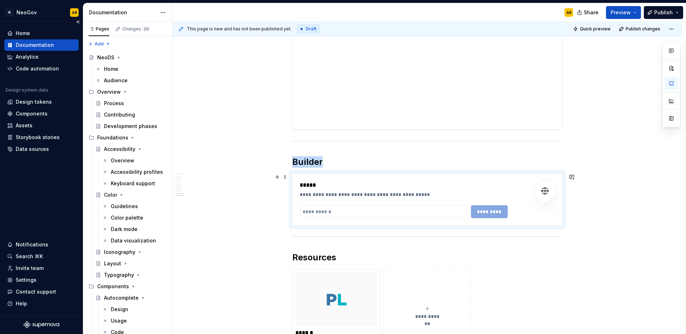
type textarea "*"
click at [338, 209] on input "text" at bounding box center [384, 211] width 168 height 13
paste input "**********"
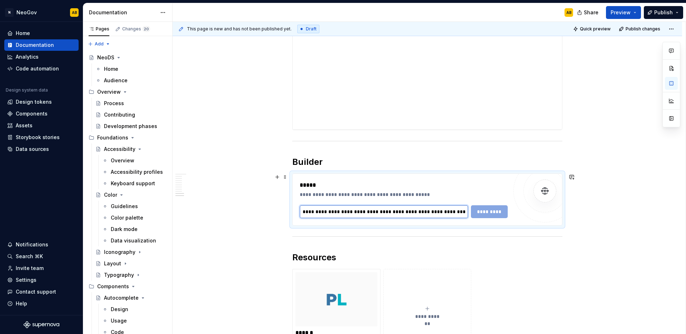
scroll to position [0, 92]
type input "**********"
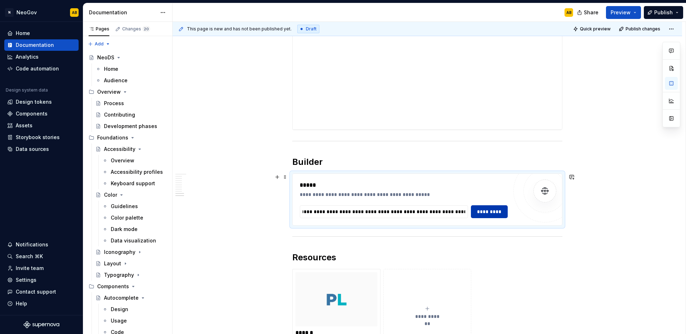
scroll to position [0, 0]
click at [491, 212] on span "*********" at bounding box center [490, 211] width 28 height 7
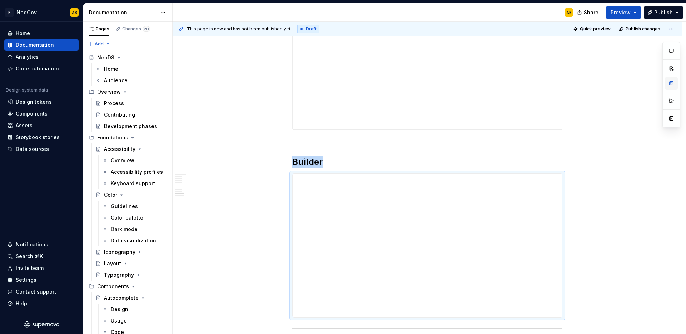
type textarea "*"
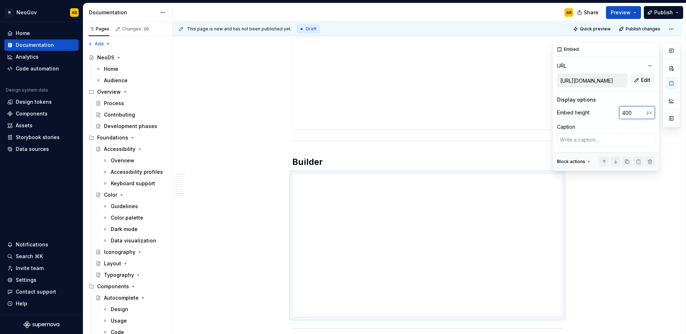
drag, startPoint x: 636, startPoint y: 114, endPoint x: 597, endPoint y: 112, distance: 38.3
click at [597, 112] on div "Embed height 400 px" at bounding box center [606, 112] width 98 height 13
type input "2780"
type textarea "*"
type input "2000"
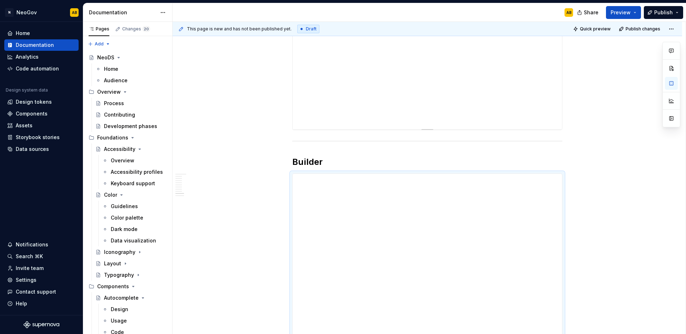
type textarea "*"
click at [286, 178] on span at bounding box center [285, 179] width 6 height 10
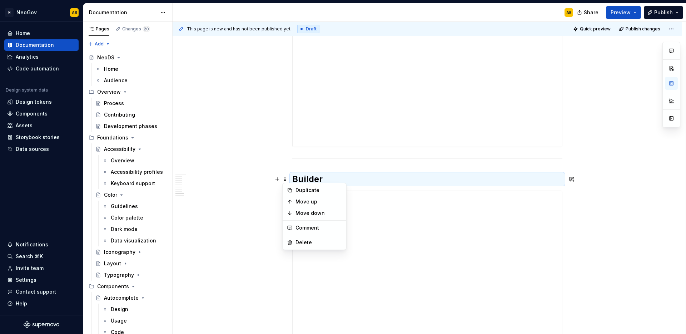
click at [286, 189] on div "Duplicate" at bounding box center [314, 189] width 61 height 11
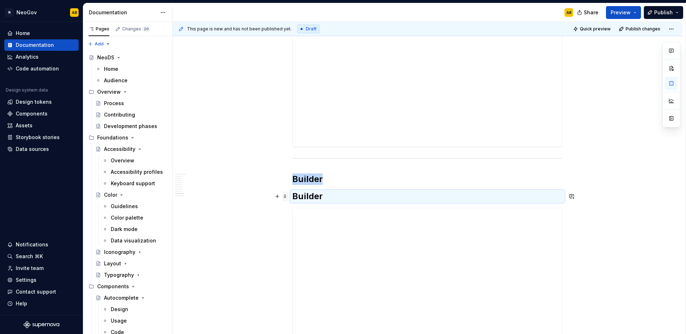
click at [285, 197] on span at bounding box center [285, 196] width 6 height 10
click at [297, 228] on div "Move down" at bounding box center [319, 230] width 46 height 7
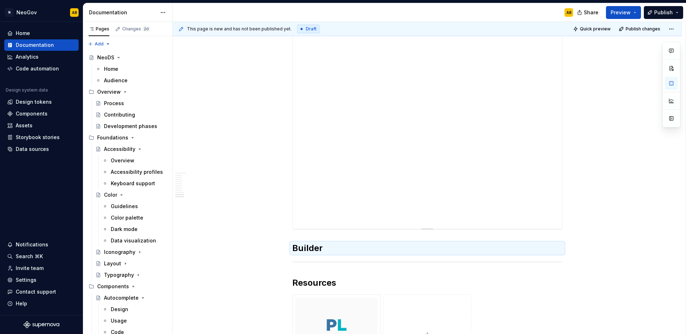
scroll to position [1928, 0]
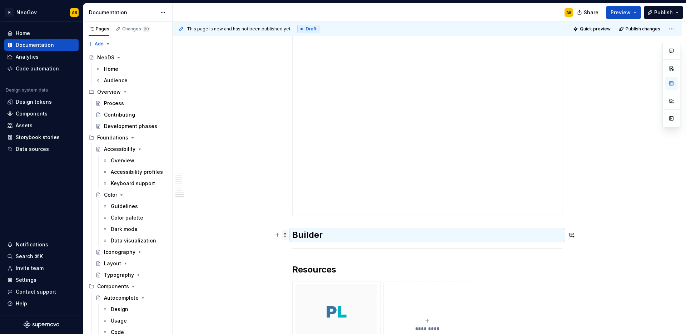
click at [286, 234] on span at bounding box center [285, 235] width 6 height 10
click at [297, 271] on div "Move down" at bounding box center [319, 268] width 46 height 7
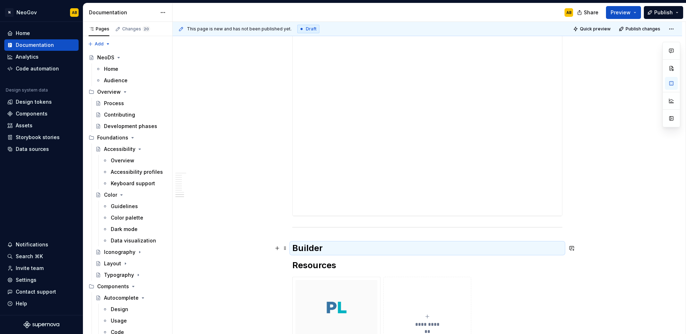
scroll to position [1946, 0]
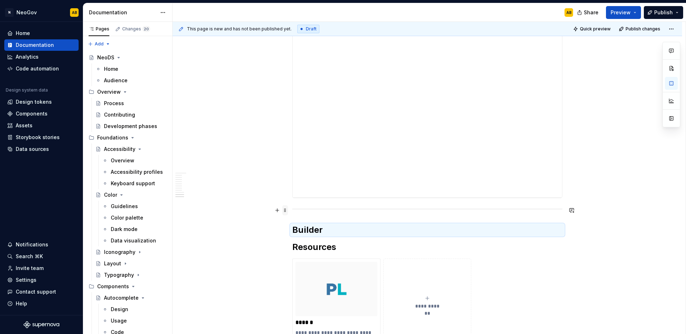
click at [286, 208] on span at bounding box center [285, 210] width 6 height 10
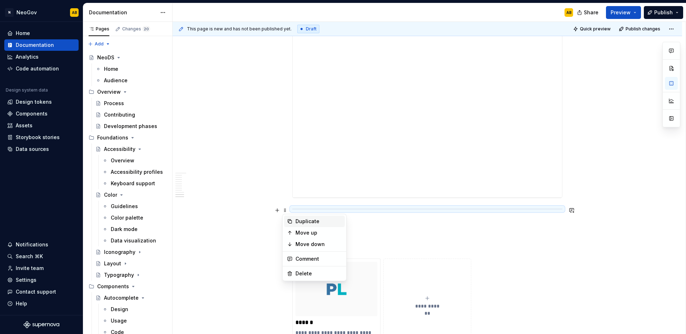
click at [288, 219] on icon at bounding box center [290, 221] width 6 height 6
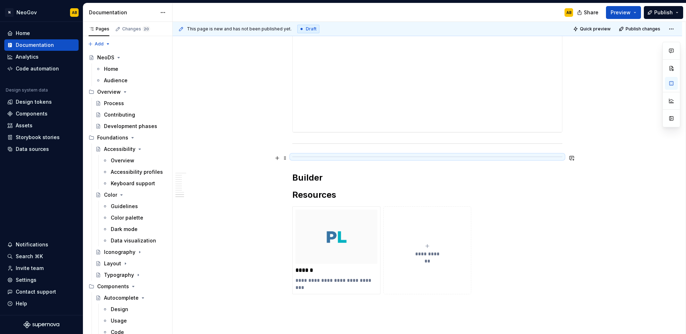
scroll to position [2015, 0]
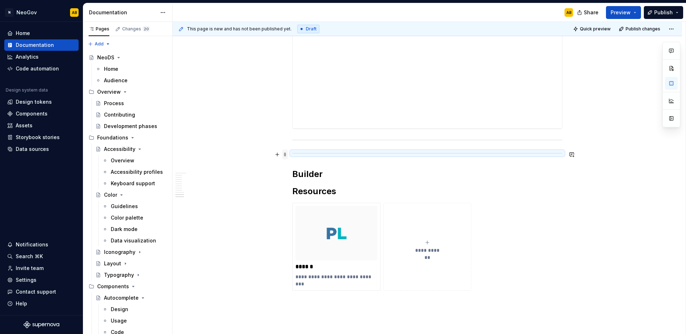
click at [285, 155] on span at bounding box center [285, 154] width 6 height 10
click at [297, 186] on div "Move down" at bounding box center [319, 188] width 46 height 7
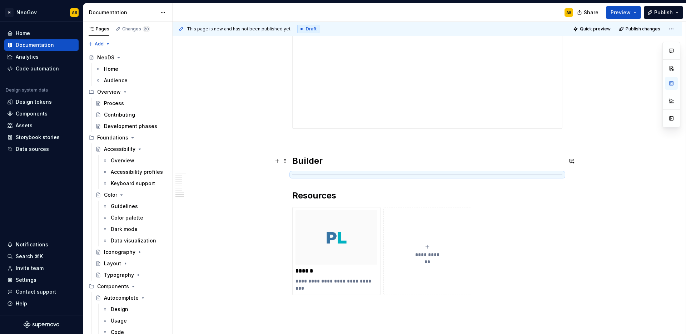
click at [316, 162] on h2 "Builder" at bounding box center [427, 160] width 270 height 11
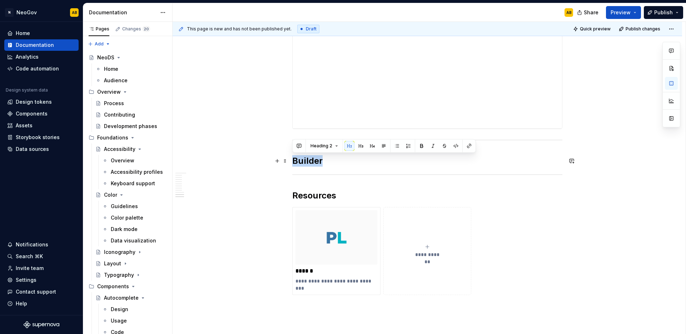
click at [316, 162] on h2 "Builder" at bounding box center [427, 160] width 270 height 11
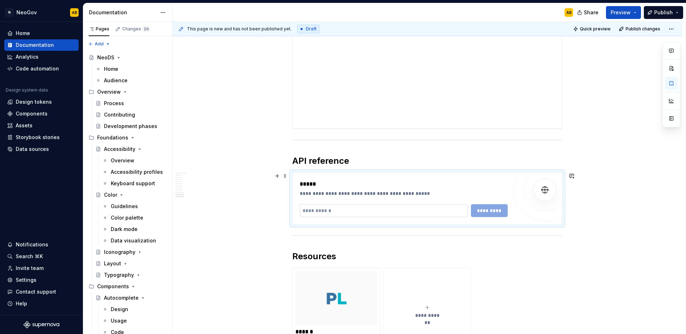
click at [326, 207] on input "text" at bounding box center [384, 210] width 168 height 13
paste input "**********"
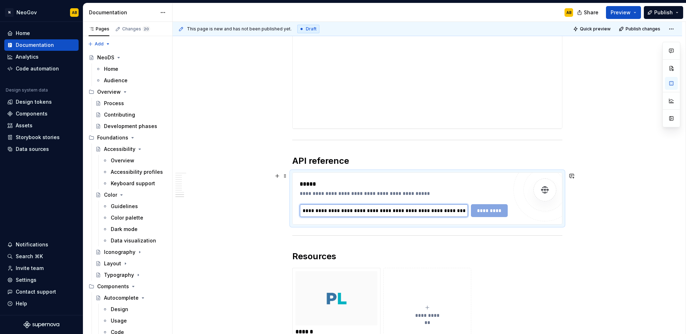
scroll to position [0, 94]
type input "**********"
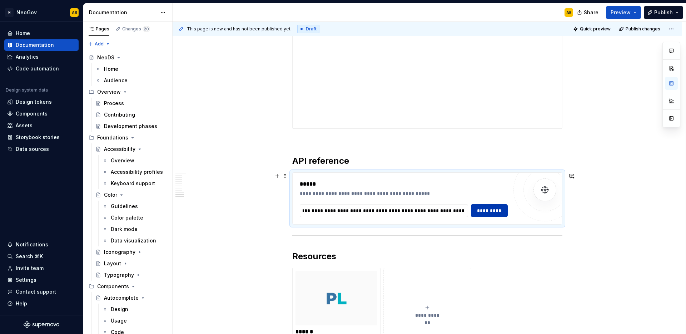
click at [480, 215] on button "*********" at bounding box center [489, 210] width 37 height 13
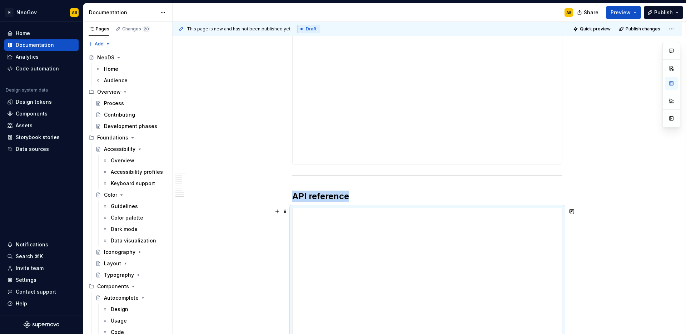
scroll to position [2254, 0]
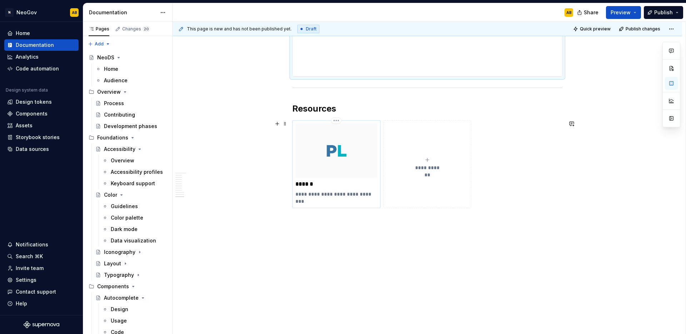
click at [303, 185] on p "******" at bounding box center [337, 184] width 82 height 7
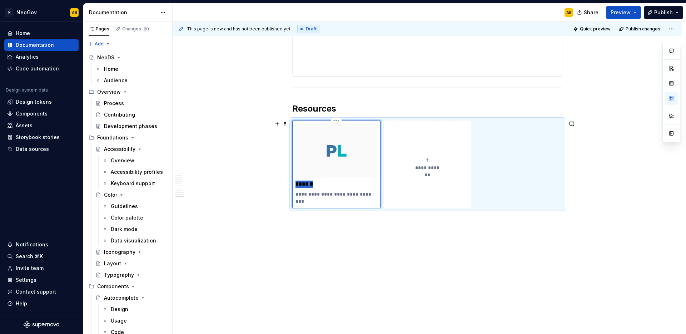
click at [303, 185] on p "******" at bounding box center [337, 184] width 82 height 7
type textarea "*"
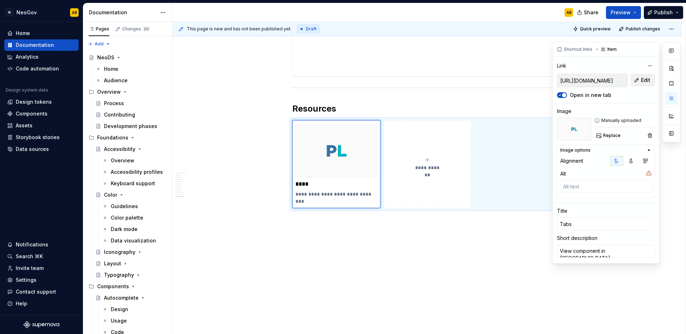
click at [642, 78] on span "Edit" at bounding box center [645, 79] width 9 height 7
type textarea "*"
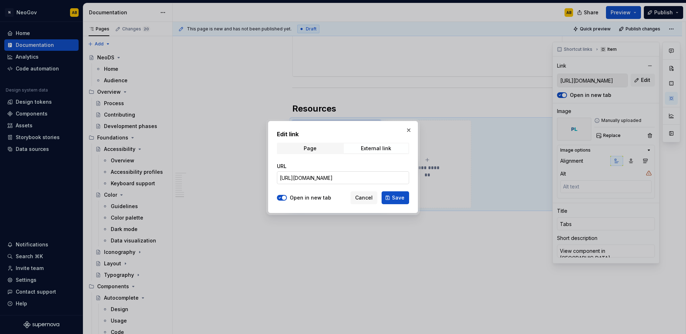
click at [349, 173] on input "[URL][DOMAIN_NAME]" at bounding box center [343, 177] width 132 height 13
paste input "tabs/v2"
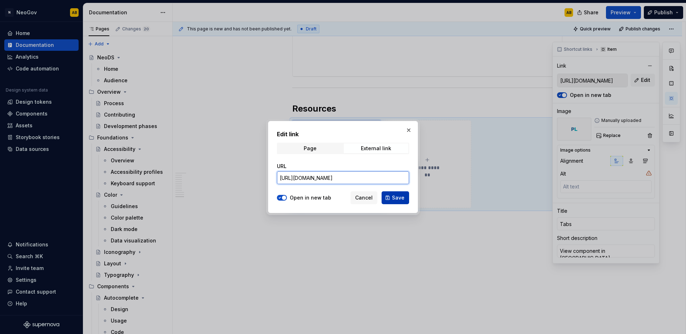
type input "[URL][DOMAIN_NAME]"
click at [394, 199] on span "Save" at bounding box center [398, 197] width 13 height 7
type textarea "*"
type input "[URL][DOMAIN_NAME]"
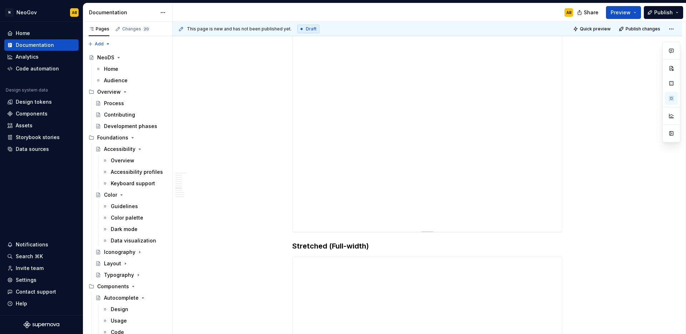
scroll to position [798, 0]
click at [662, 15] on span "Publish" at bounding box center [663, 12] width 19 height 7
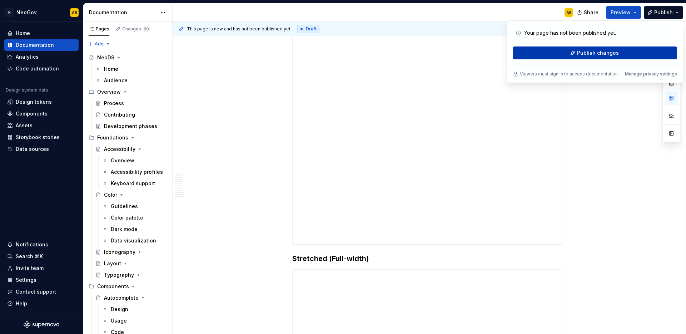
click at [615, 51] on span "Publish changes" at bounding box center [598, 52] width 42 height 7
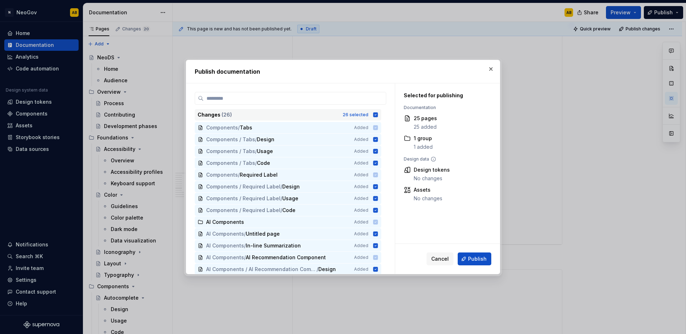
click at [374, 115] on icon at bounding box center [376, 114] width 5 height 5
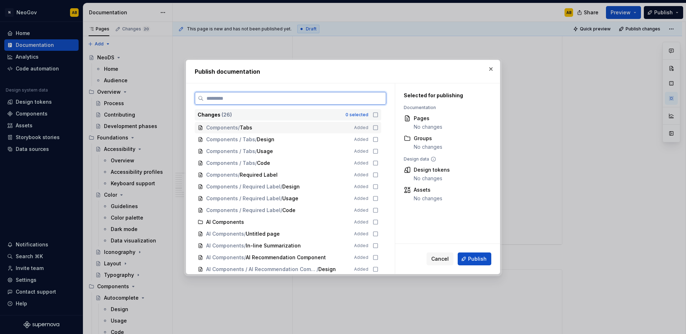
click at [377, 128] on icon at bounding box center [376, 128] width 6 height 6
click at [376, 136] on div "Components / Tabs / Design Added" at bounding box center [288, 139] width 187 height 11
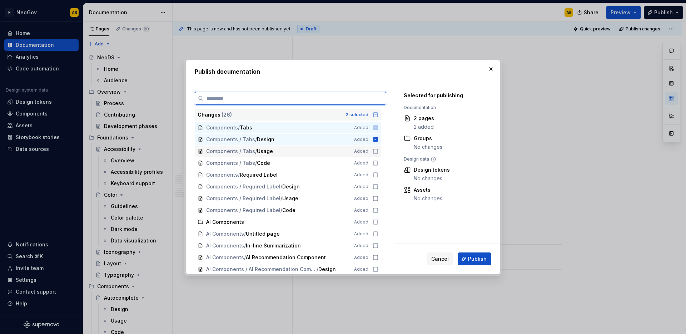
click at [375, 149] on icon at bounding box center [376, 151] width 6 height 6
click at [375, 162] on icon at bounding box center [376, 163] width 6 height 6
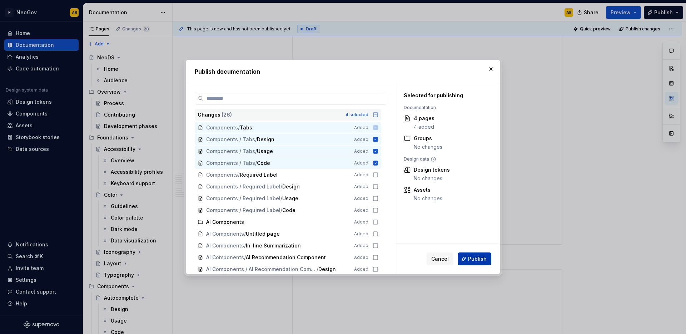
click at [478, 261] on span "Publish" at bounding box center [477, 258] width 19 height 7
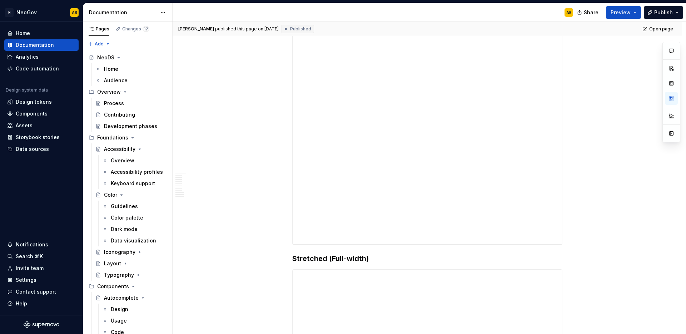
type textarea "*"
